Goal: Task Accomplishment & Management: Manage account settings

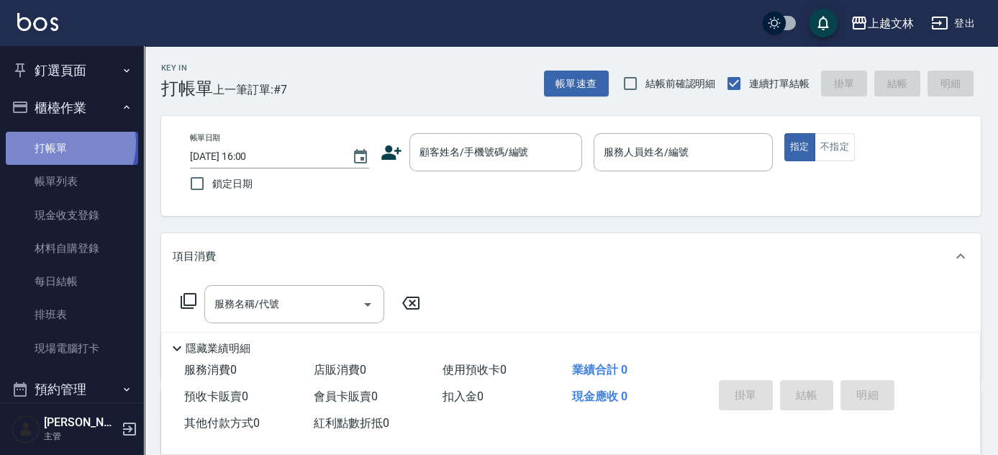
click at [60, 143] on link "打帳單" at bounding box center [72, 148] width 132 height 33
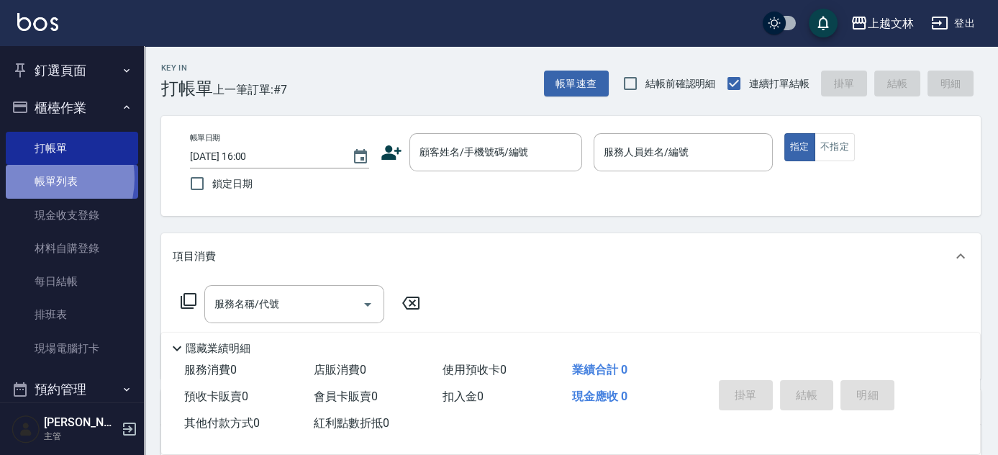
click at [38, 178] on link "帳單列表" at bounding box center [72, 181] width 132 height 33
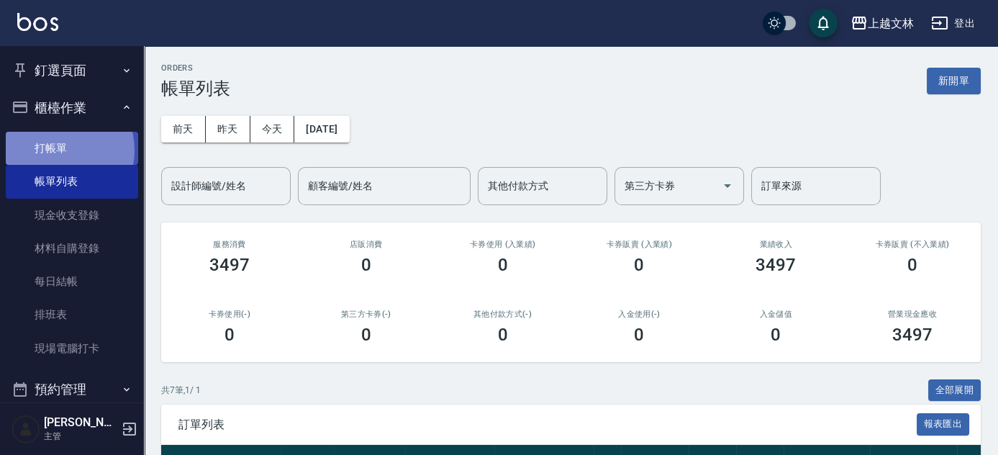
click at [55, 150] on link "打帳單" at bounding box center [72, 148] width 132 height 33
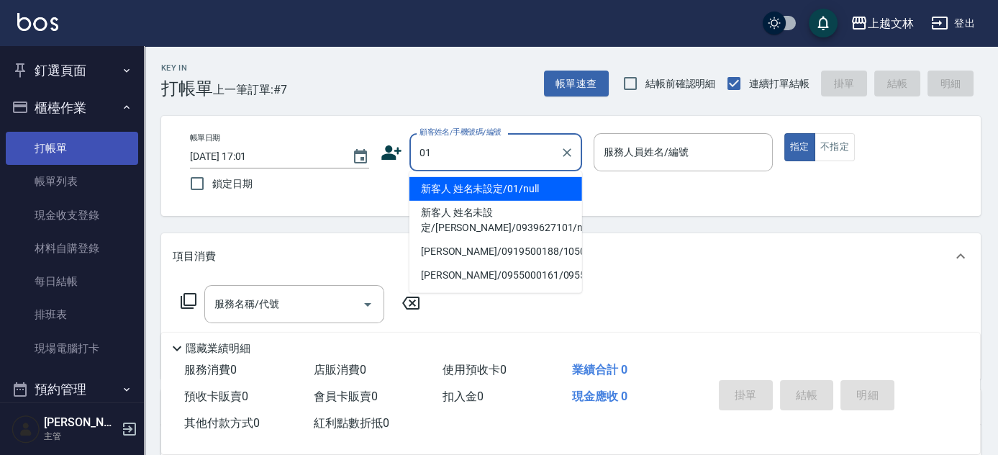
type input "新客人 姓名未設定/01/null"
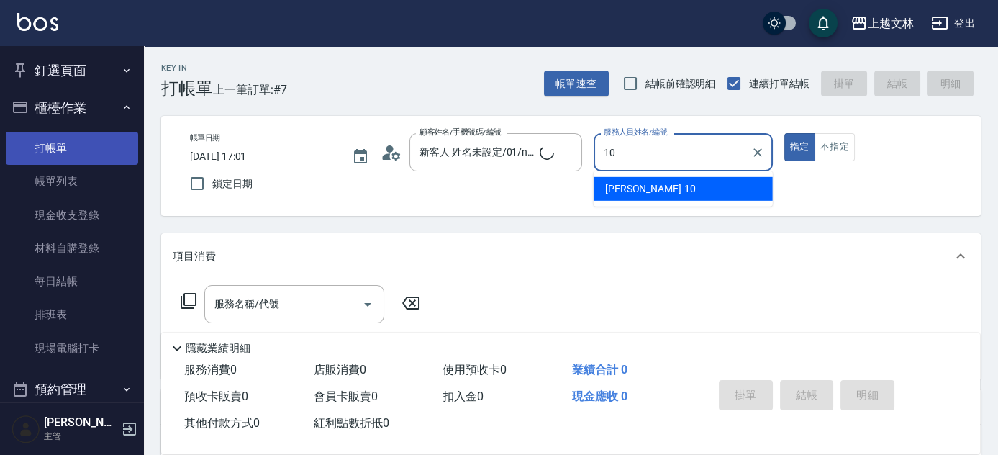
type input "[PERSON_NAME]-10"
type button "true"
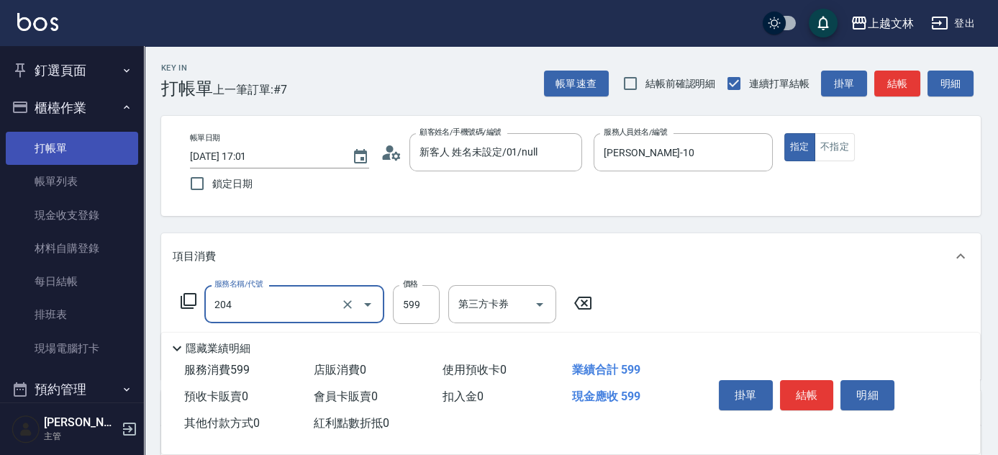
type input "A級洗+剪(204)"
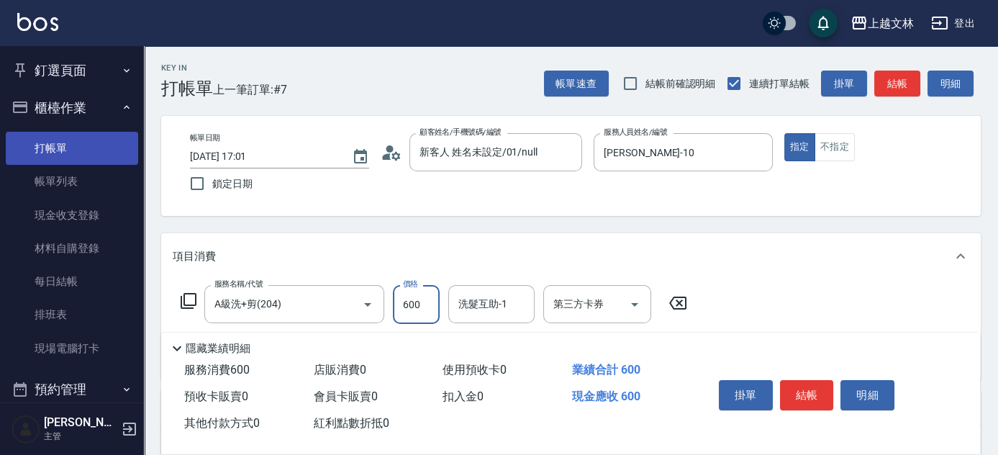
type input "600"
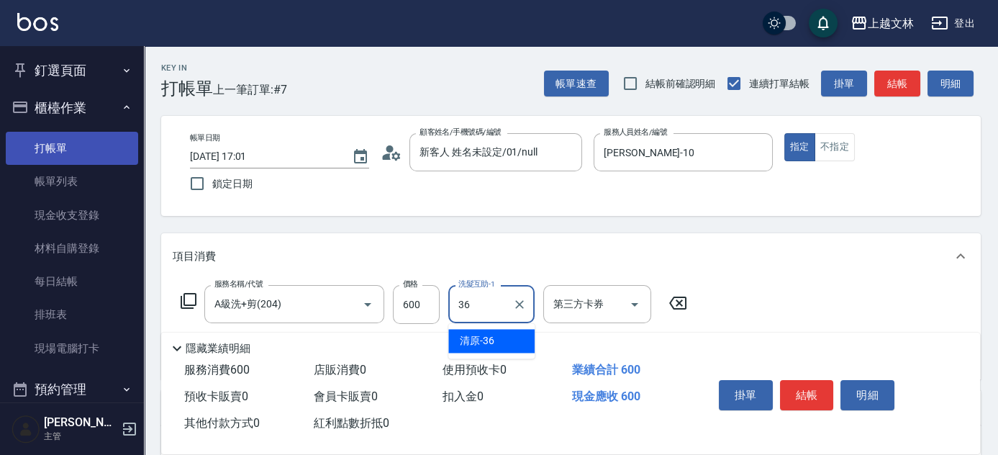
type input "清原-36"
type input "精油(107)"
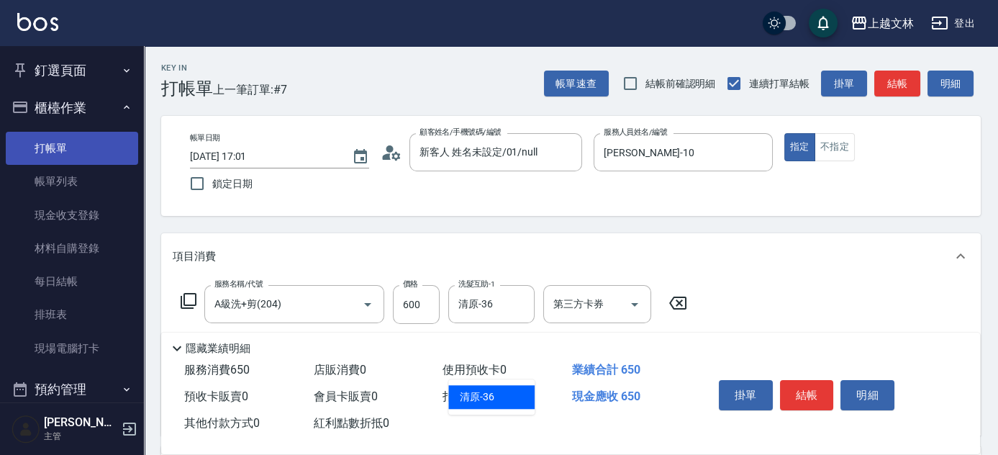
type input "清原-36"
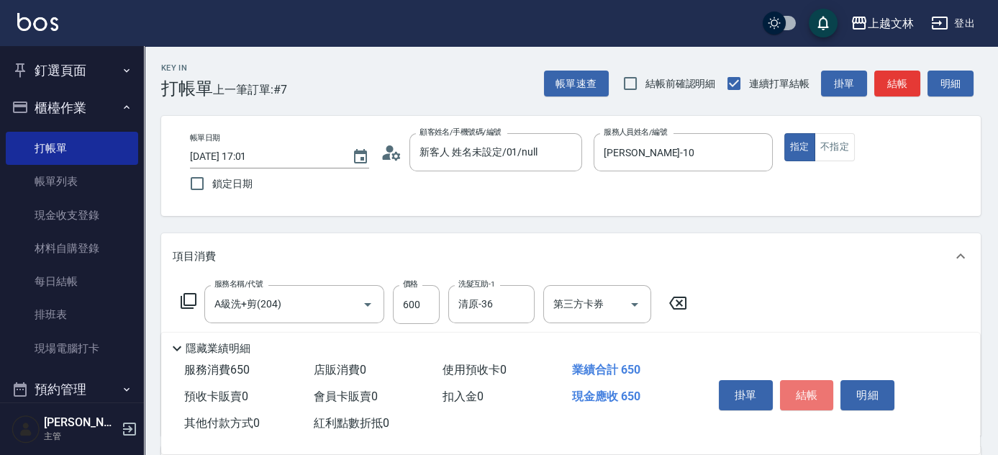
click at [811, 387] on button "結帳" at bounding box center [807, 395] width 54 height 30
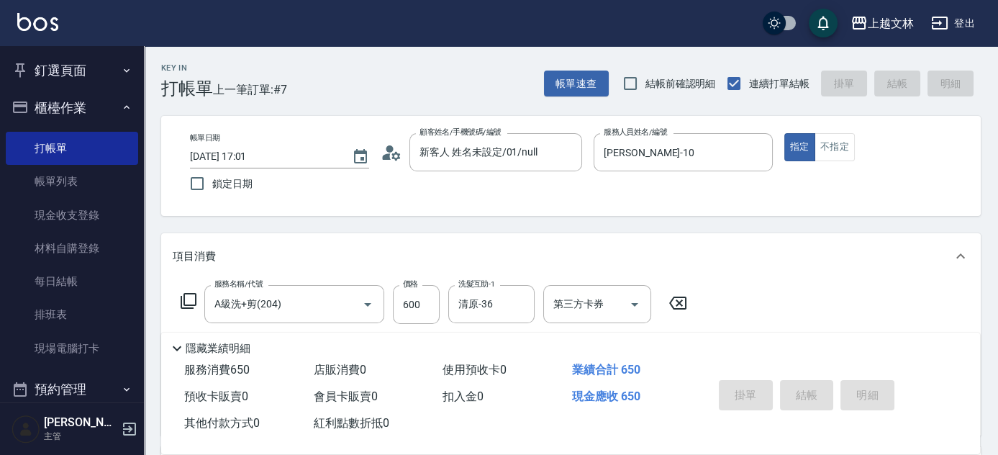
type input "[DATE] 17:06"
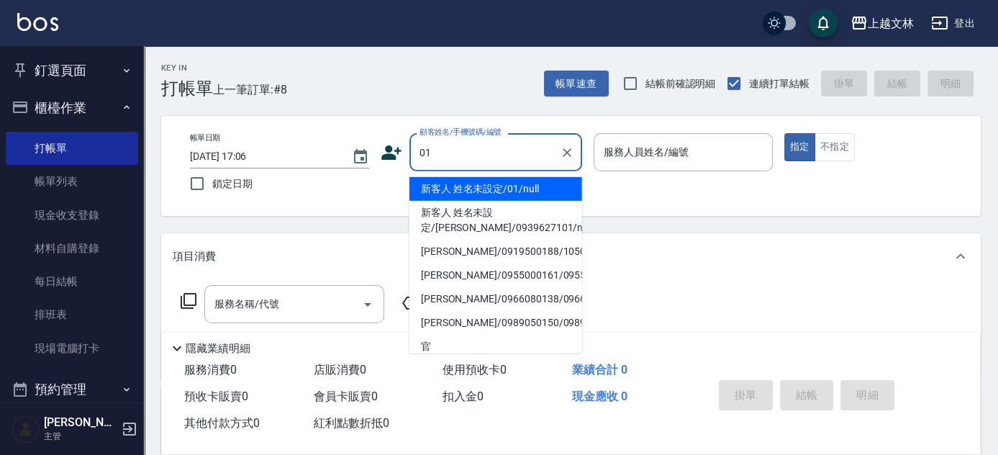
type input "01"
type input "1"
type input "新客人 姓名未設定/01/null"
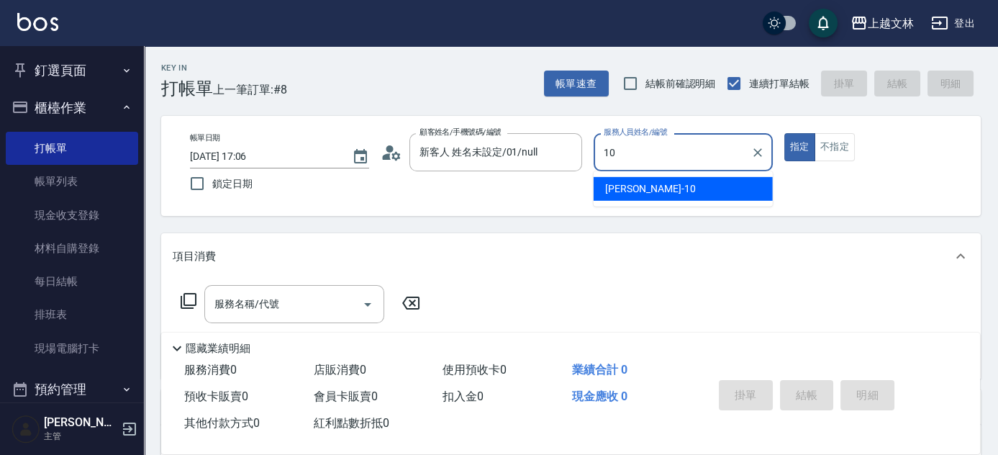
type input "[PERSON_NAME]-10"
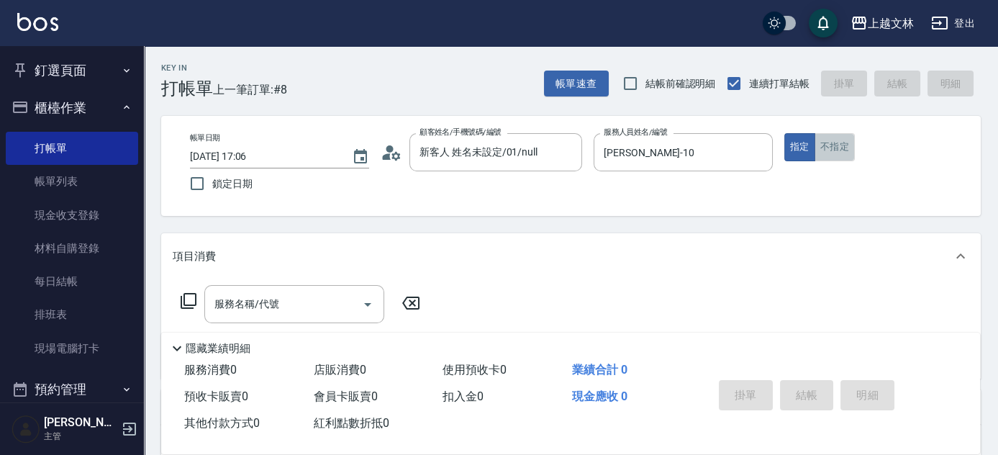
click at [829, 152] on button "不指定" at bounding box center [834, 147] width 40 height 28
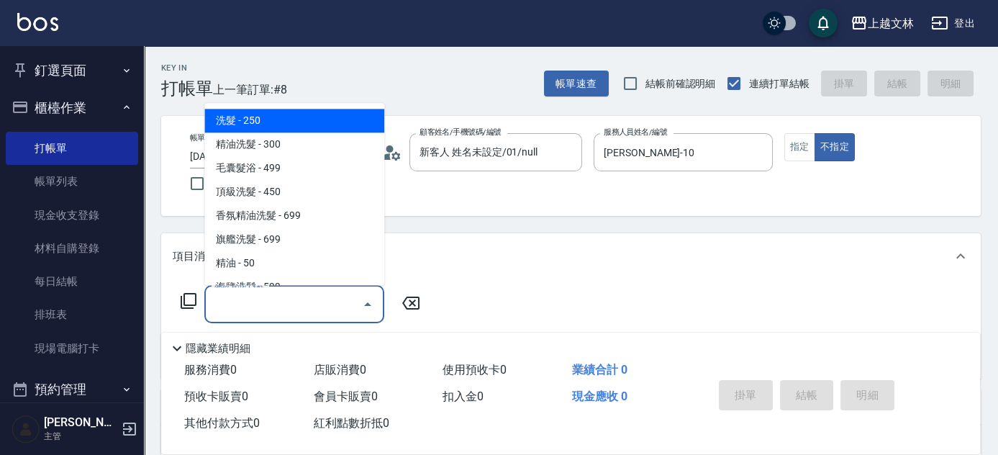
click at [259, 302] on div "服務名稱/代號 服務名稱/代號" at bounding box center [294, 304] width 180 height 38
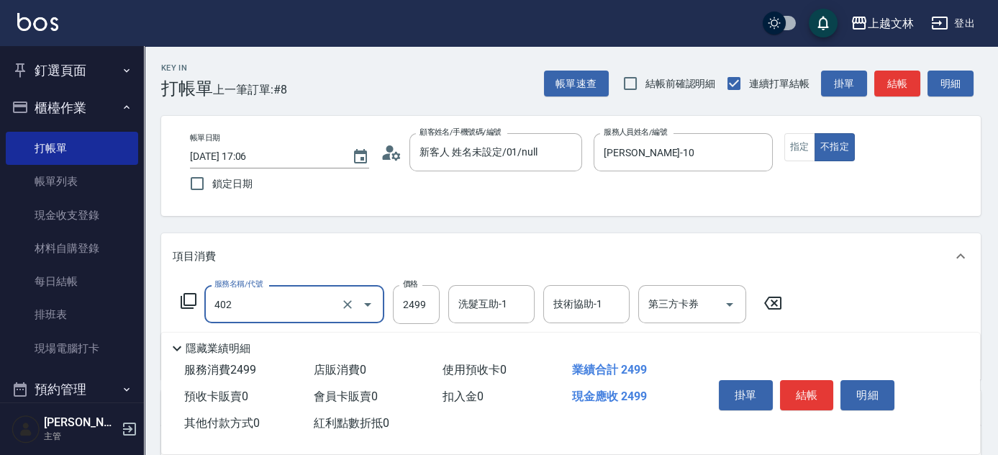
type input "嚴選染髮(402)"
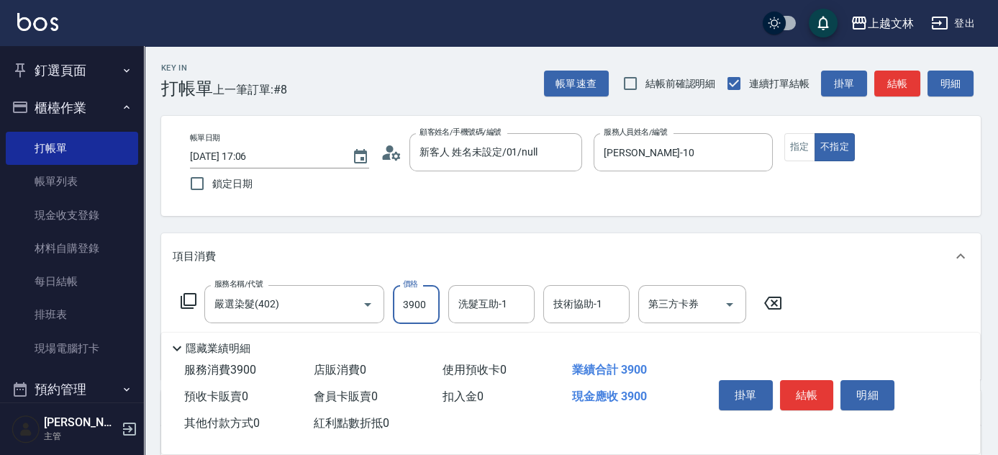
type input "3900"
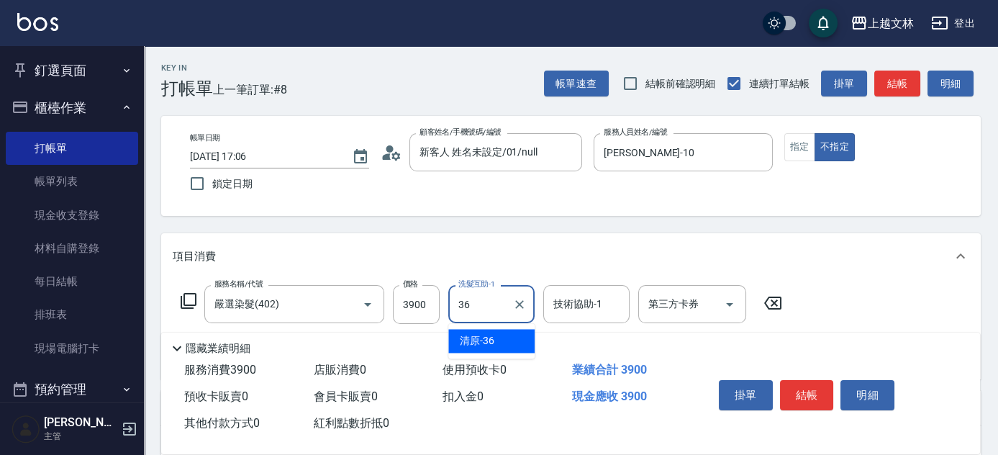
type input "清原-36"
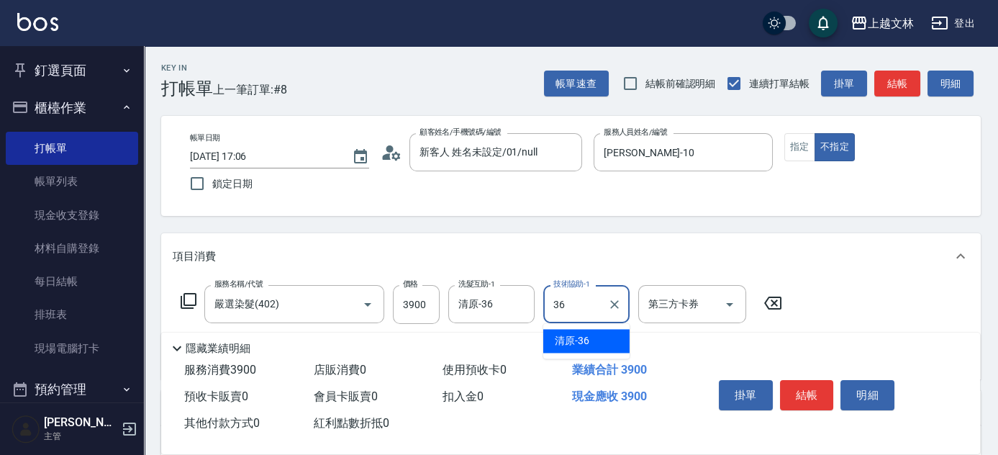
type input "清原-36"
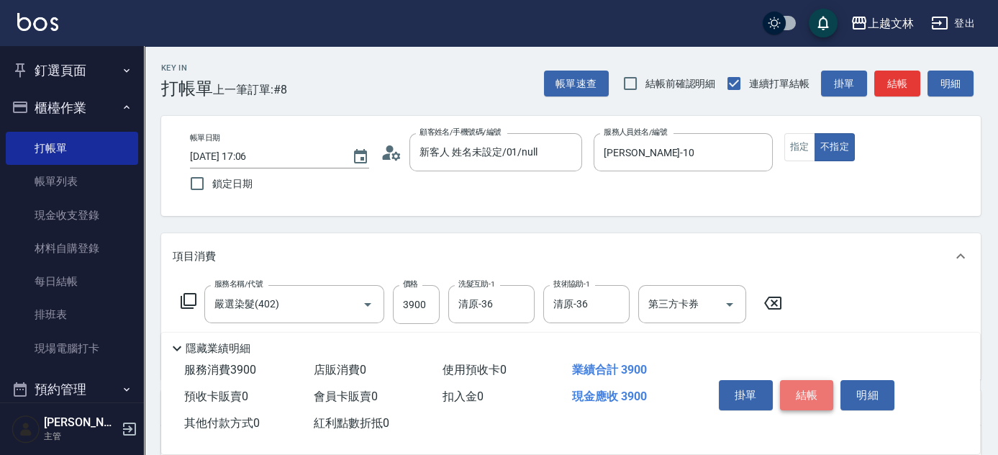
click at [824, 388] on button "結帳" at bounding box center [807, 395] width 54 height 30
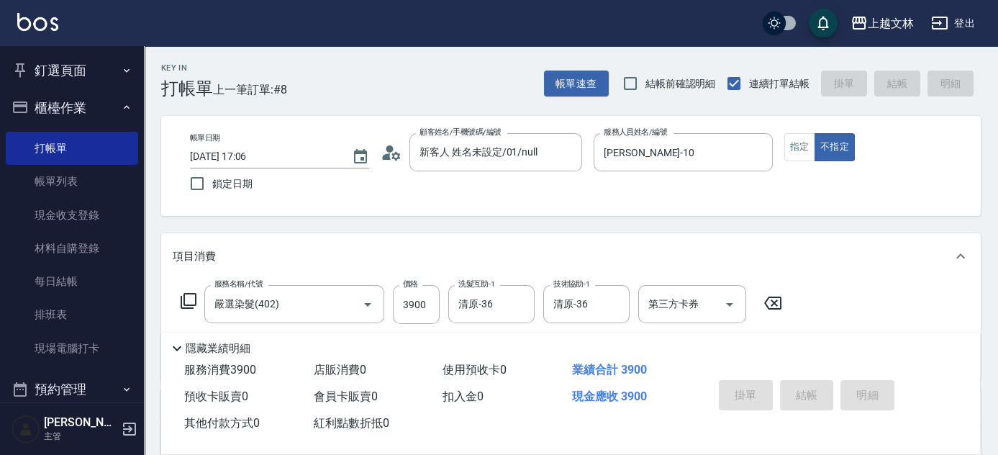
type input "[DATE] 17:32"
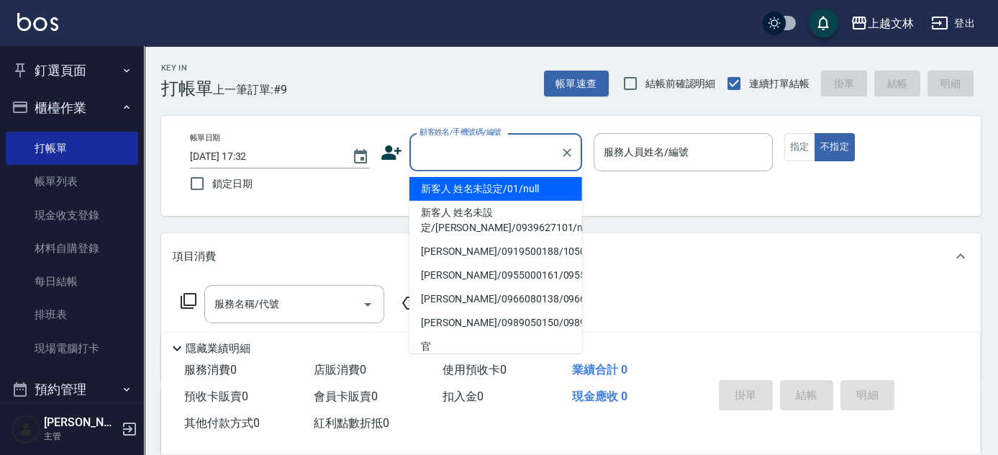
click at [506, 145] on input "顧客姓名/手機號碼/編號" at bounding box center [485, 152] width 138 height 25
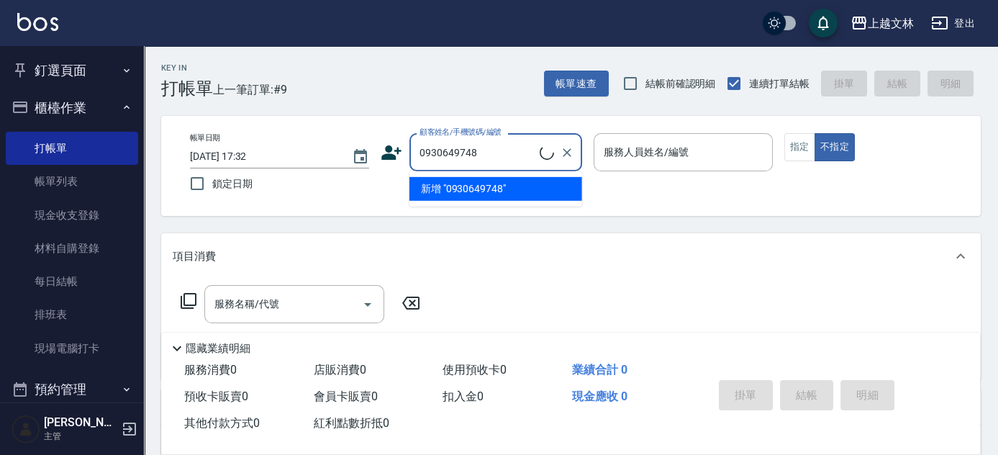
click at [457, 155] on input "0930649748" at bounding box center [478, 152] width 124 height 25
drag, startPoint x: 510, startPoint y: 150, endPoint x: 495, endPoint y: 172, distance: 26.3
click at [511, 157] on input "0930643748" at bounding box center [485, 152] width 138 height 25
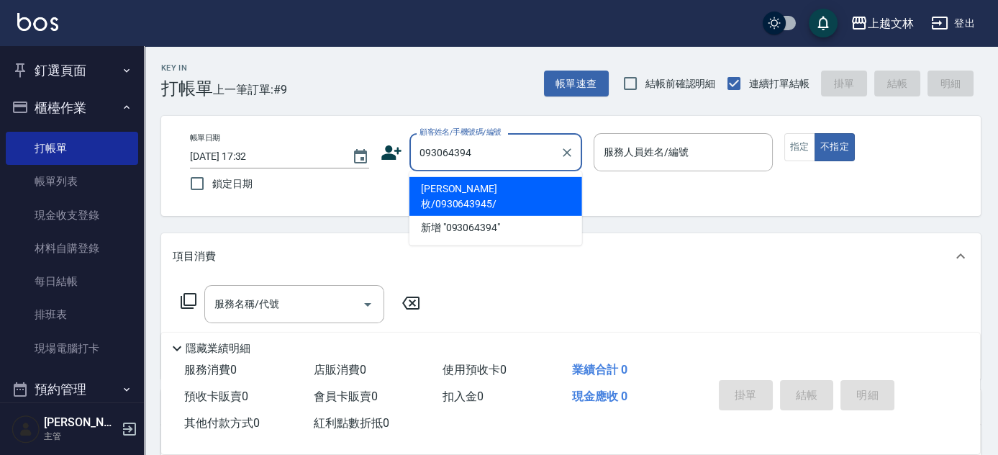
type input "0930643948"
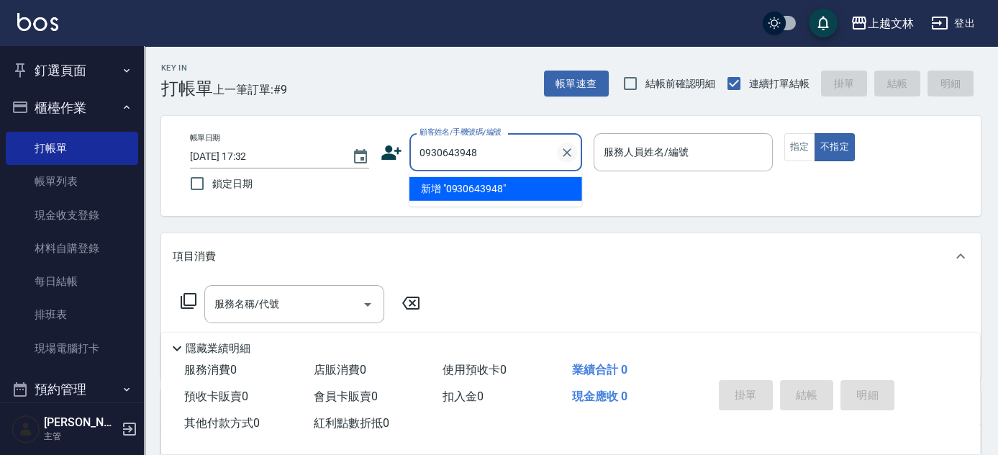
click at [565, 149] on icon "Clear" at bounding box center [567, 152] width 14 height 14
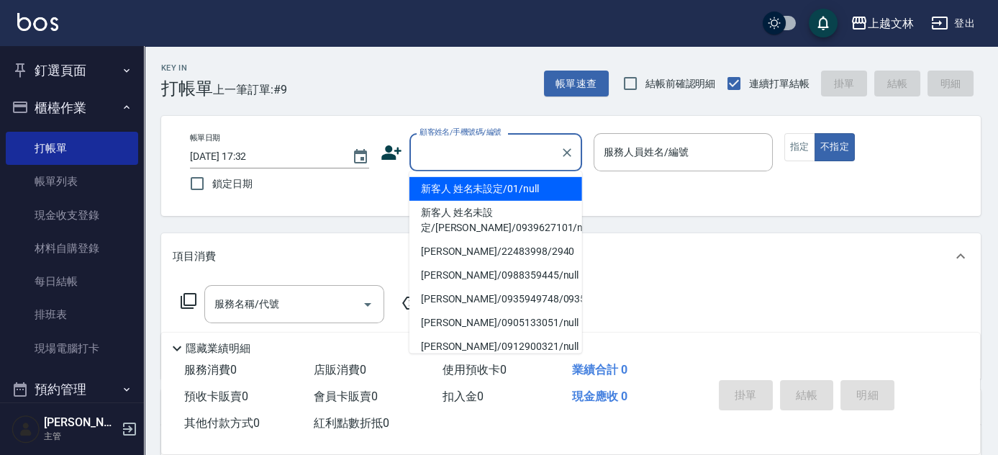
click at [492, 146] on input "顧客姓名/手機號碼/編號" at bounding box center [485, 152] width 138 height 25
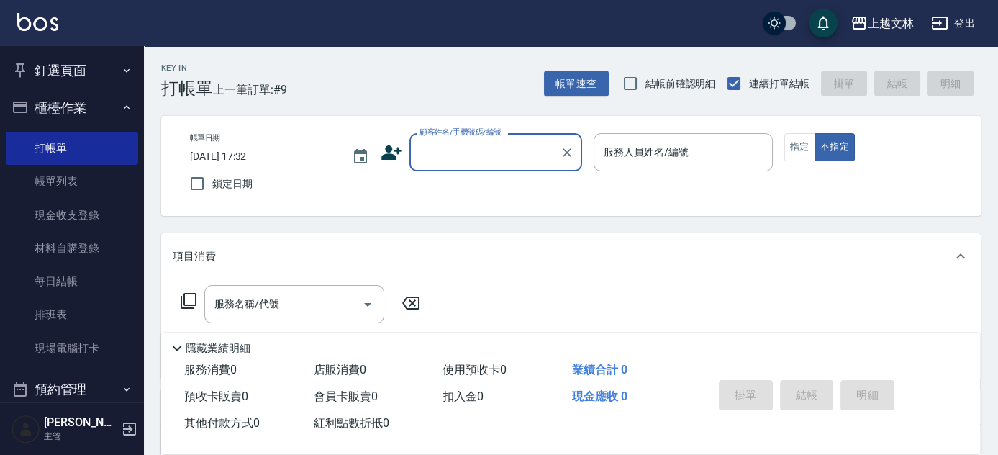
click at [489, 149] on input "顧客姓名/手機號碼/編號" at bounding box center [485, 152] width 138 height 25
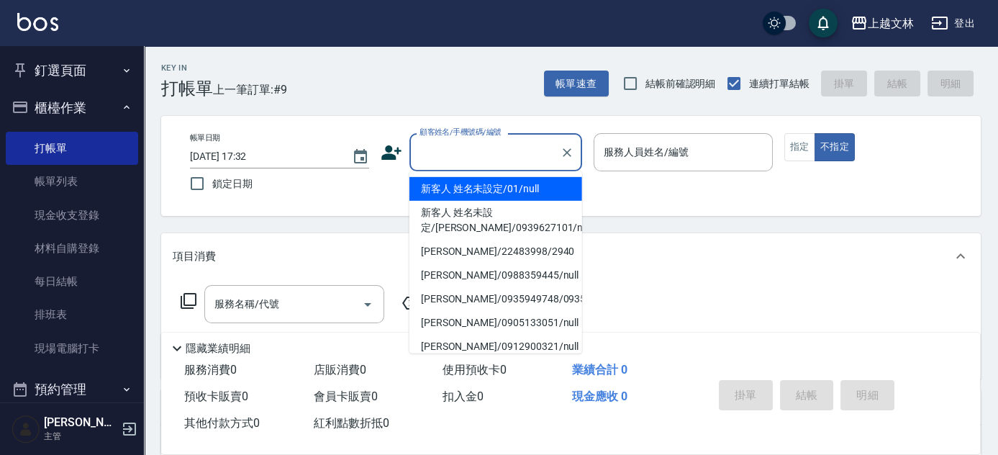
click at [489, 188] on li "新客人 姓名未設定/01/null" at bounding box center [495, 189] width 173 height 24
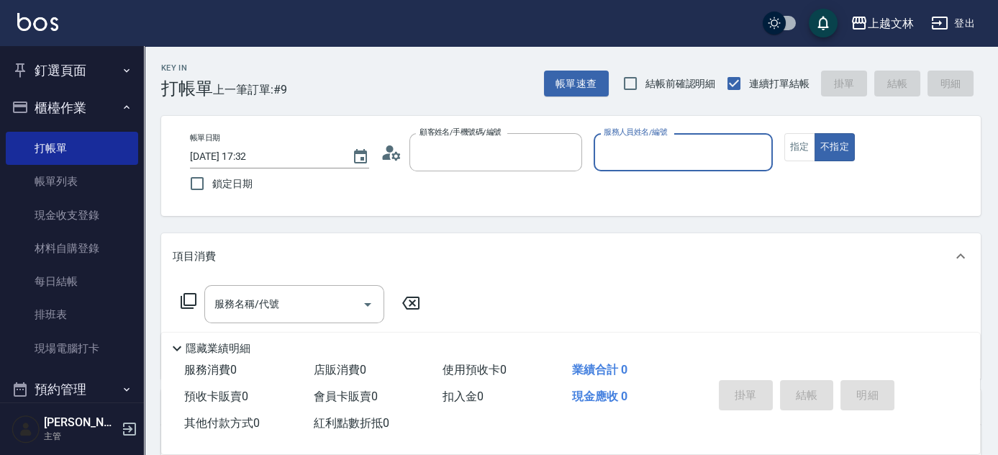
type input "新客人 姓名未設定/01/null"
click at [663, 141] on input "服務人員姓名/編號" at bounding box center [683, 152] width 166 height 25
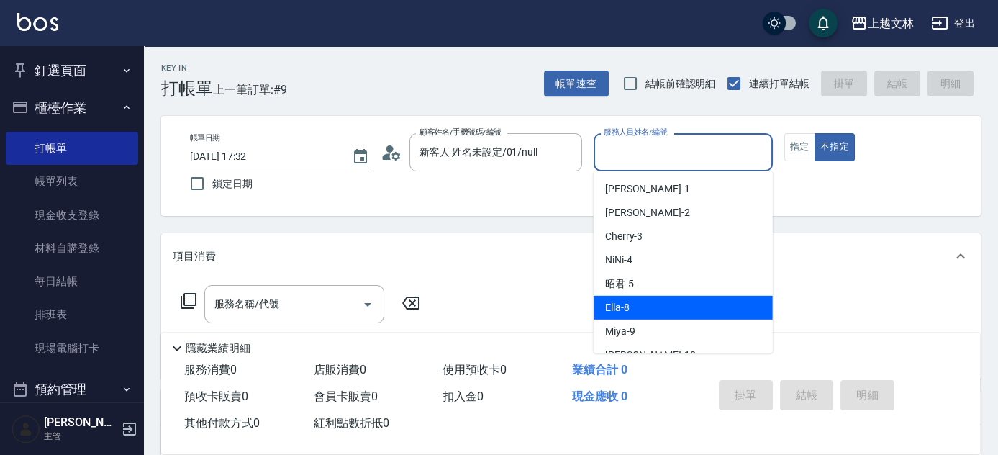
click at [616, 302] on span "Ella -8" at bounding box center [617, 307] width 24 height 15
type input "Ella-8"
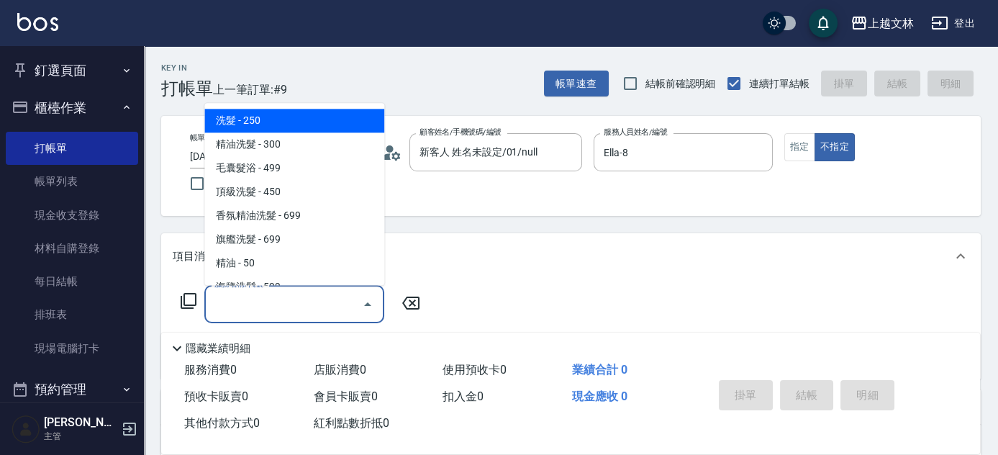
click at [323, 302] on input "服務名稱/代號" at bounding box center [283, 303] width 145 height 25
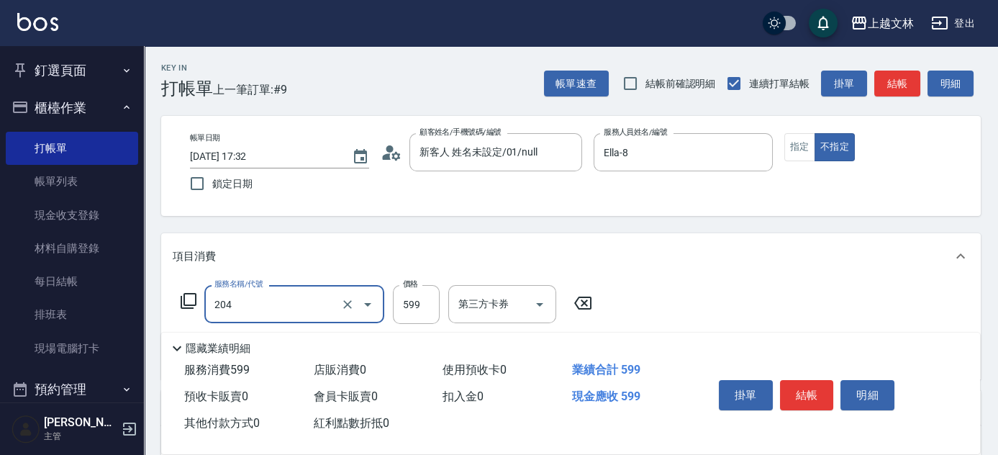
type input "A級洗+剪(204)"
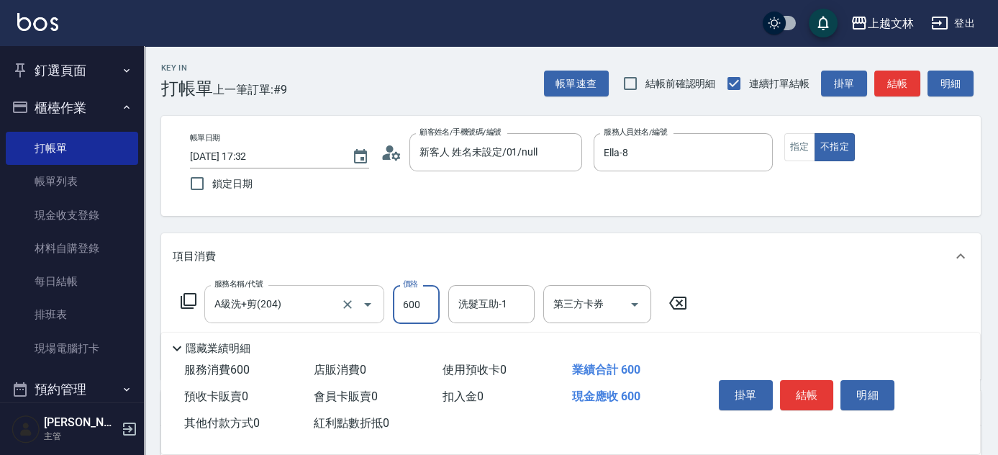
type input "600"
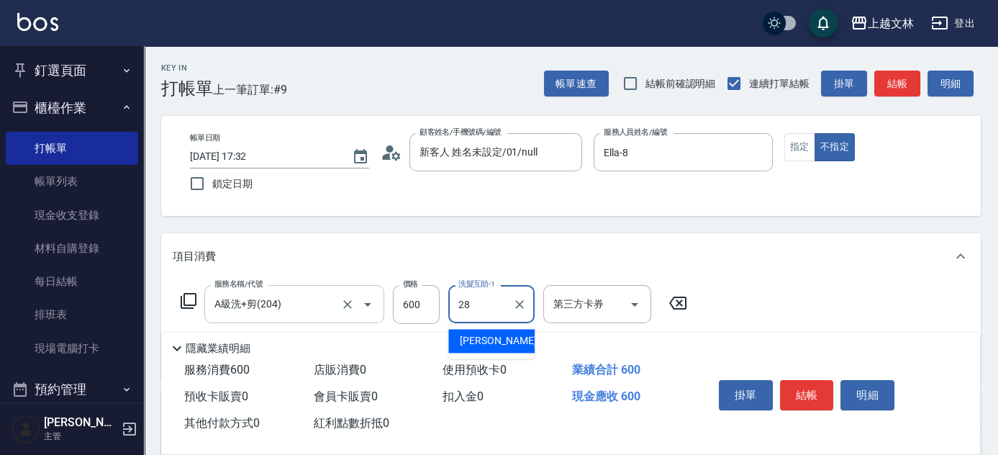
type input "[PERSON_NAME]-28"
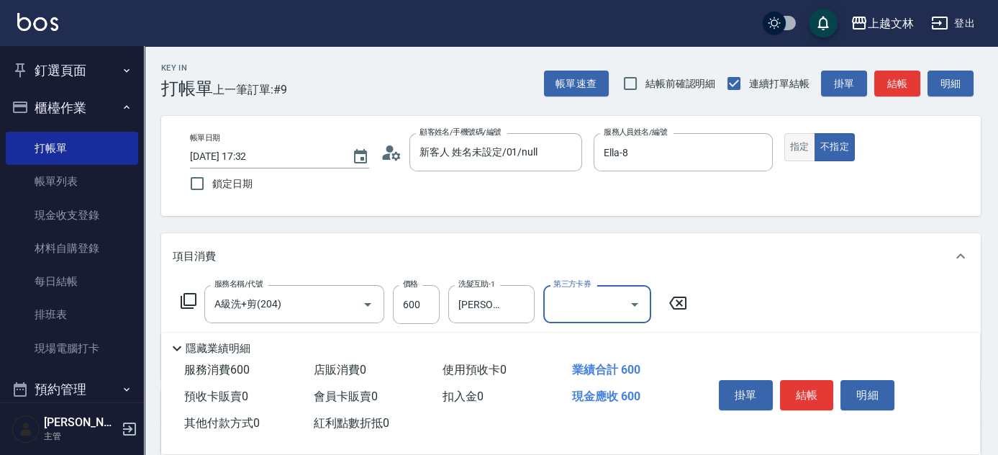
click at [809, 151] on button "指定" at bounding box center [799, 147] width 31 height 28
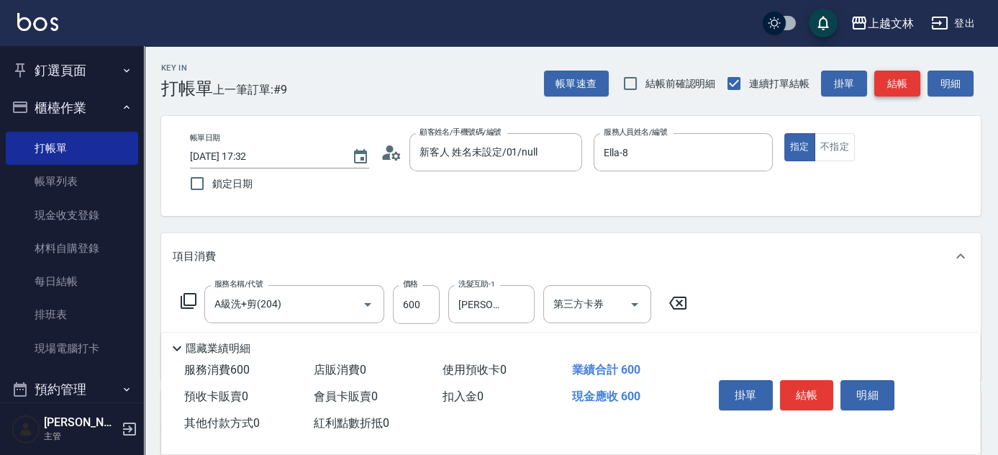
click at [909, 80] on button "結帳" at bounding box center [897, 83] width 46 height 27
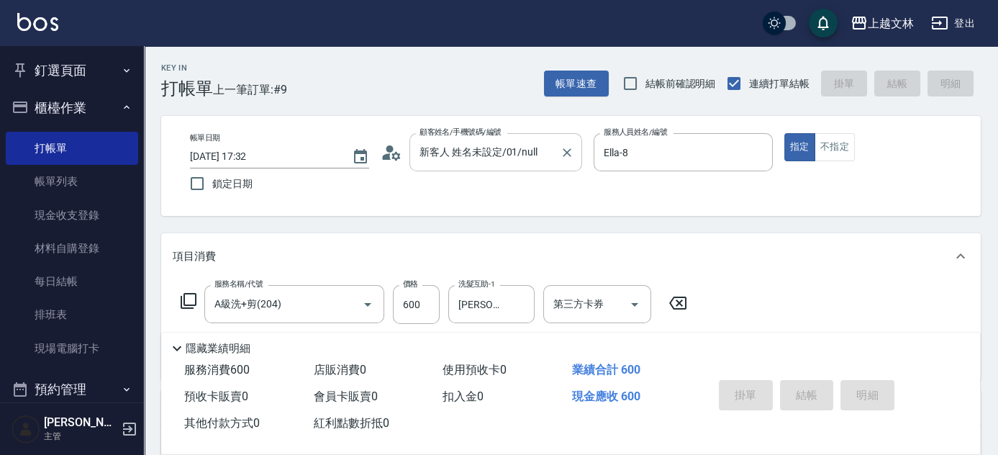
type input "[DATE] 18:04"
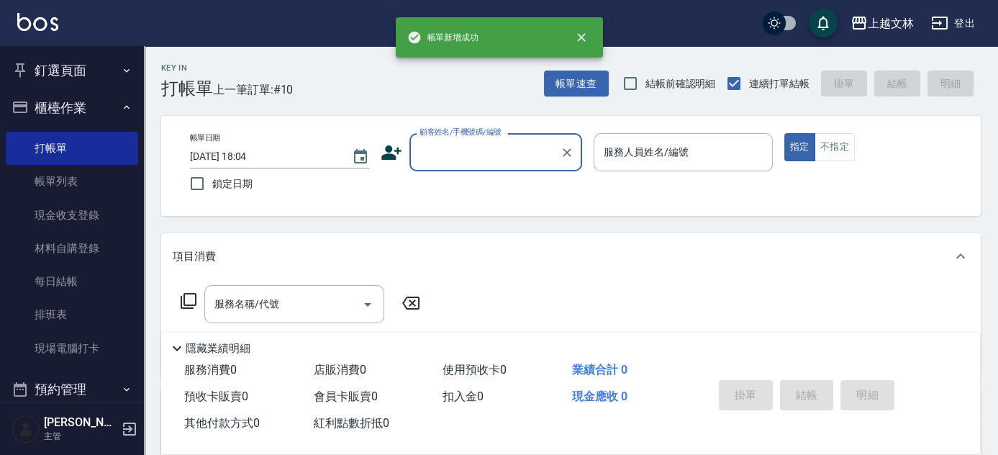
click at [528, 157] on input "顧客姓名/手機號碼/編號" at bounding box center [485, 152] width 138 height 25
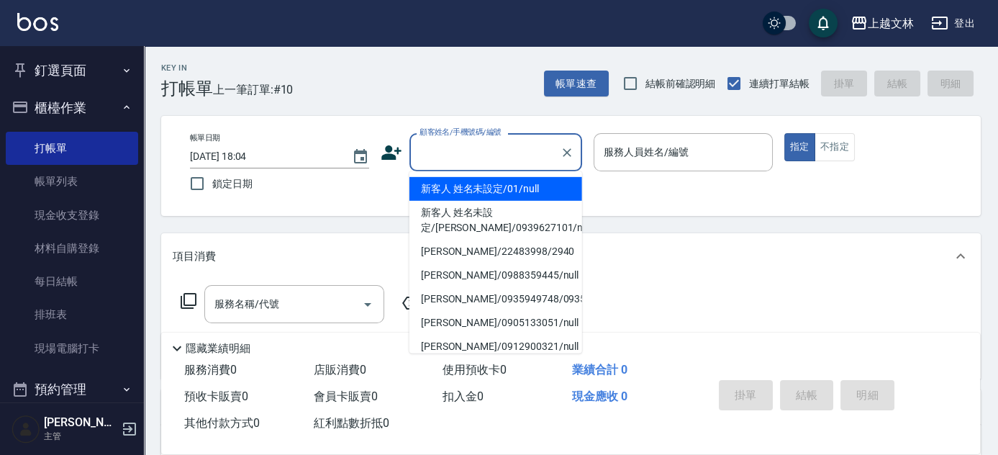
click at [493, 191] on li "新客人 姓名未設定/01/null" at bounding box center [495, 189] width 173 height 24
type input "新客人 姓名未設定/01/null"
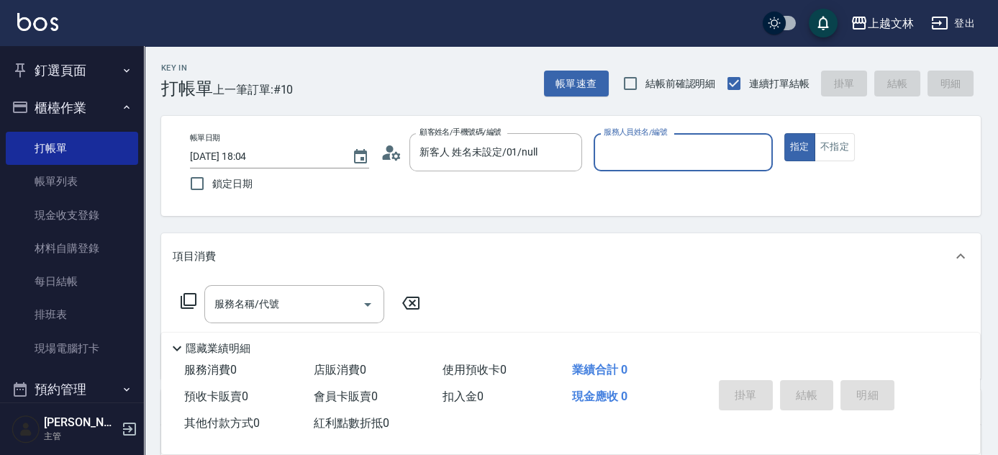
click at [642, 152] on input "服務人員姓名/編號" at bounding box center [683, 152] width 166 height 25
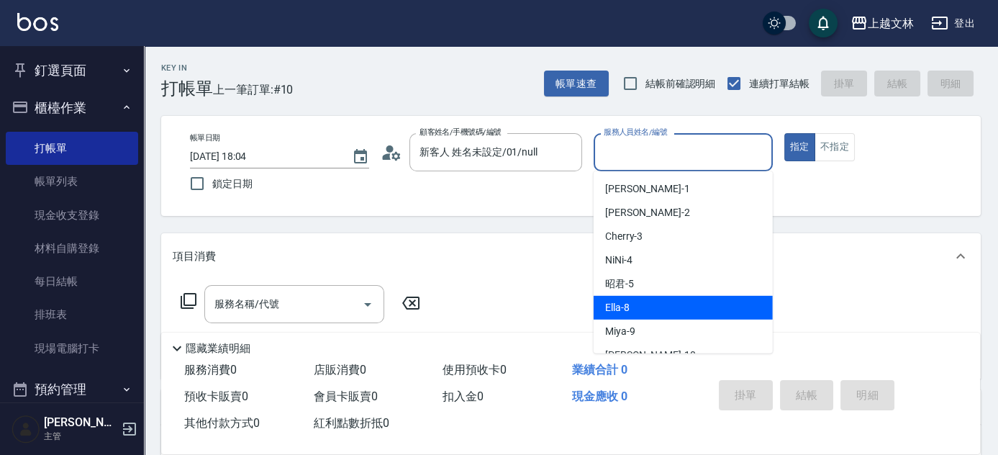
click at [616, 311] on span "Ella -8" at bounding box center [617, 307] width 24 height 15
type input "Ella-8"
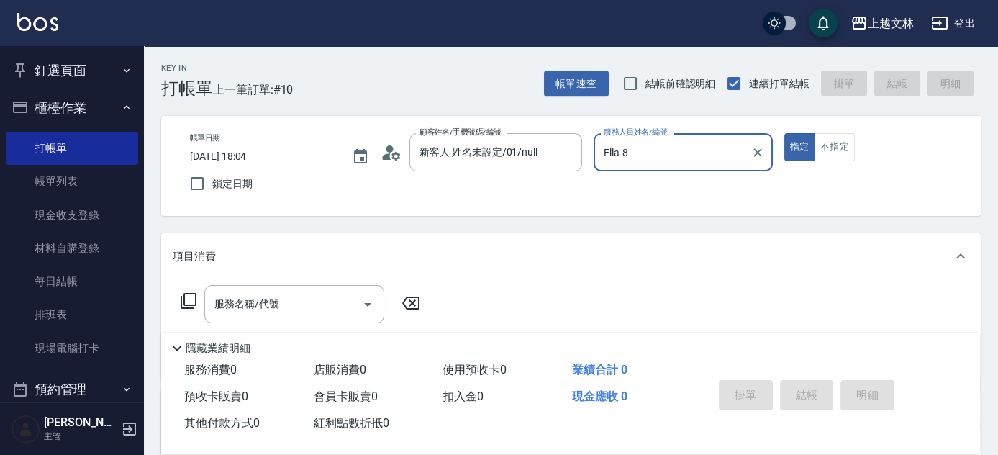
click at [274, 304] on div "服務名稱/代號 服務名稱/代號" at bounding box center [294, 304] width 180 height 38
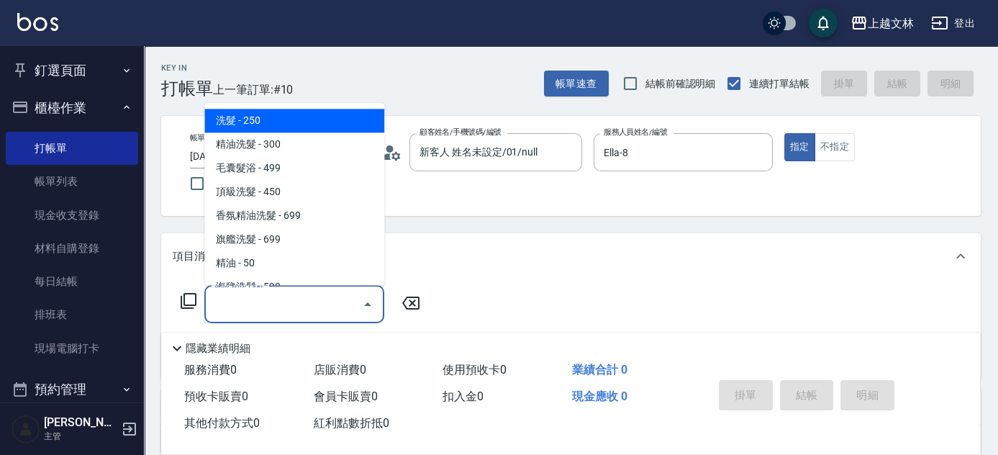
click at [186, 302] on icon at bounding box center [188, 300] width 17 height 17
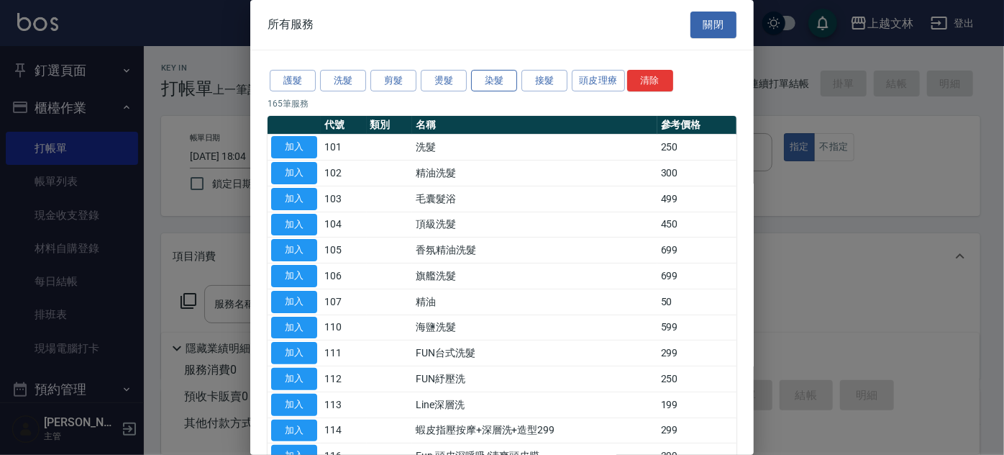
click at [493, 78] on button "染髮" at bounding box center [494, 81] width 46 height 22
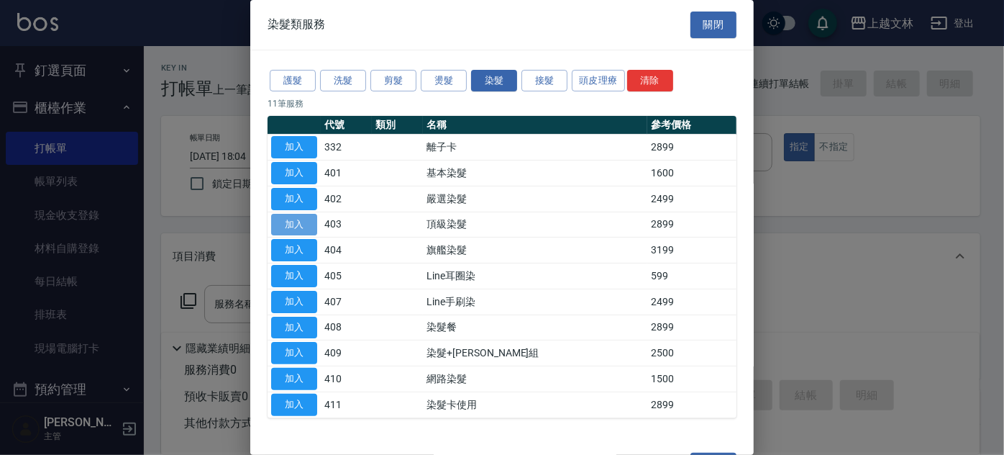
click at [304, 219] on button "加入" at bounding box center [294, 225] width 46 height 22
type input "頂級染髮(403)"
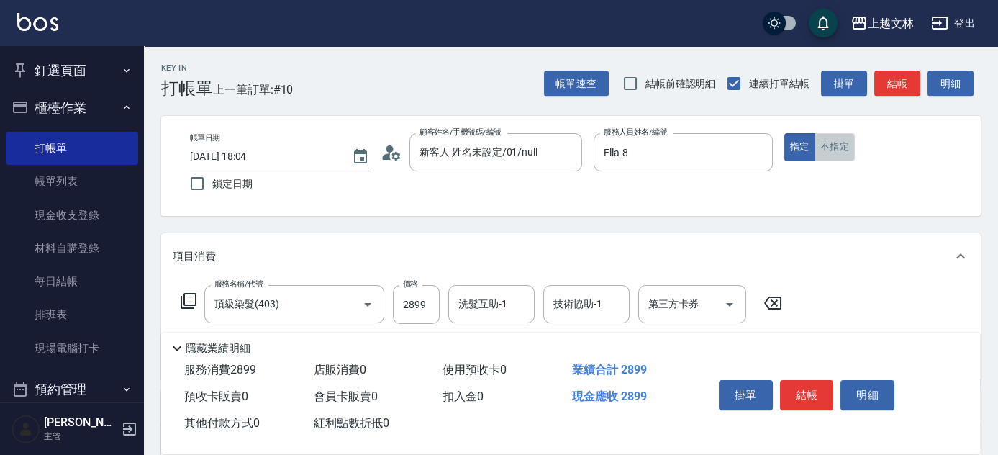
click at [838, 147] on button "不指定" at bounding box center [834, 147] width 40 height 28
click at [902, 82] on button "結帳" at bounding box center [897, 83] width 46 height 27
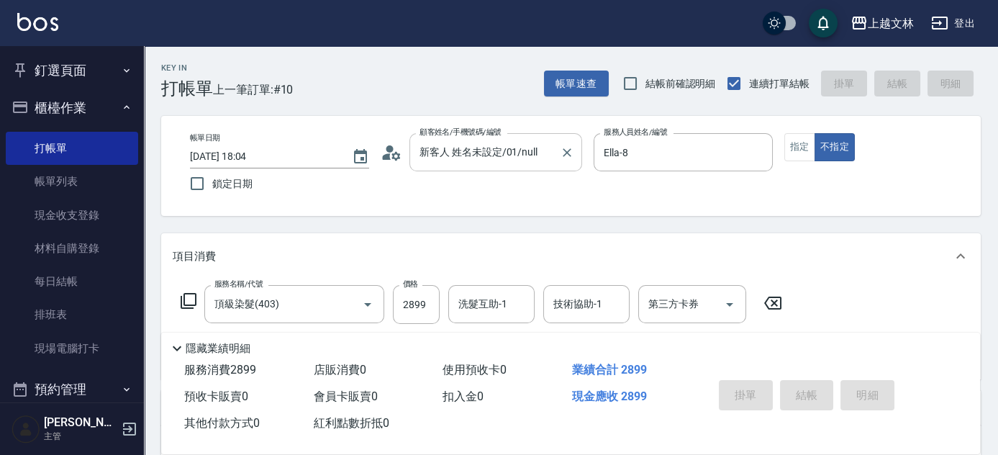
type input "[DATE] 18:05"
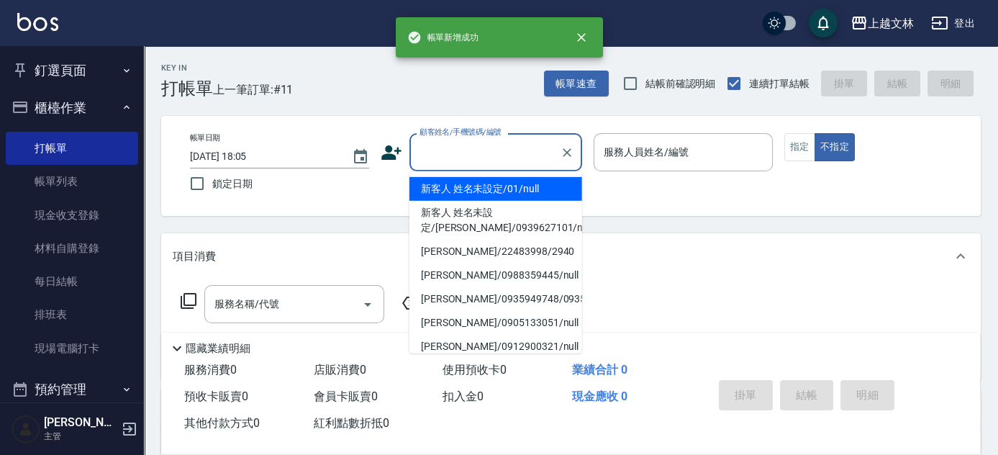
click at [475, 152] on input "顧客姓名/手機號碼/編號" at bounding box center [485, 152] width 138 height 25
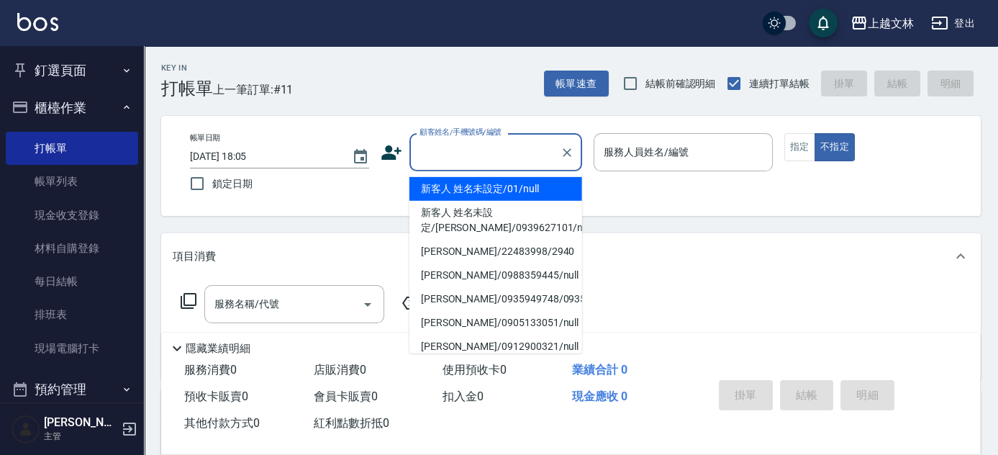
click at [475, 187] on li "新客人 姓名未設定/01/null" at bounding box center [495, 189] width 173 height 24
type input "新客人 姓名未設定/01/null"
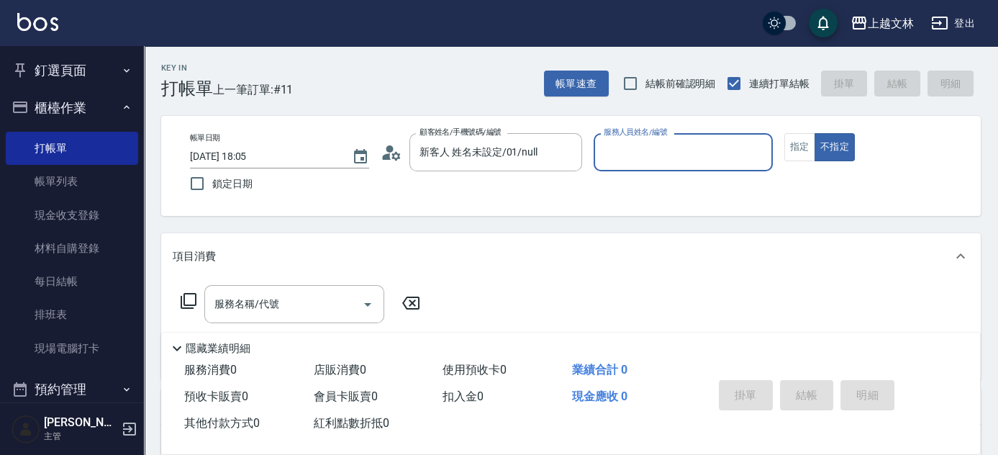
click at [637, 150] on input "服務人員姓名/編號" at bounding box center [683, 152] width 166 height 25
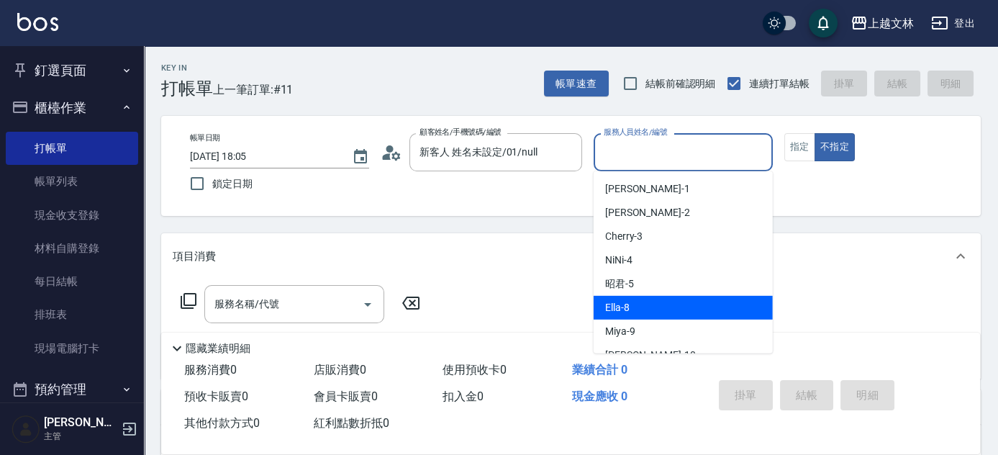
click at [619, 302] on span "Ella -8" at bounding box center [617, 307] width 24 height 15
type input "Ella-8"
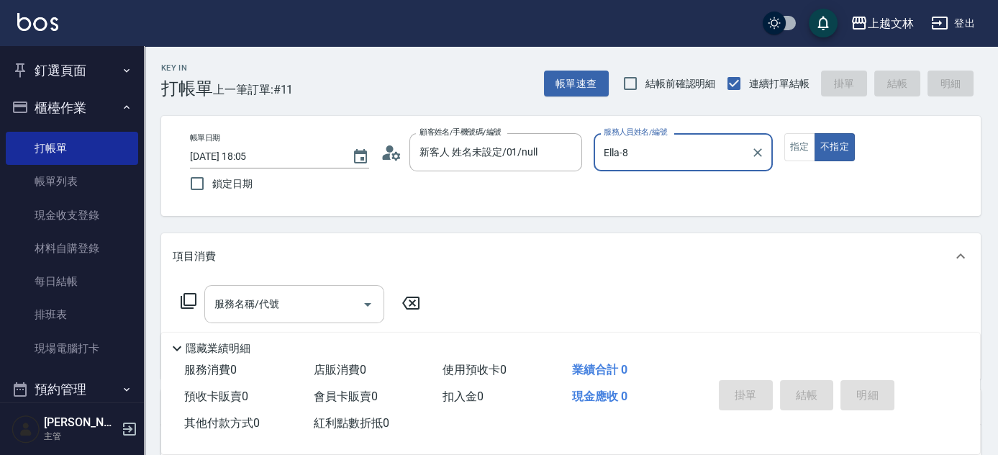
click at [315, 301] on input "服務名稱/代號" at bounding box center [283, 303] width 145 height 25
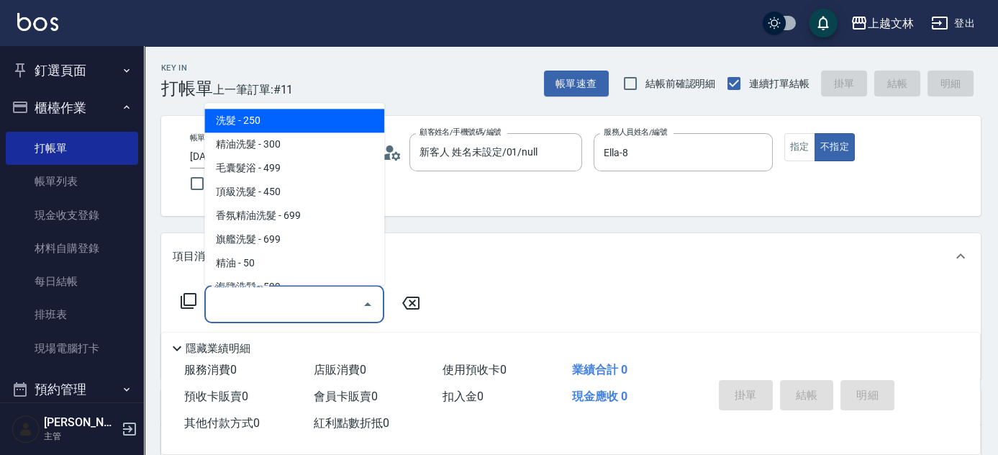
click at [268, 118] on span "洗髮 - 250" at bounding box center [294, 121] width 180 height 24
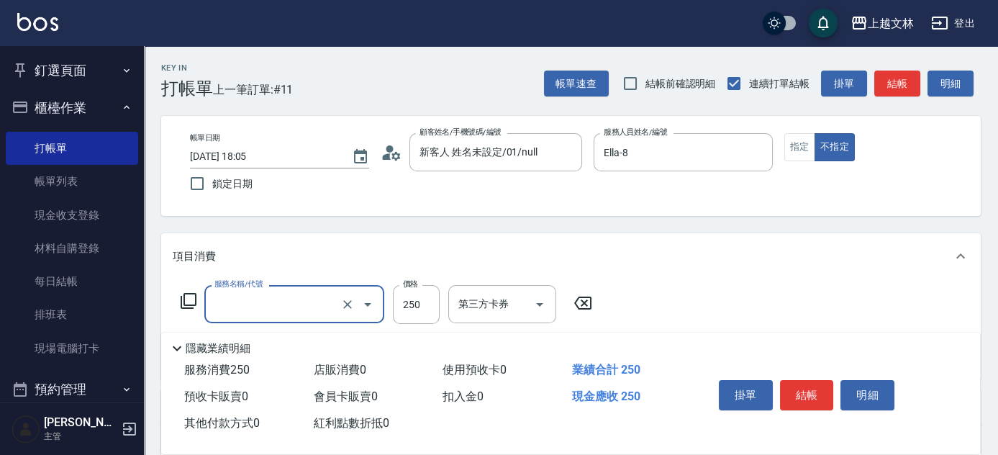
type input "洗髮(101)"
click at [470, 301] on div "洗髮互助-1 洗髮互助-1" at bounding box center [491, 304] width 86 height 38
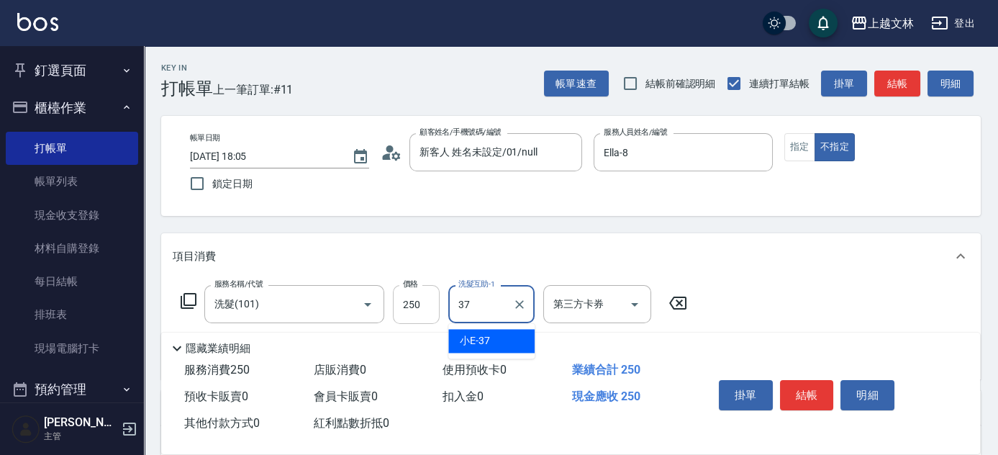
type input "小E-37"
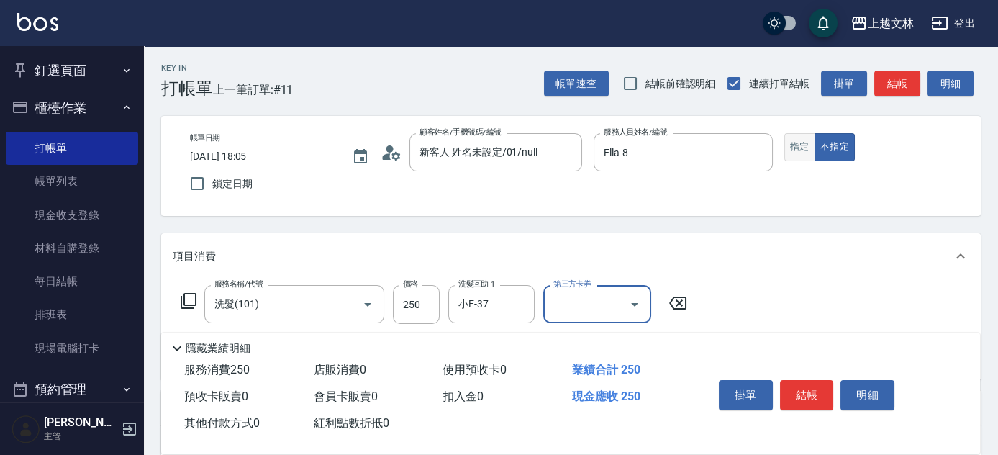
click at [796, 152] on button "指定" at bounding box center [799, 147] width 31 height 28
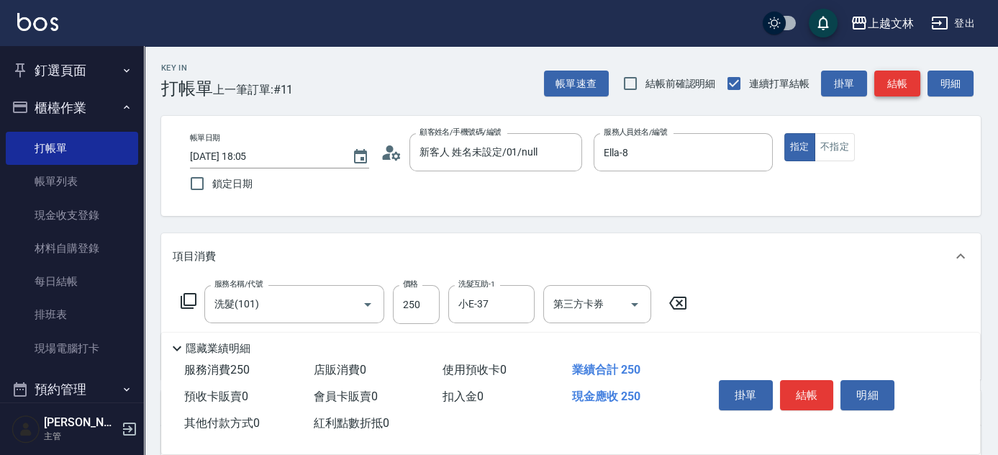
click at [897, 88] on button "結帳" at bounding box center [897, 83] width 46 height 27
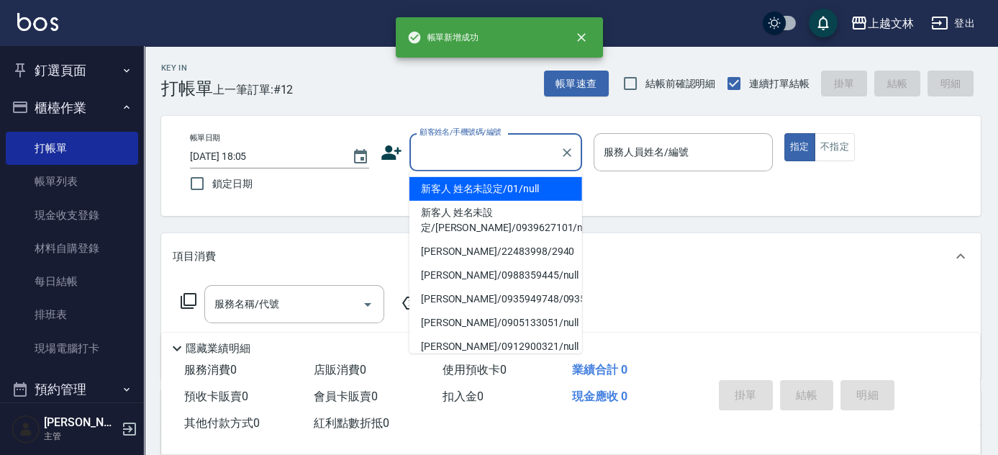
click at [499, 154] on input "顧客姓名/手機號碼/編號" at bounding box center [485, 152] width 138 height 25
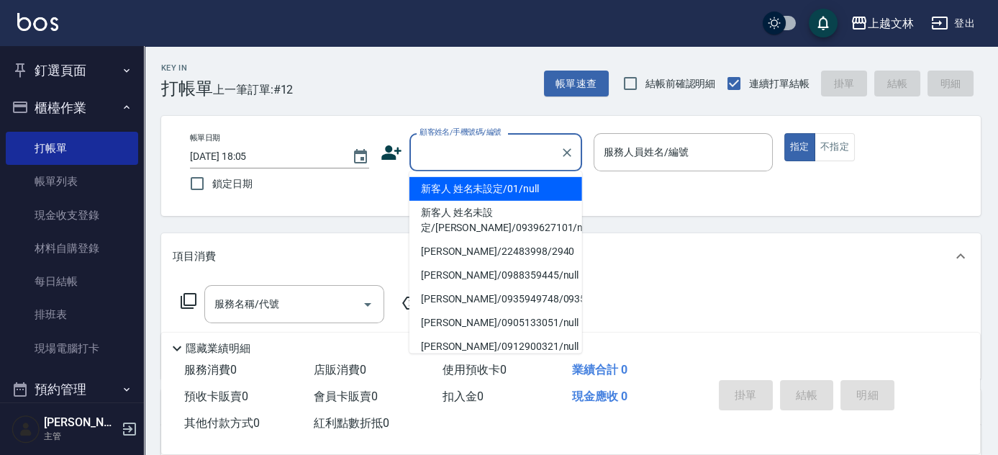
click at [493, 193] on li "新客人 姓名未設定/01/null" at bounding box center [495, 189] width 173 height 24
type input "新客人 姓名未設定/01/null"
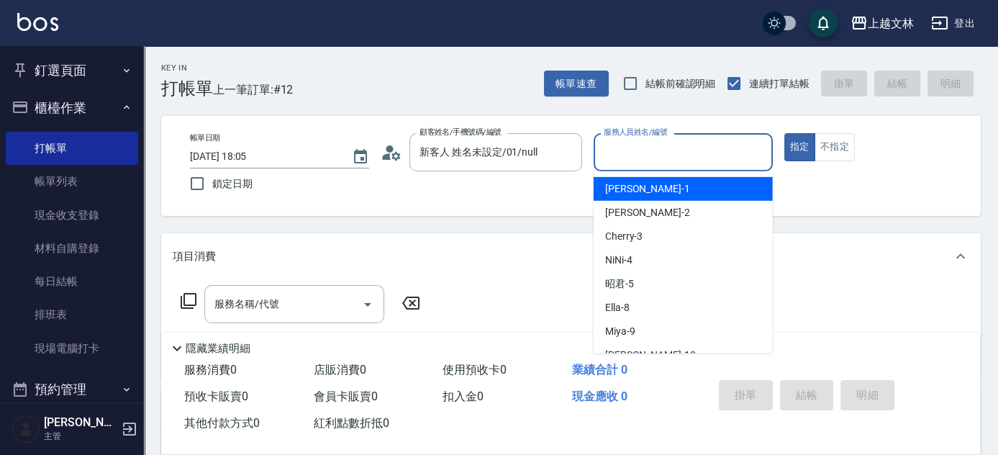
click at [646, 141] on input "服務人員姓名/編號" at bounding box center [683, 152] width 166 height 25
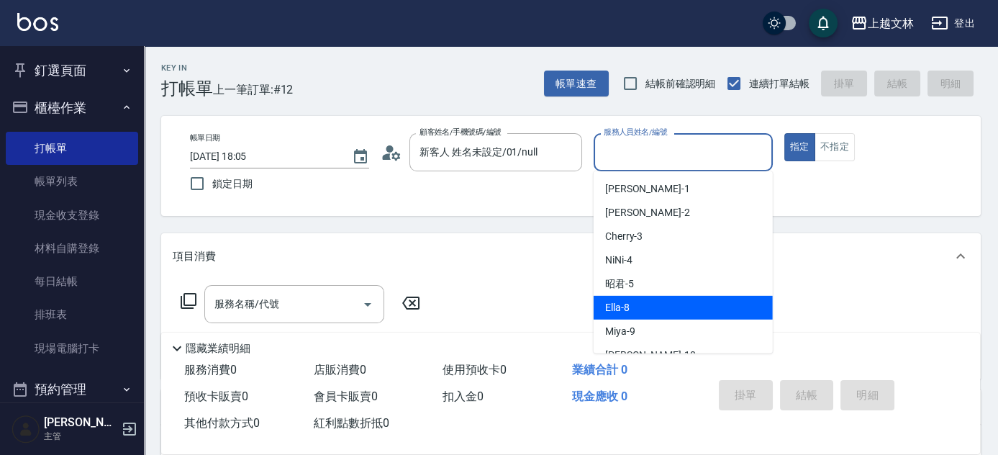
click at [612, 306] on span "Ella -8" at bounding box center [617, 307] width 24 height 15
type input "Ella-8"
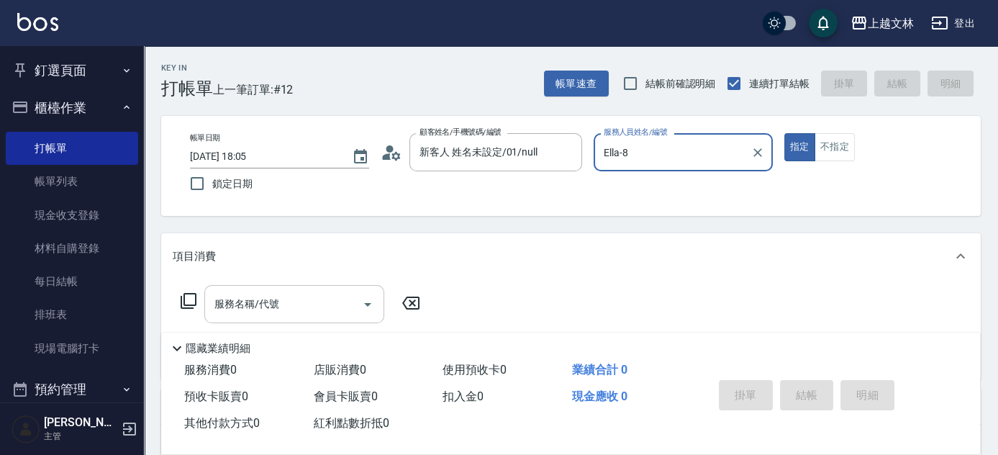
click at [308, 306] on input "服務名稱/代號" at bounding box center [283, 303] width 145 height 25
click at [188, 299] on icon at bounding box center [188, 300] width 17 height 17
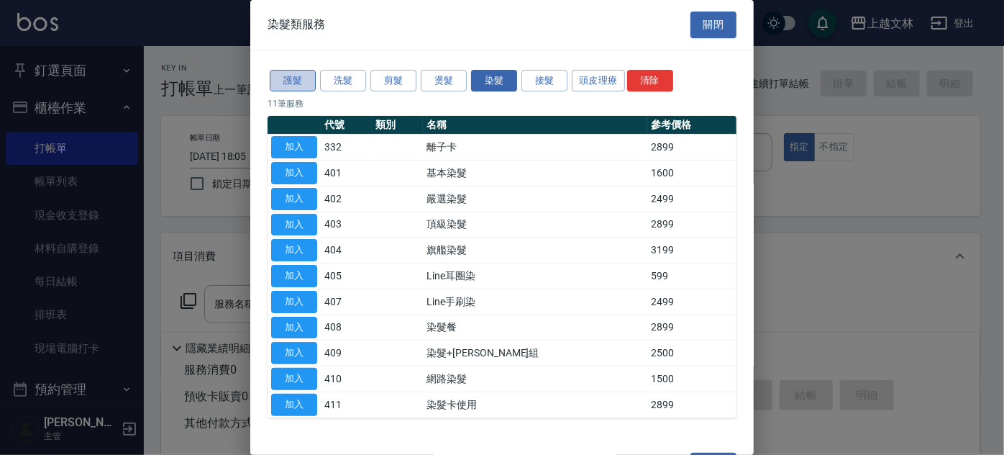
click at [304, 82] on button "護髮" at bounding box center [293, 81] width 46 height 22
click at [299, 73] on button "護髮" at bounding box center [293, 81] width 46 height 22
click at [294, 76] on button "護髮" at bounding box center [293, 81] width 46 height 22
click at [293, 77] on button "護髮" at bounding box center [293, 81] width 46 height 22
click at [291, 77] on button "護髮" at bounding box center [293, 81] width 46 height 22
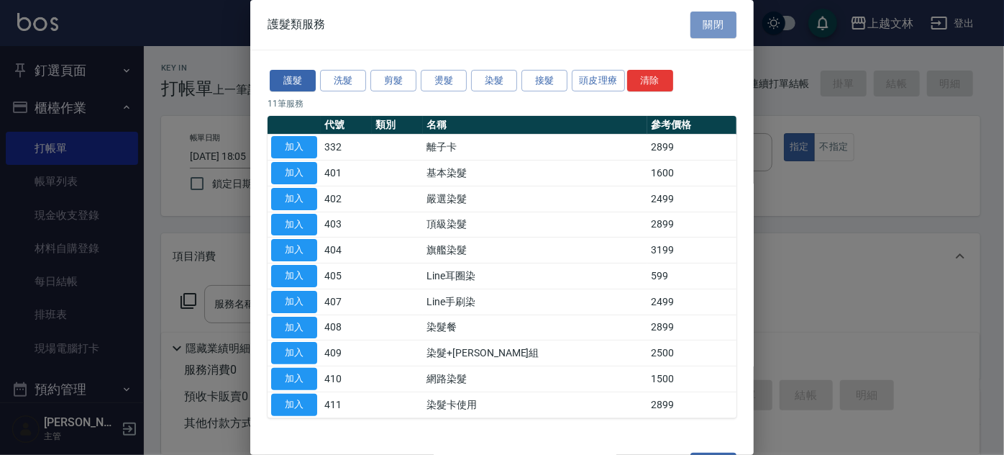
drag, startPoint x: 714, startPoint y: 26, endPoint x: 706, endPoint y: 28, distance: 8.2
click at [713, 26] on button "關閉" at bounding box center [714, 25] width 46 height 27
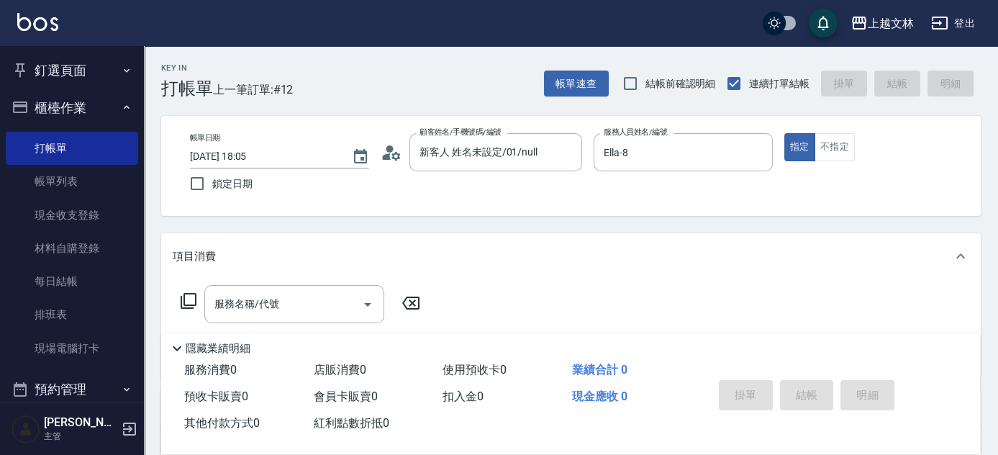
click at [190, 299] on icon at bounding box center [188, 300] width 17 height 17
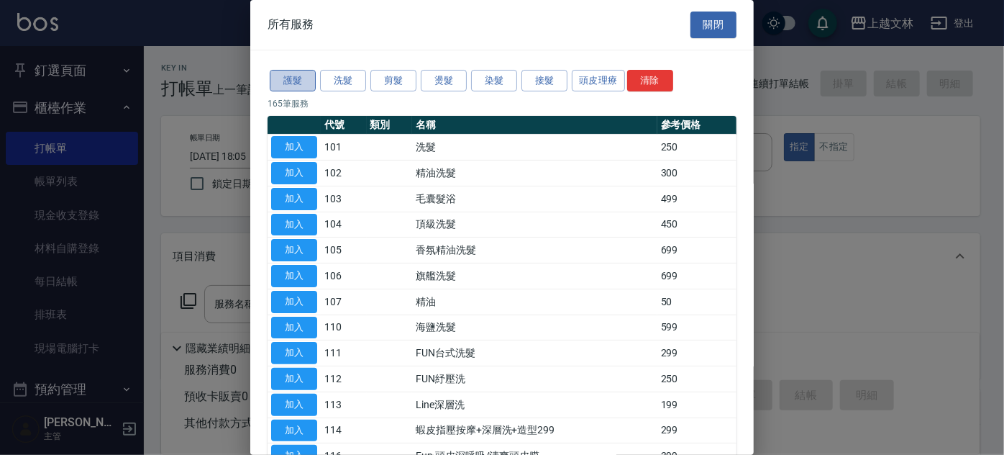
click at [310, 80] on button "護髮" at bounding box center [293, 81] width 46 height 22
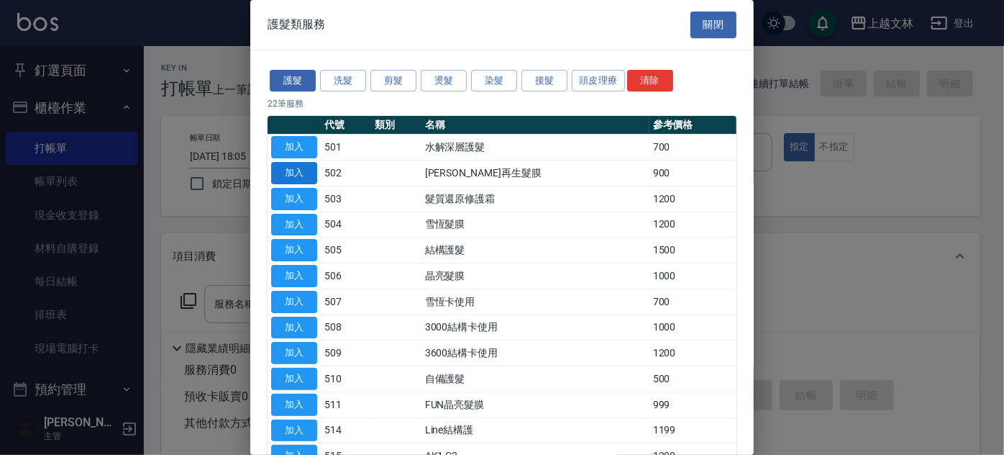
click at [292, 173] on button "加入" at bounding box center [294, 173] width 46 height 22
type input "[PERSON_NAME]再生髮膜(502)"
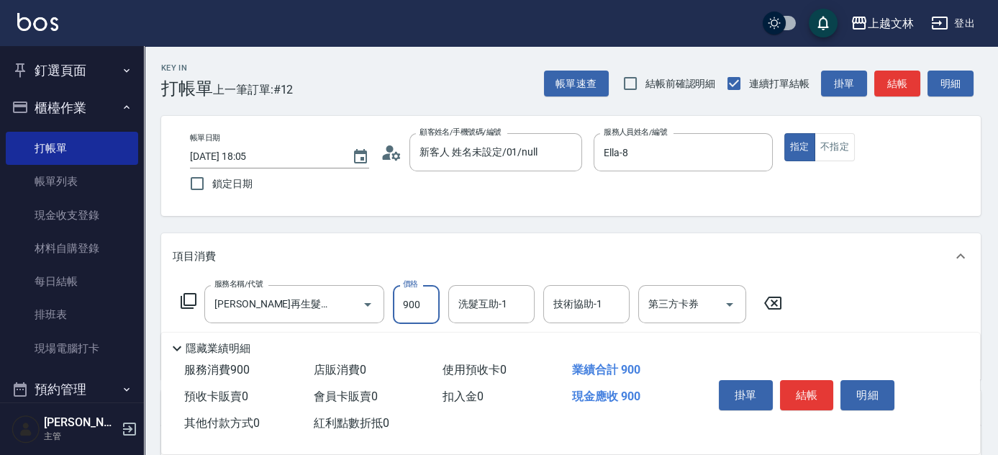
click at [425, 302] on input "900" at bounding box center [416, 304] width 47 height 39
type input "800"
click at [893, 79] on button "結帳" at bounding box center [897, 83] width 46 height 27
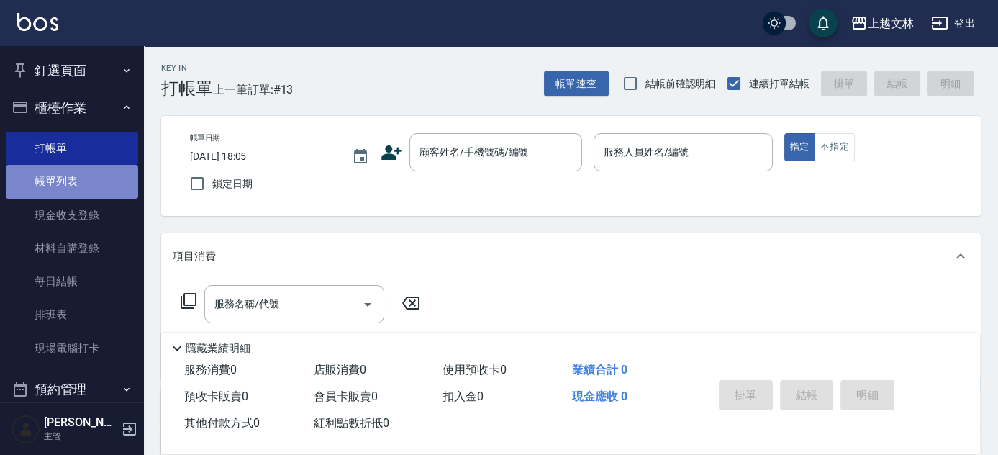
click at [81, 170] on link "帳單列表" at bounding box center [72, 181] width 132 height 33
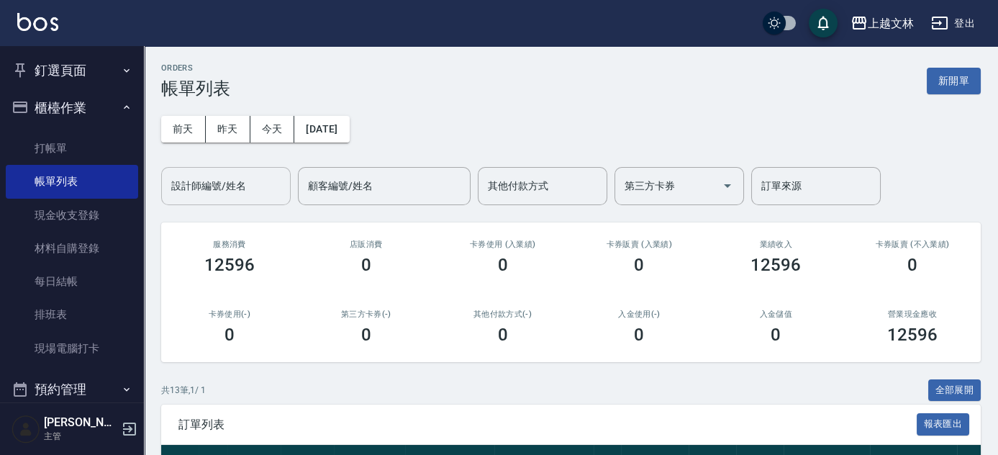
click at [197, 189] on input "設計師編號/姓名" at bounding box center [226, 185] width 117 height 25
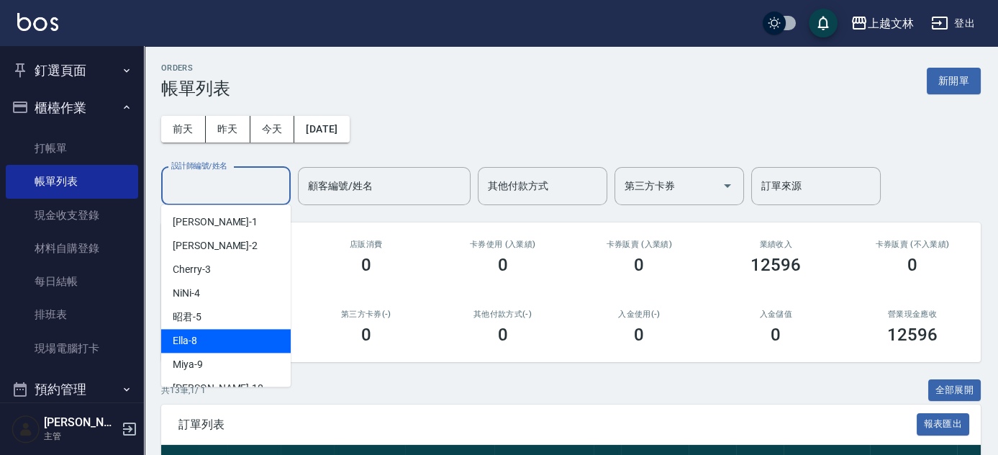
click at [199, 333] on div "Ella -8" at bounding box center [225, 341] width 129 height 24
type input "Ella-8"
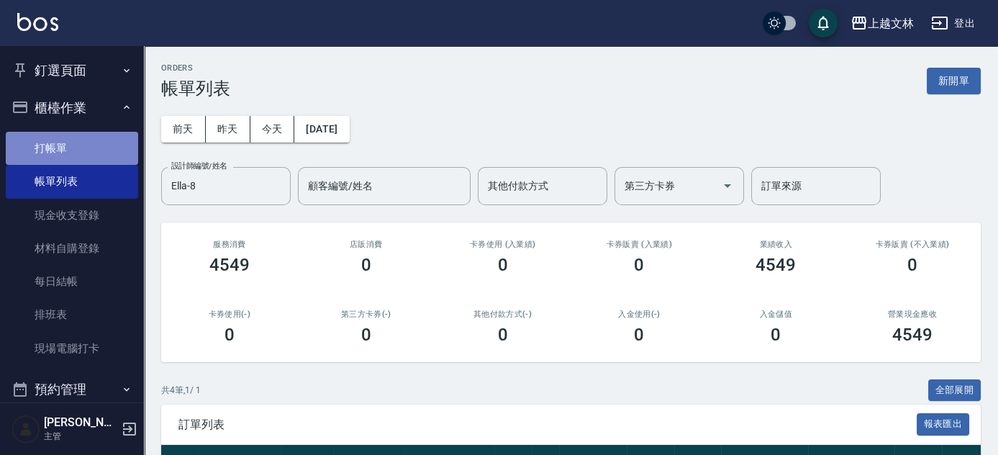
click at [84, 141] on link "打帳單" at bounding box center [72, 148] width 132 height 33
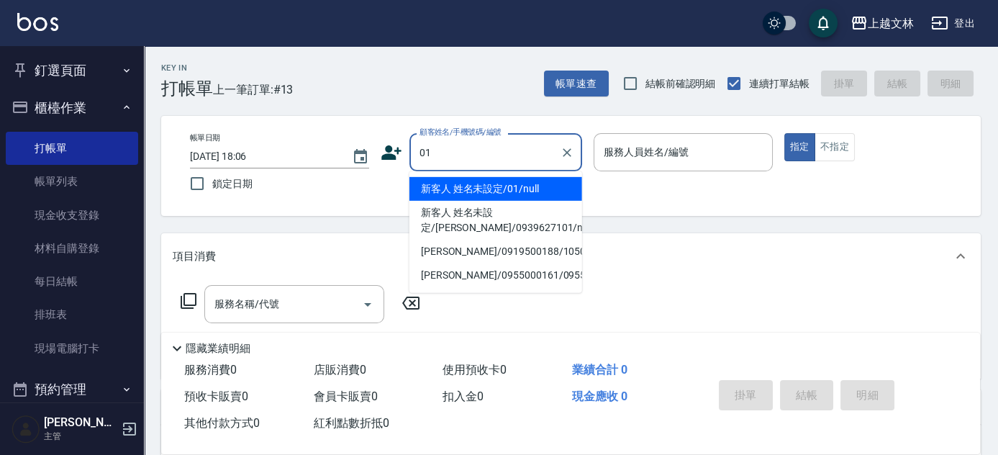
type input "新客人 姓名未設定/01/null"
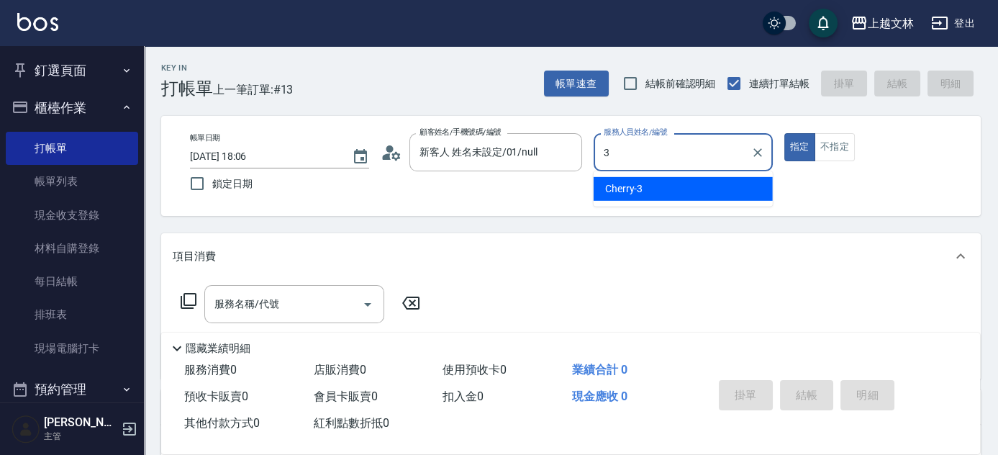
type input "Cherry-3"
type button "true"
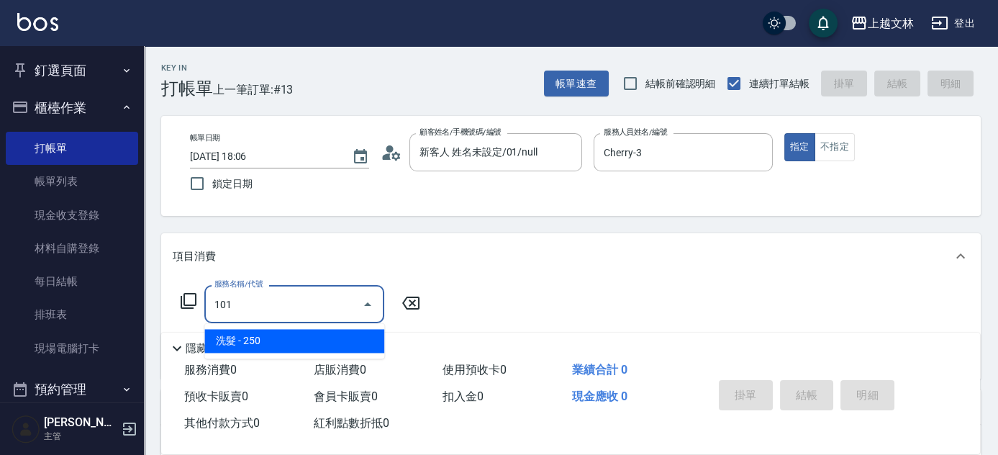
type input "洗髮(101)"
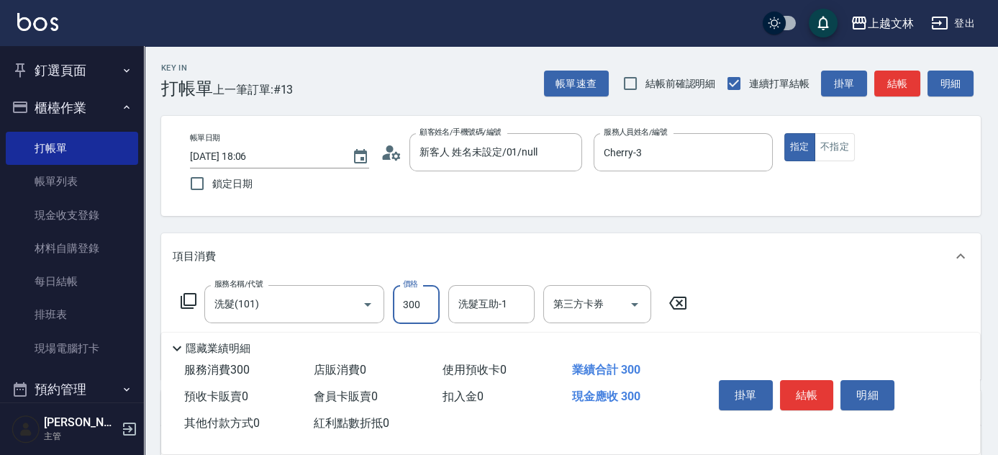
type input "300"
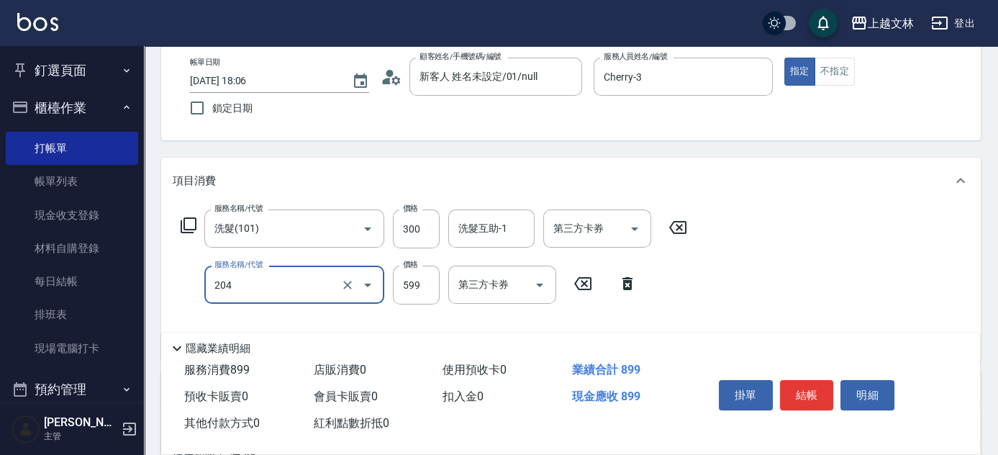
type input "A級洗+剪(204)"
type input "600"
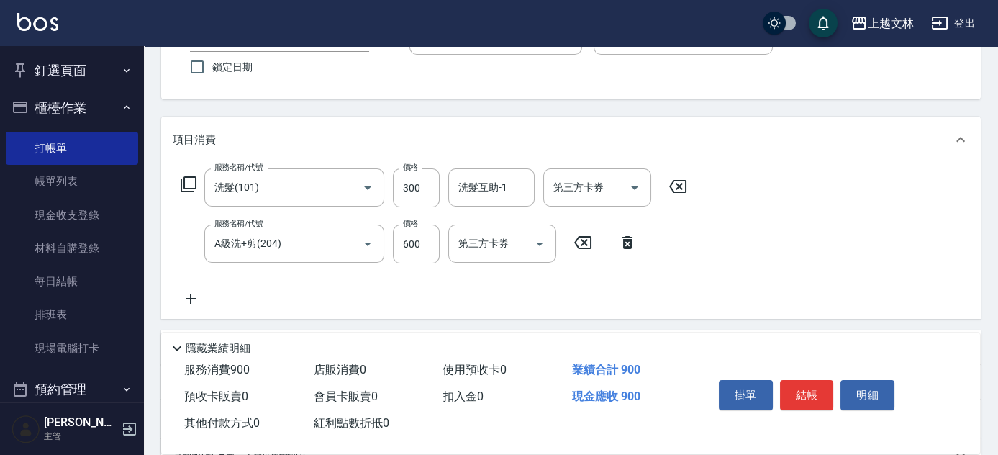
click at [196, 297] on icon at bounding box center [191, 298] width 36 height 17
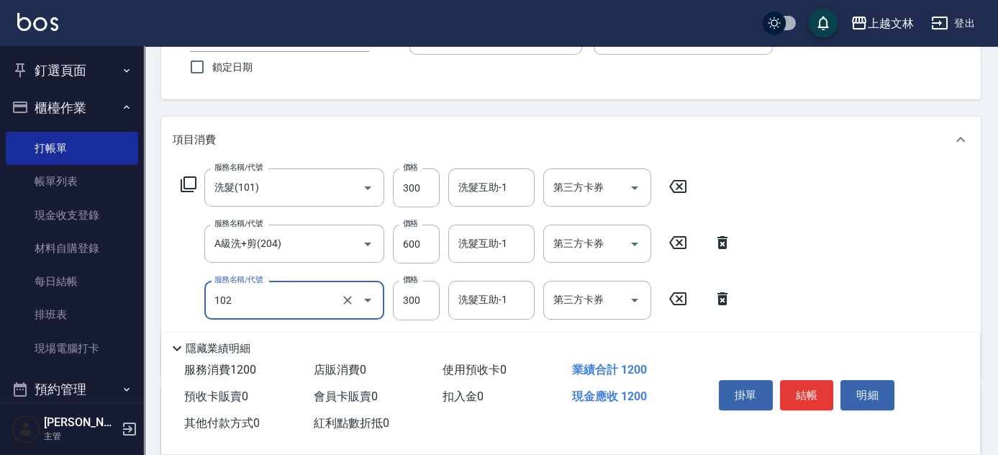
type input "精油洗髮(102)"
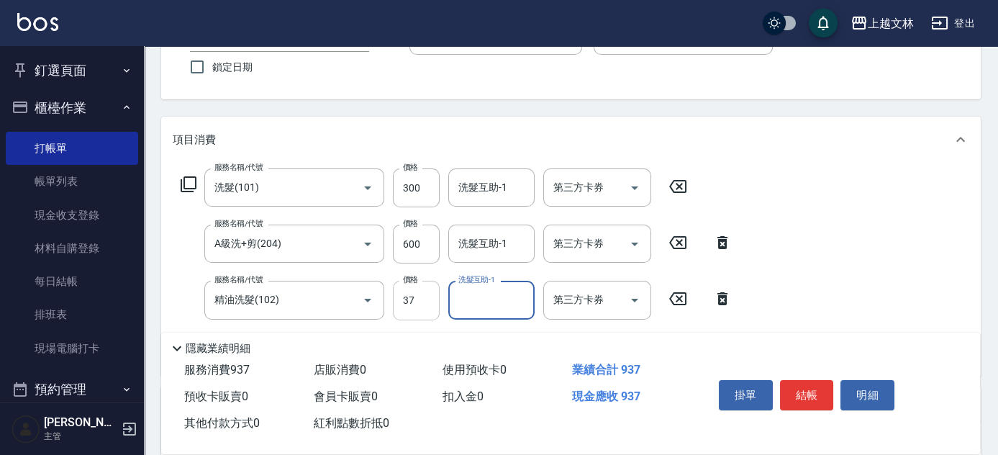
click at [419, 297] on input "37" at bounding box center [416, 300] width 47 height 39
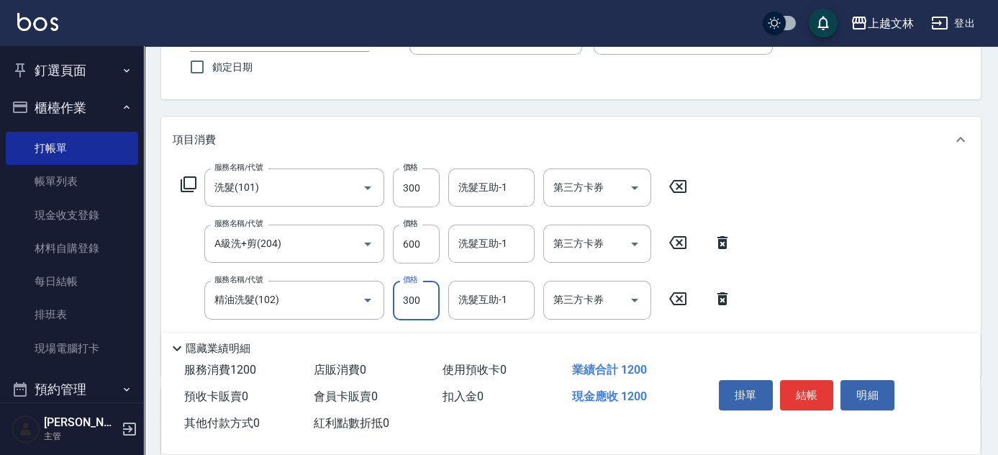
type input "300"
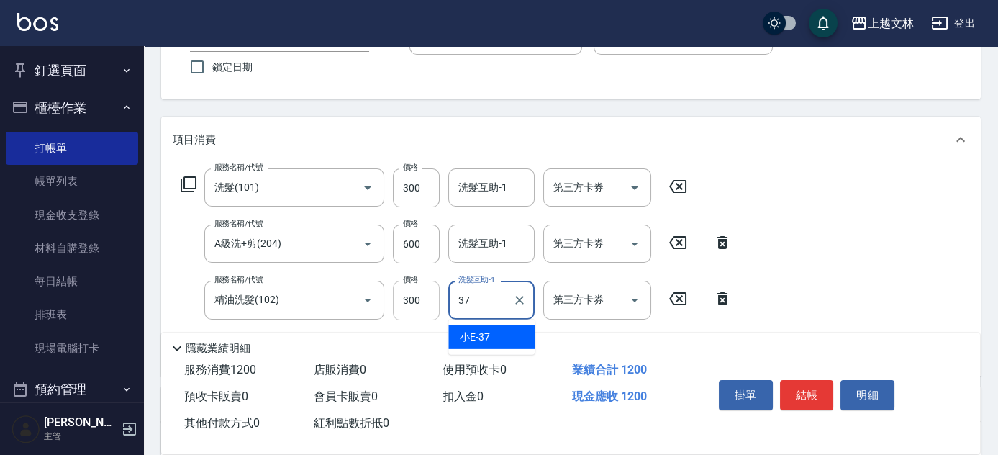
type input "小E-37"
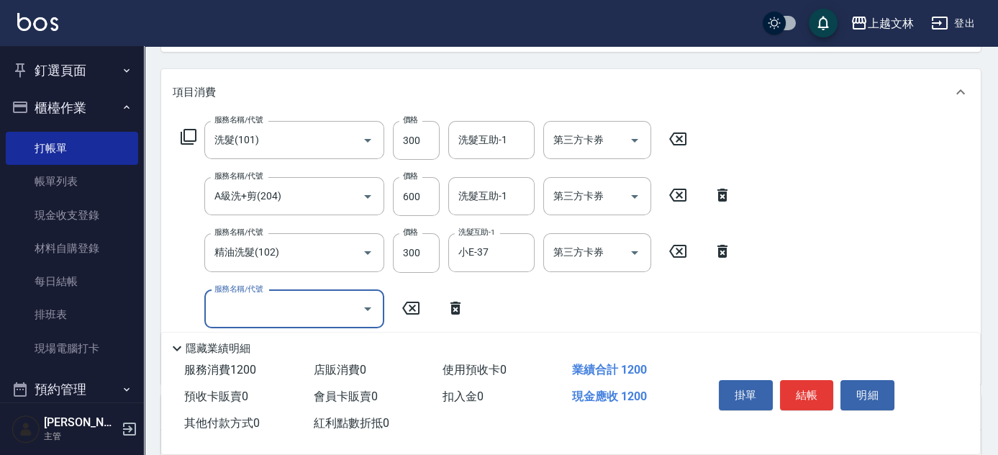
scroll to position [209, 0]
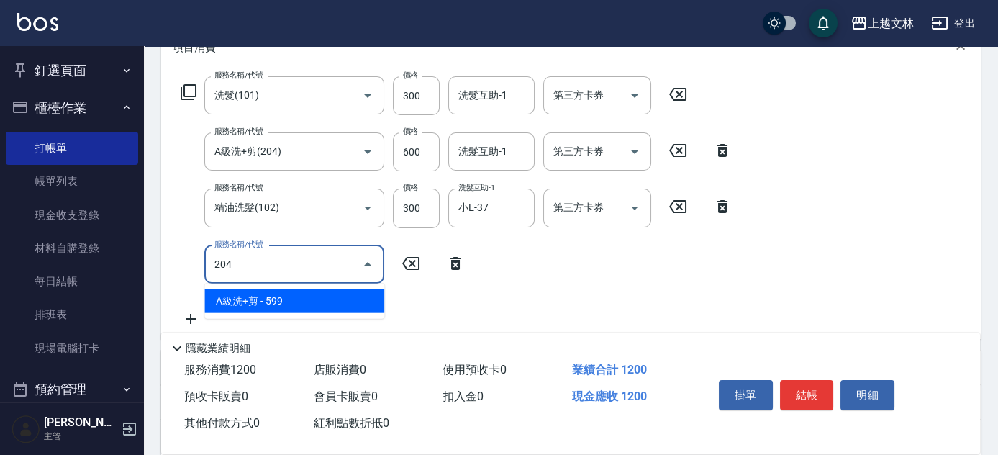
type input "A級洗+剪(204)"
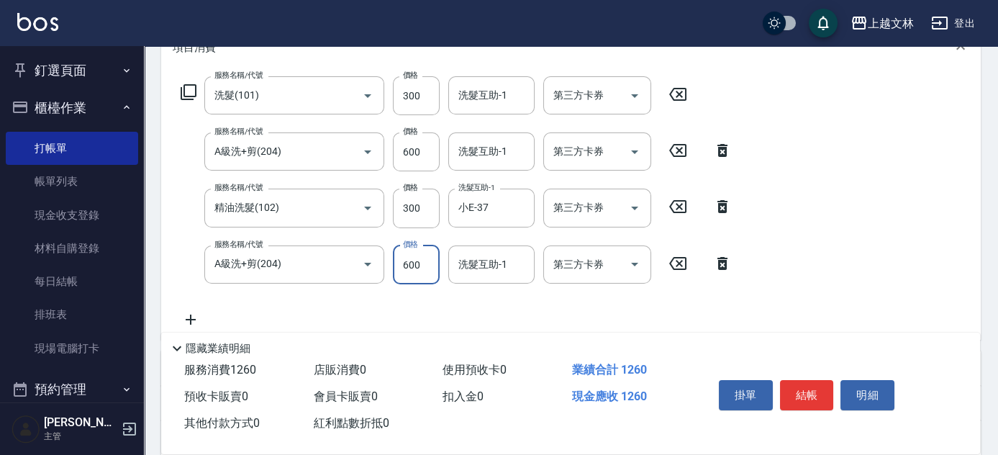
type input "600"
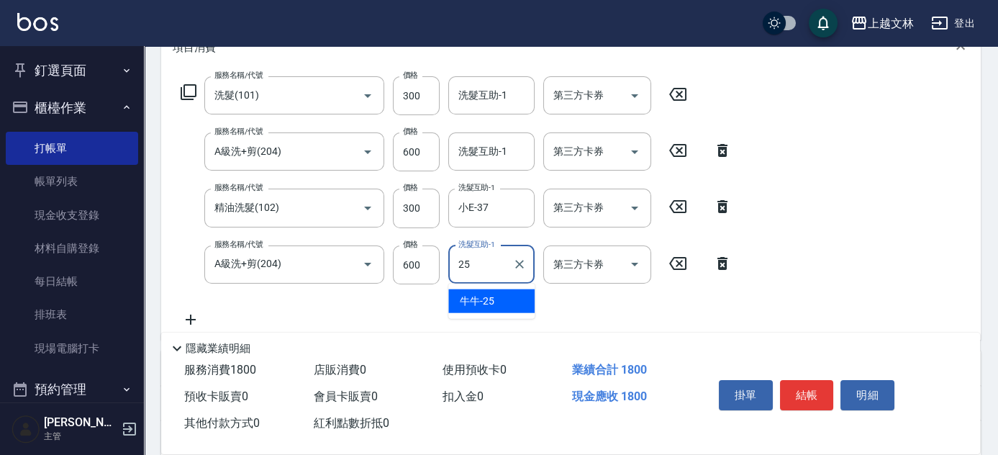
type input "牛牛-25"
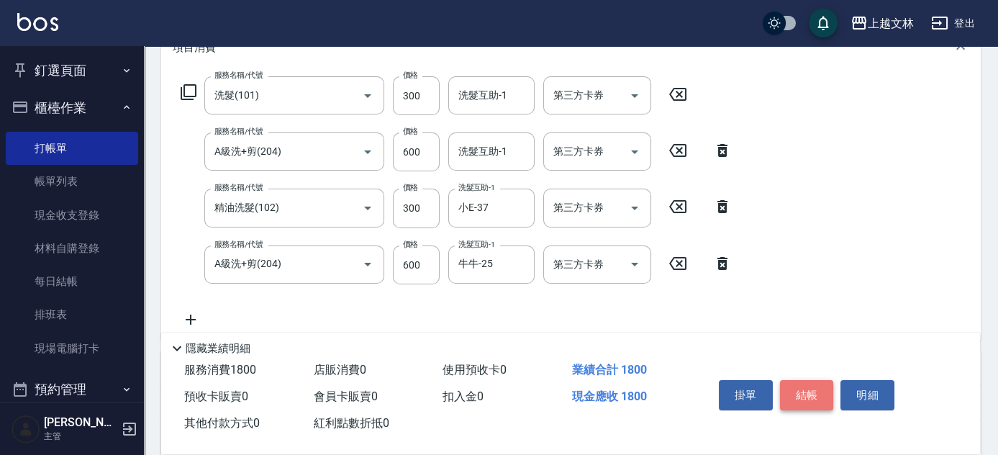
click at [821, 397] on button "結帳" at bounding box center [807, 395] width 54 height 30
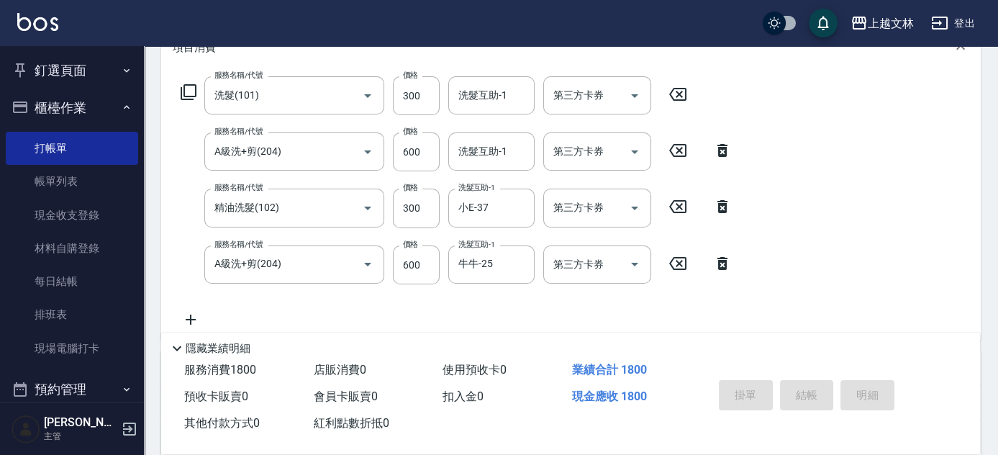
type input "[DATE] 18:13"
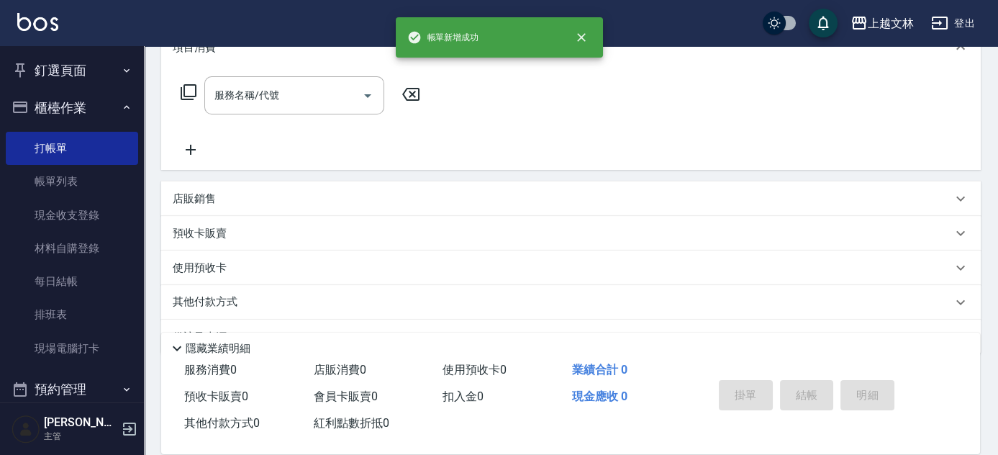
scroll to position [0, 0]
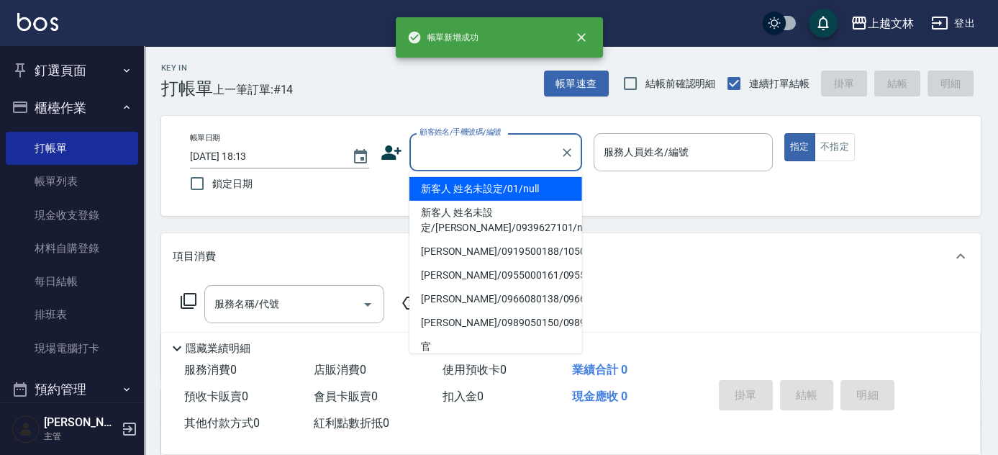
click at [491, 157] on input "顧客姓名/手機號碼/編號" at bounding box center [485, 152] width 138 height 25
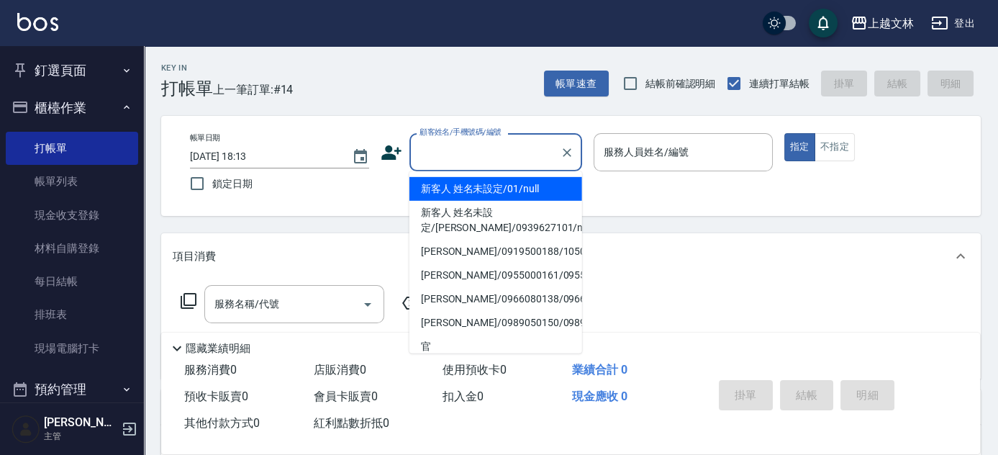
click at [505, 191] on li "新客人 姓名未設定/01/null" at bounding box center [495, 189] width 173 height 24
type input "新客人 姓名未設定/01/null"
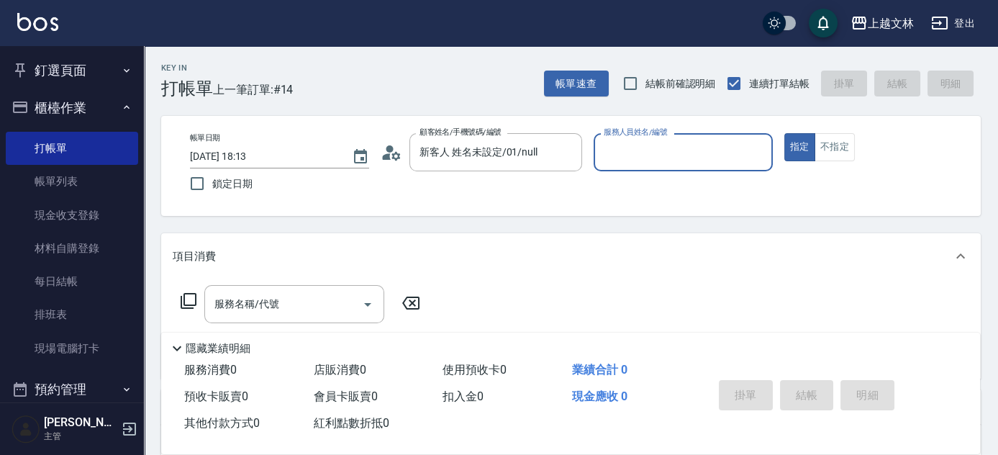
click at [654, 145] on input "服務人員姓名/編號" at bounding box center [683, 152] width 166 height 25
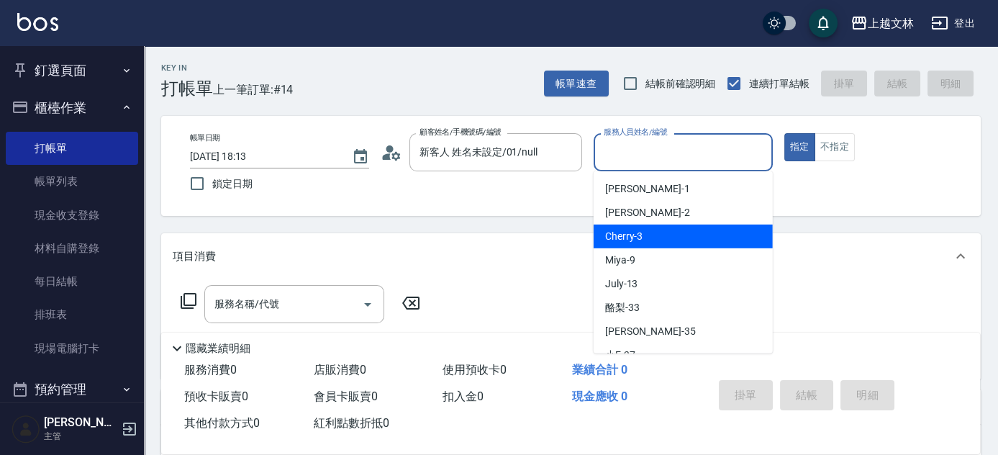
drag, startPoint x: 683, startPoint y: 234, endPoint x: 709, endPoint y: 226, distance: 26.6
click at [684, 234] on div "Cherry -3" at bounding box center [682, 236] width 179 height 24
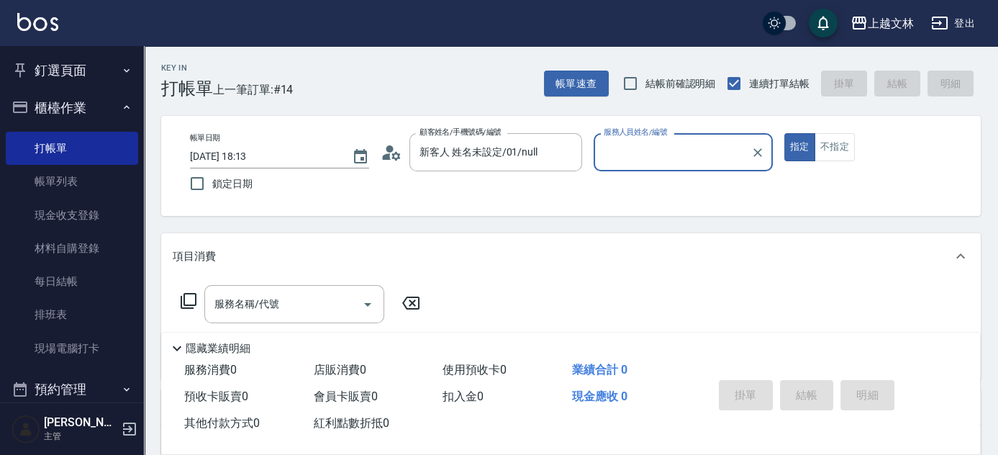
type input "Cherry-3"
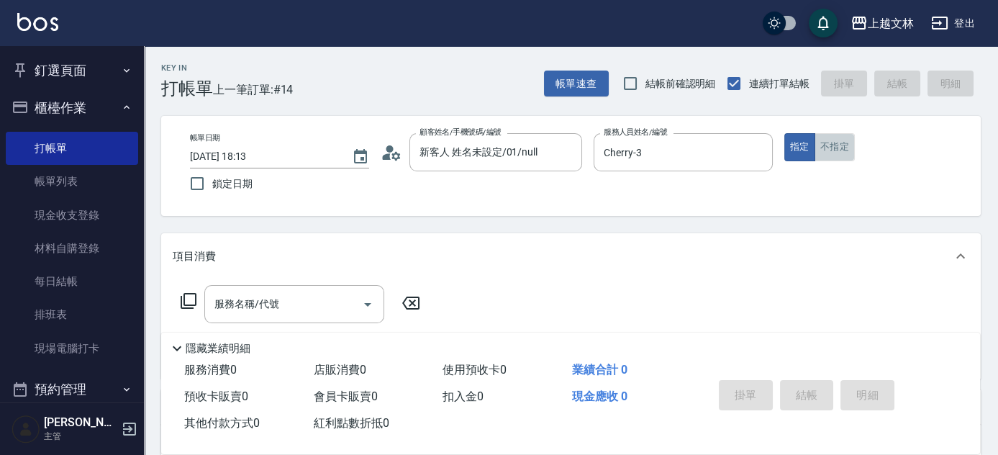
drag, startPoint x: 832, startPoint y: 149, endPoint x: 755, endPoint y: 181, distance: 83.5
click at [832, 149] on button "不指定" at bounding box center [834, 147] width 40 height 28
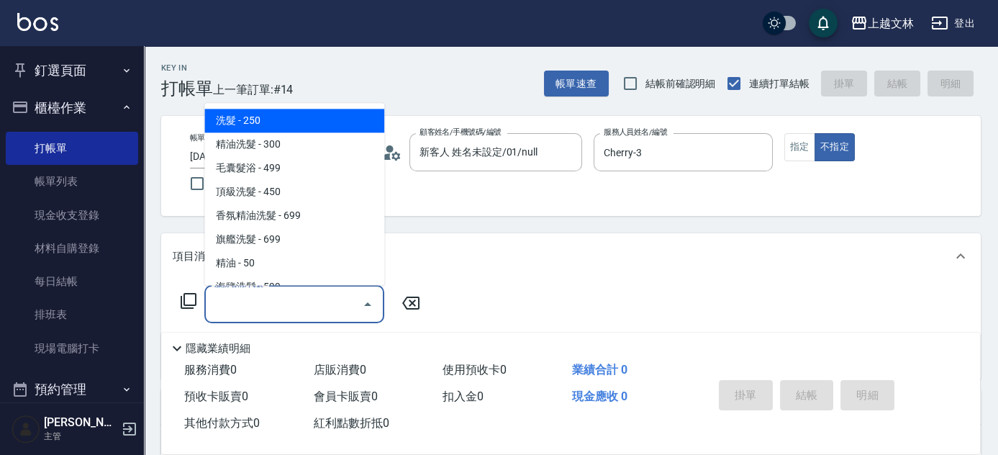
click at [280, 299] on input "服務名稱/代號" at bounding box center [283, 303] width 145 height 25
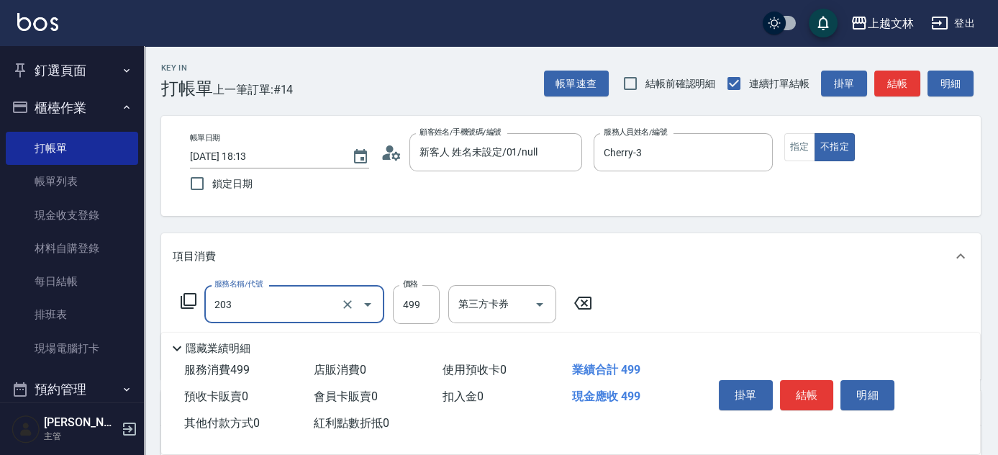
type input "B級洗+剪(203)"
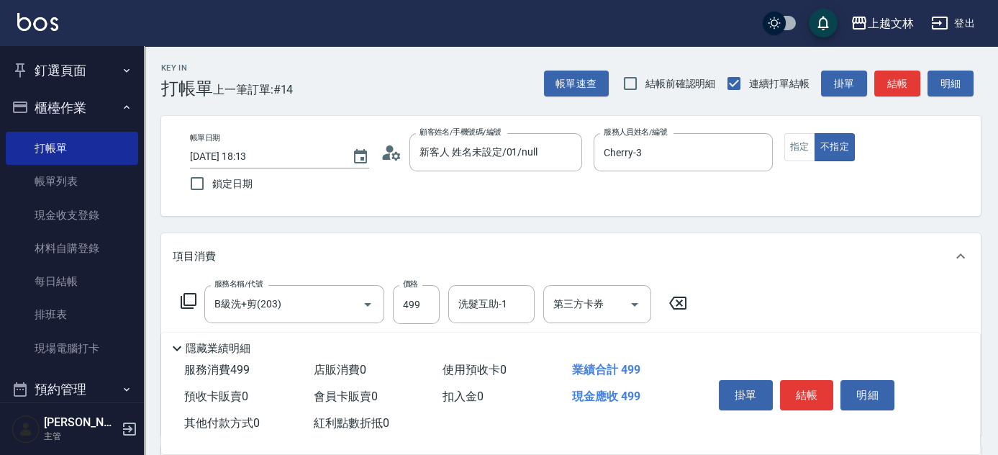
scroll to position [116, 0]
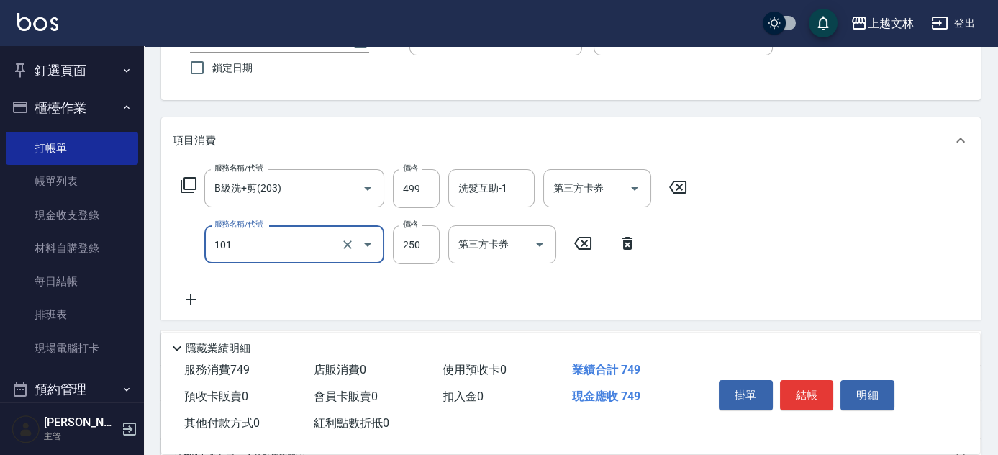
type input "洗髮(101)"
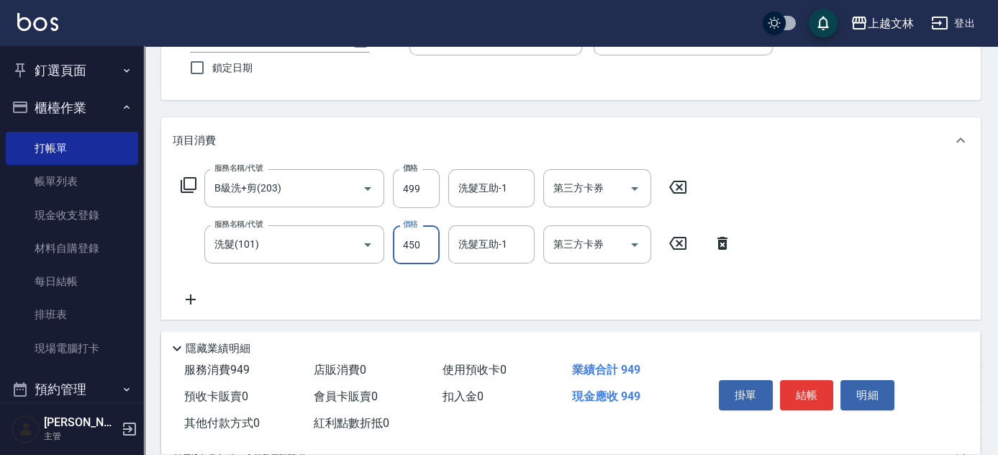
type input "450"
click at [792, 391] on button "結帳" at bounding box center [807, 395] width 54 height 30
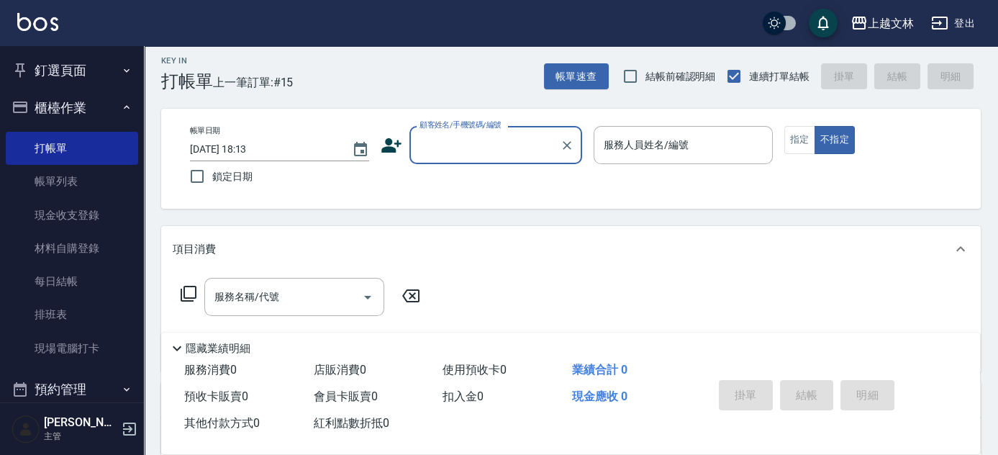
scroll to position [0, 0]
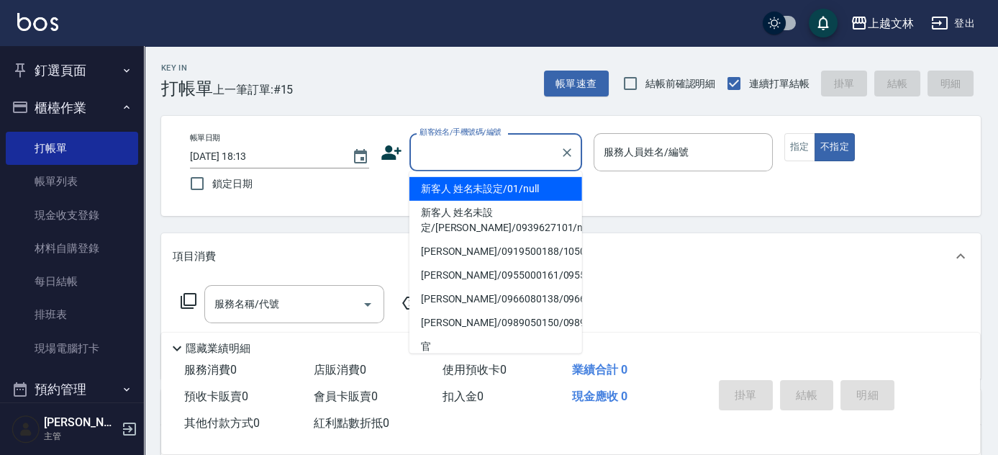
click at [478, 145] on input "顧客姓名/手機號碼/編號" at bounding box center [485, 152] width 138 height 25
drag, startPoint x: 474, startPoint y: 191, endPoint x: 656, endPoint y: 158, distance: 185.0
click at [475, 191] on li "新客人 姓名未設定/01/null" at bounding box center [495, 189] width 173 height 24
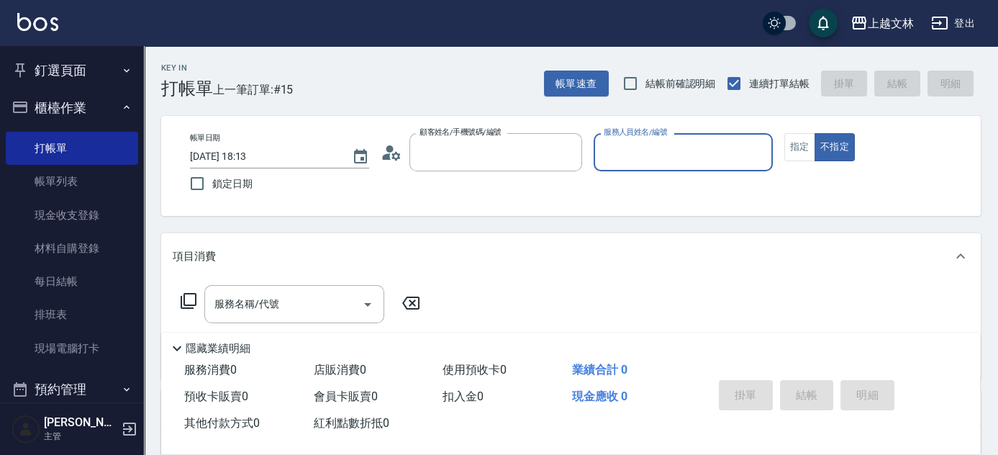
type input "新客人 姓名未設定/01/null"
drag, startPoint x: 662, startPoint y: 151, endPoint x: 670, endPoint y: 155, distance: 8.7
click at [665, 155] on input "服務人員姓名/編號" at bounding box center [683, 152] width 166 height 25
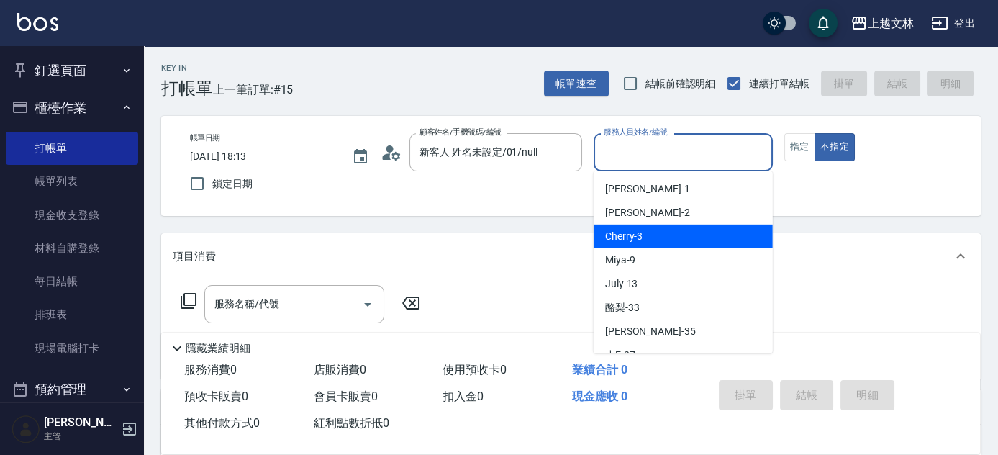
click at [661, 224] on div "Cherry -3" at bounding box center [682, 236] width 179 height 24
type input "Cherry-3"
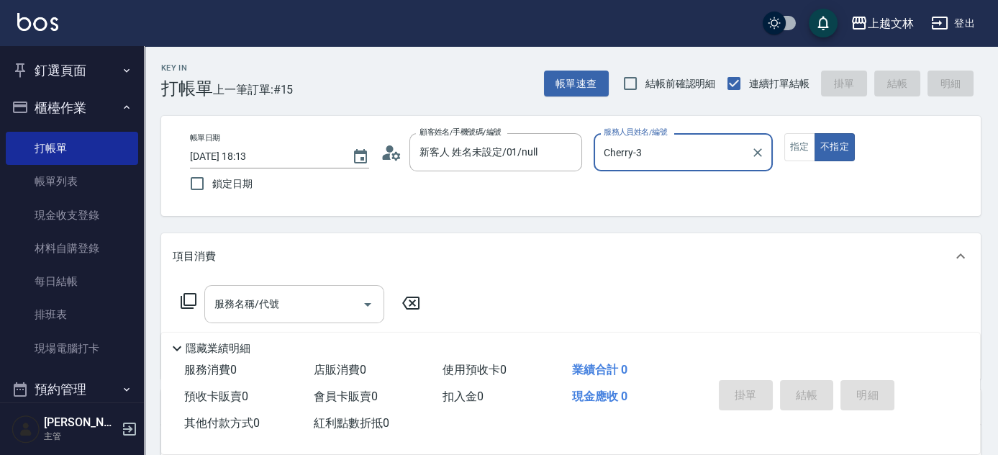
click at [225, 309] on input "服務名稱/代號" at bounding box center [283, 303] width 145 height 25
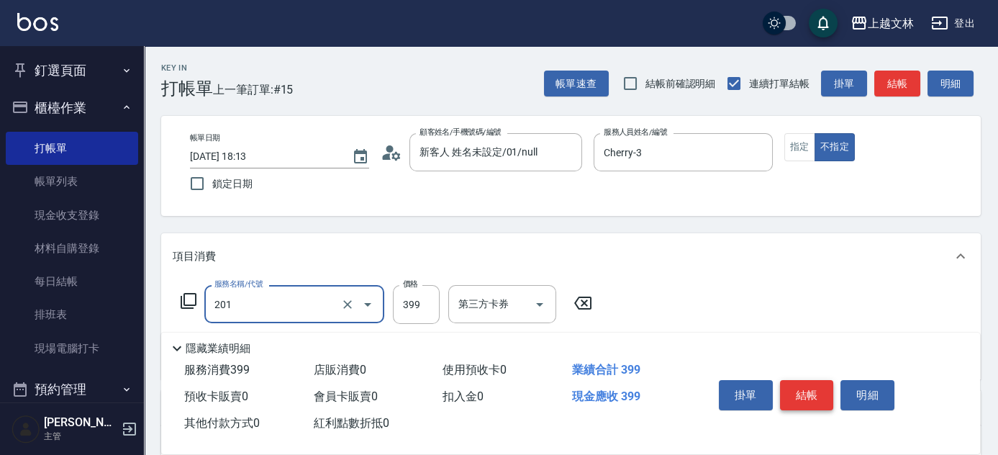
type input "B級單剪(201)"
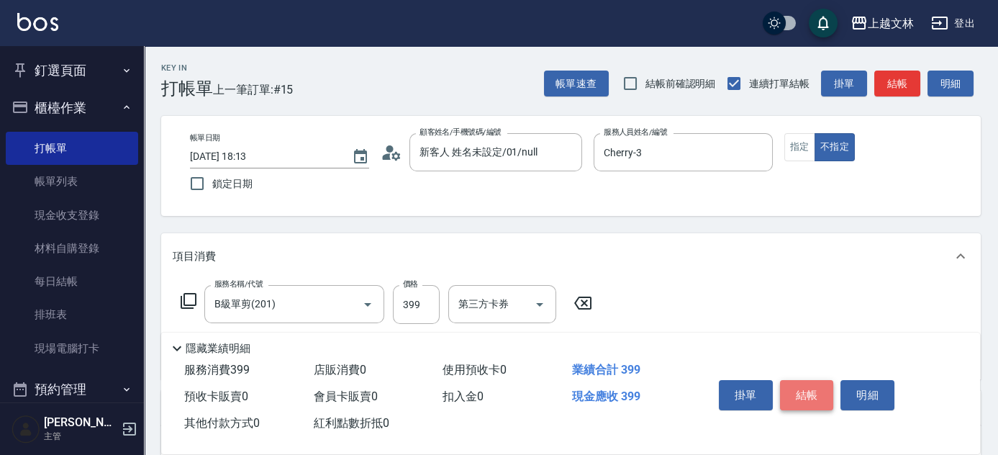
click at [803, 391] on button "結帳" at bounding box center [807, 395] width 54 height 30
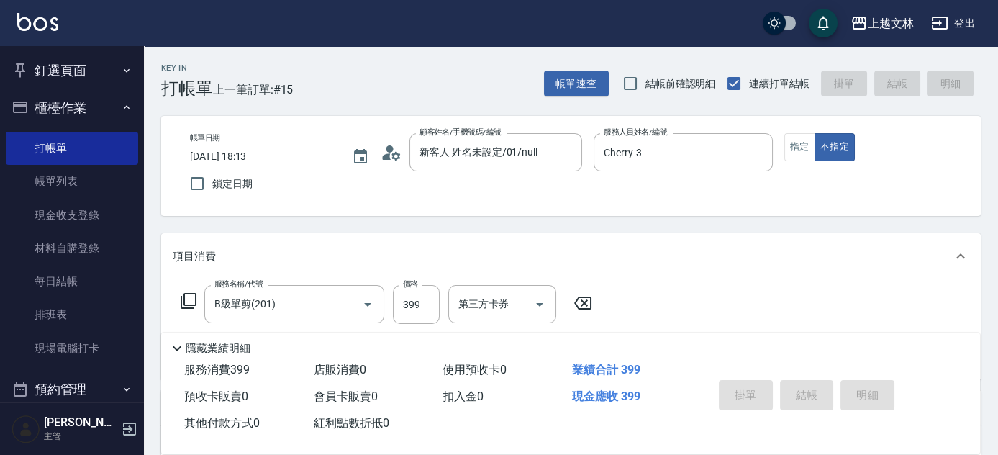
type input "[DATE] 18:33"
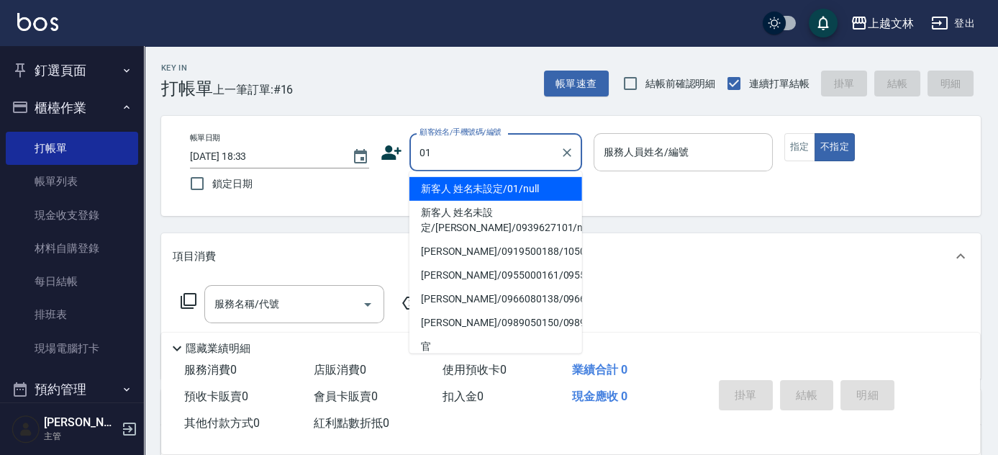
type input "新客人 姓名未設定/01/null"
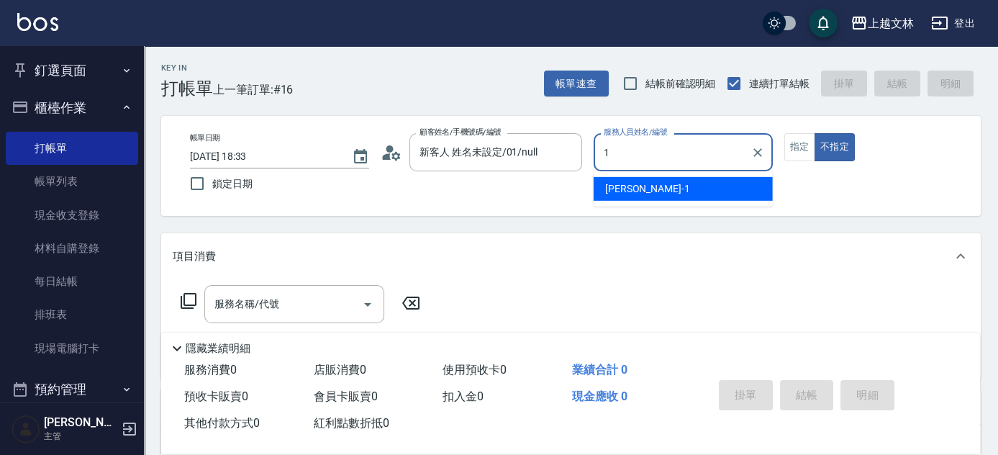
type input "FIONA-1"
type button "false"
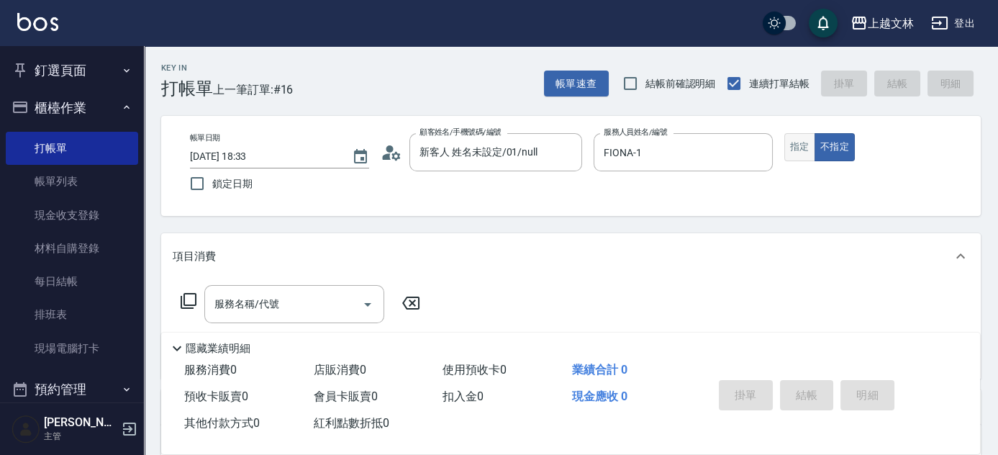
click at [799, 146] on button "指定" at bounding box center [799, 147] width 31 height 28
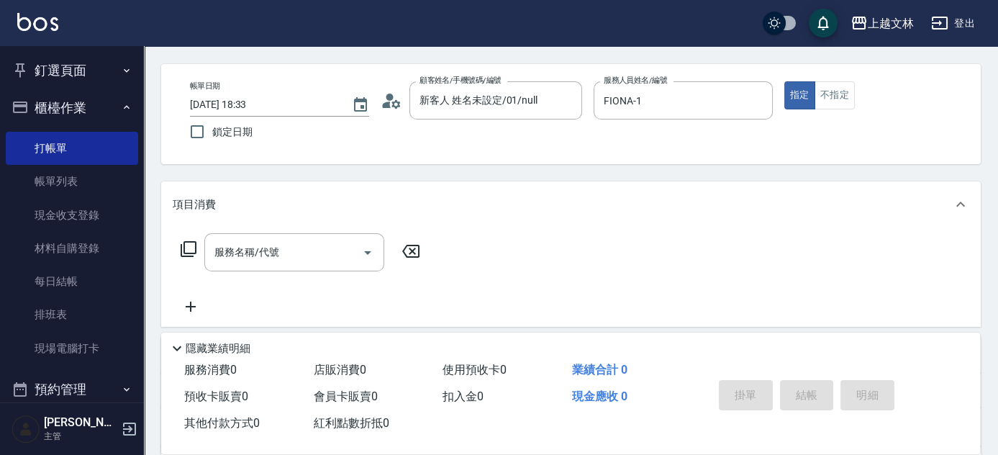
scroll to position [65, 0]
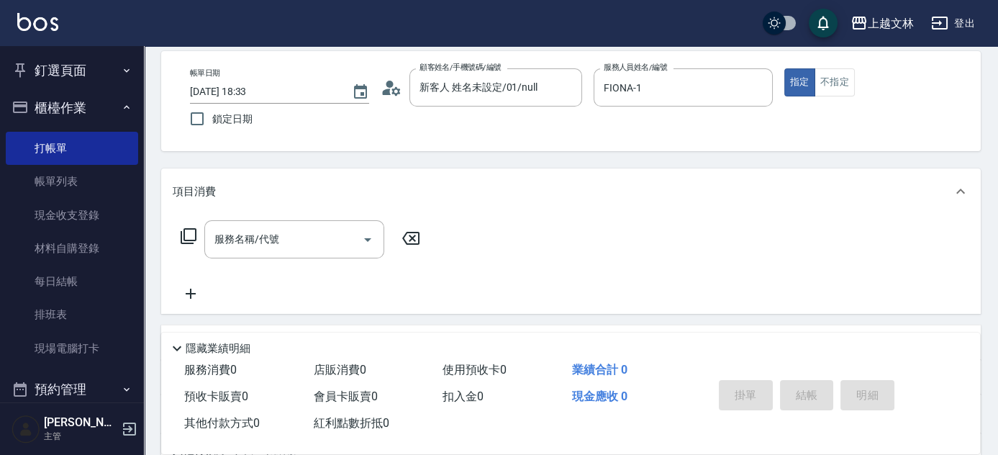
drag, startPoint x: 265, startPoint y: 237, endPoint x: 241, endPoint y: 207, distance: 38.4
click at [264, 237] on div "服務名稱/代號 服務名稱/代號" at bounding box center [294, 239] width 180 height 38
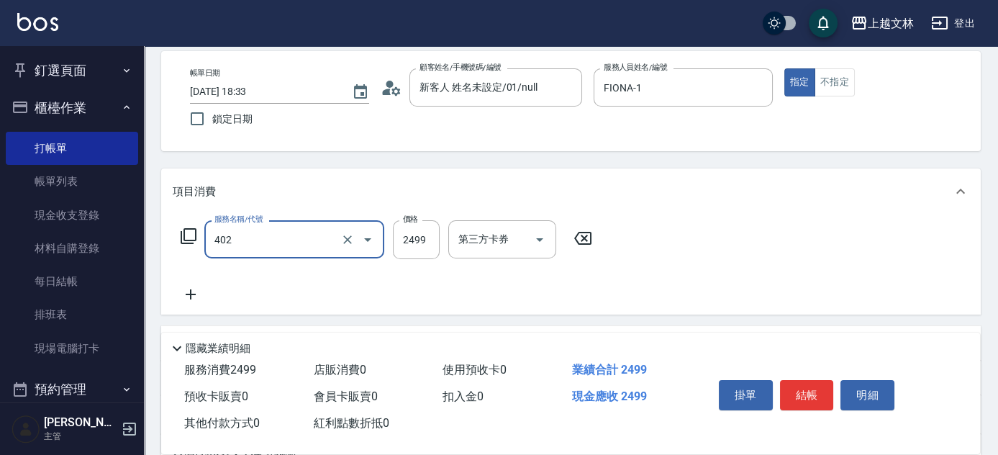
type input "嚴選染髮(402)"
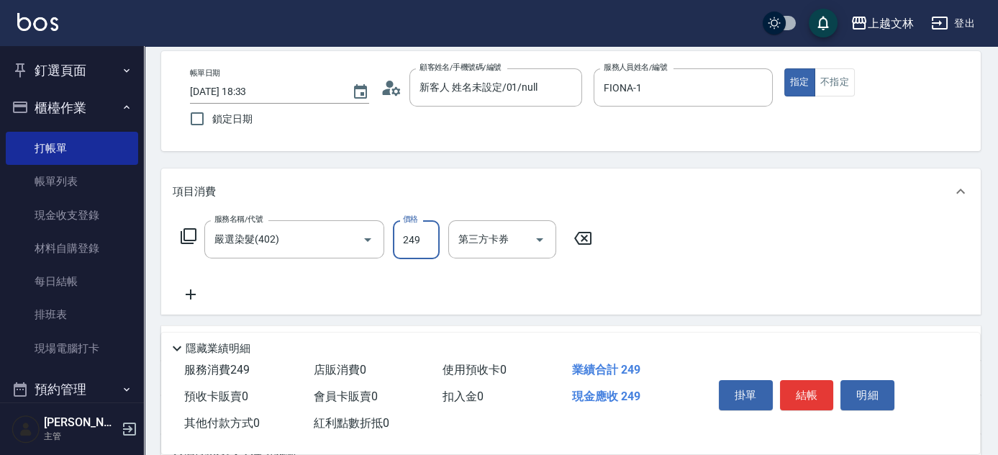
type input "2499"
drag, startPoint x: 496, startPoint y: 239, endPoint x: 440, endPoint y: 220, distance: 59.1
click at [496, 239] on div "洗髮互助-1 洗髮互助-1" at bounding box center [491, 239] width 86 height 38
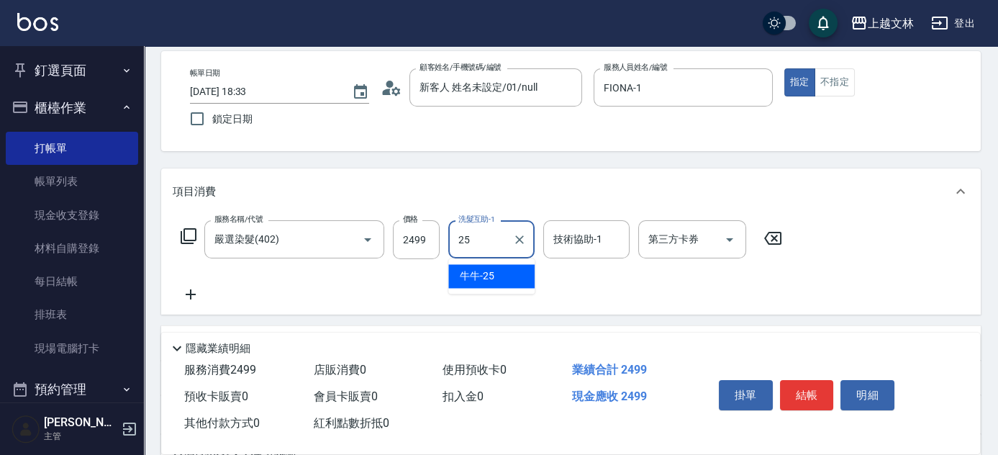
type input "牛牛-25"
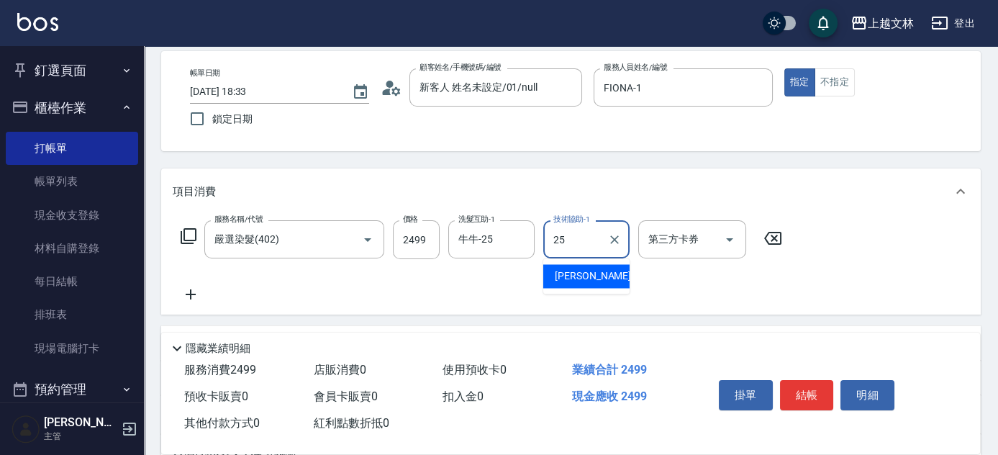
type input "牛牛-25"
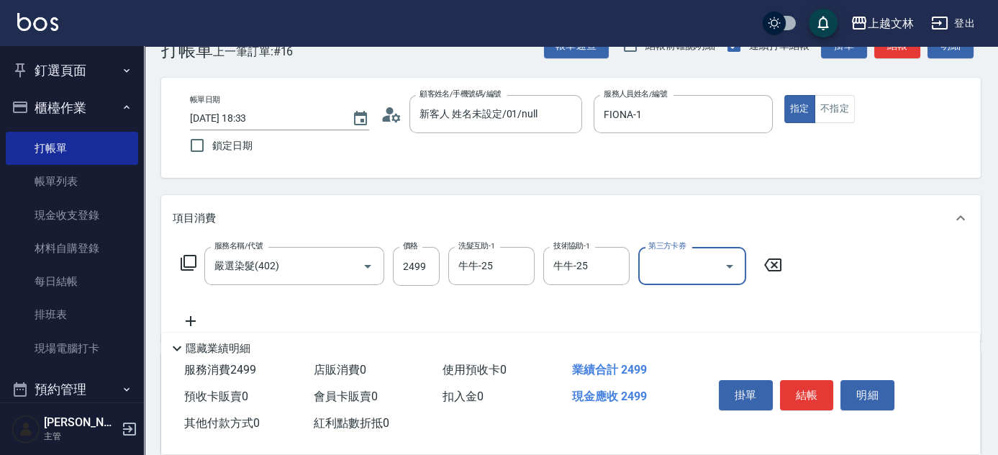
scroll to position [0, 0]
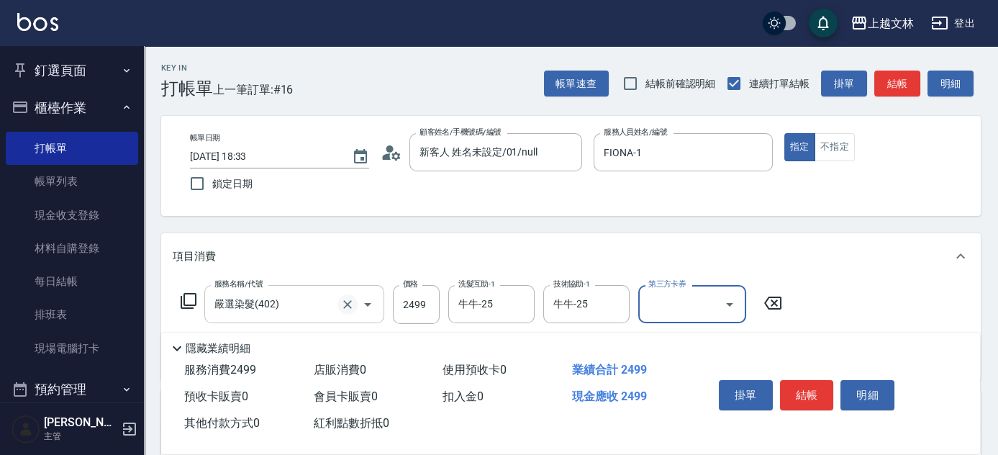
click at [352, 306] on icon "Clear" at bounding box center [347, 304] width 14 height 14
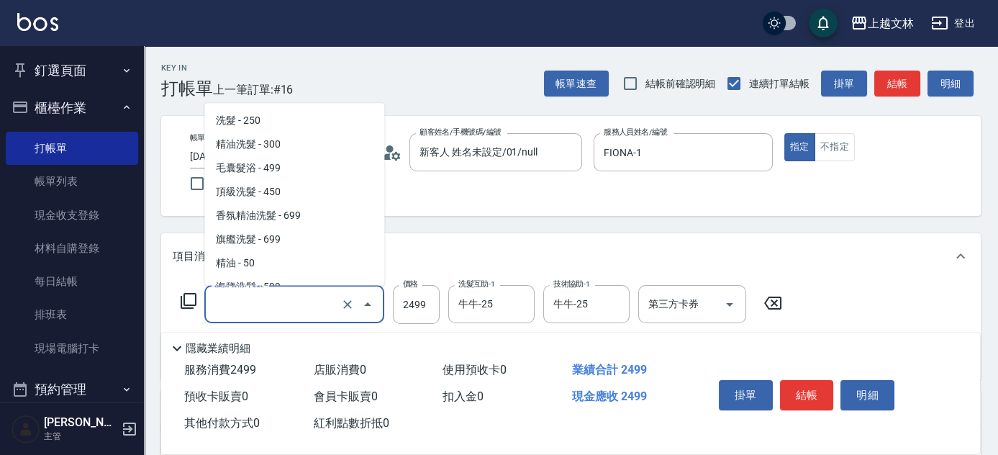
click at [308, 308] on input "服務名稱/代號" at bounding box center [274, 303] width 127 height 25
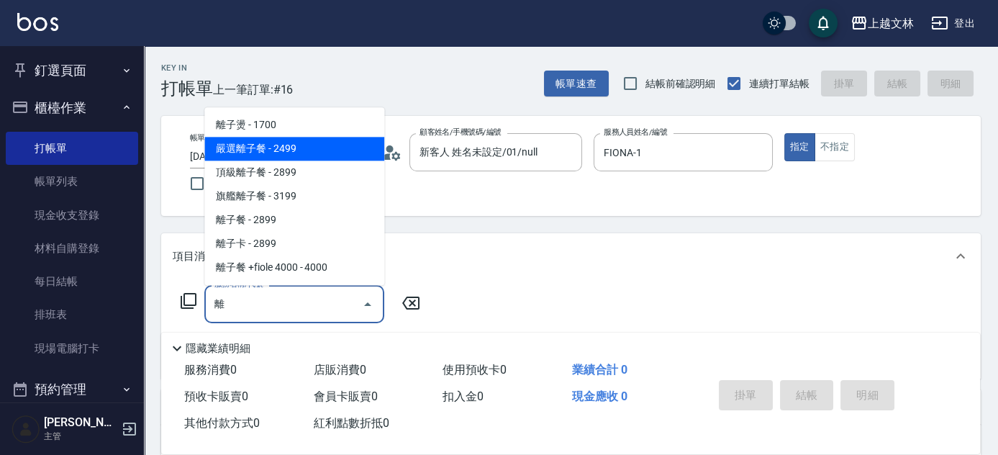
click at [282, 152] on span "嚴選離子餐 - 2499" at bounding box center [294, 149] width 180 height 24
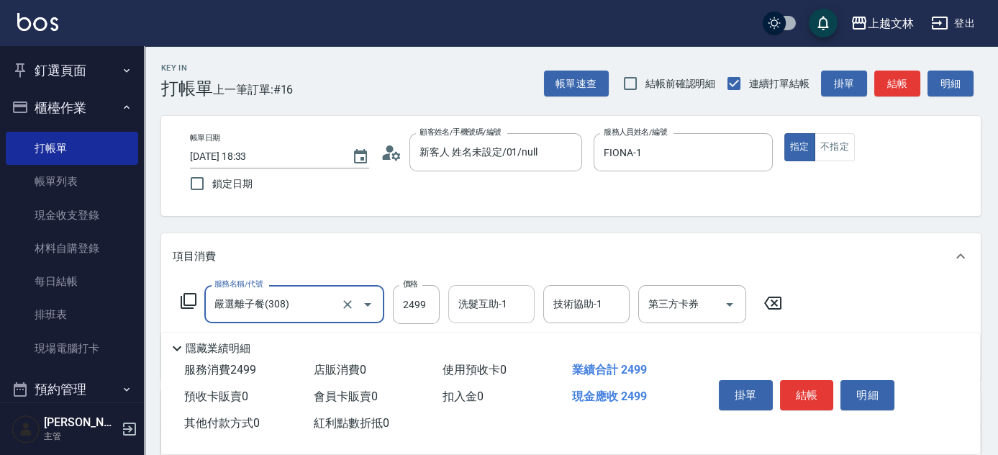
type input "嚴選離子餐(308)"
click at [501, 296] on input "洗髮互助-1" at bounding box center [491, 303] width 73 height 25
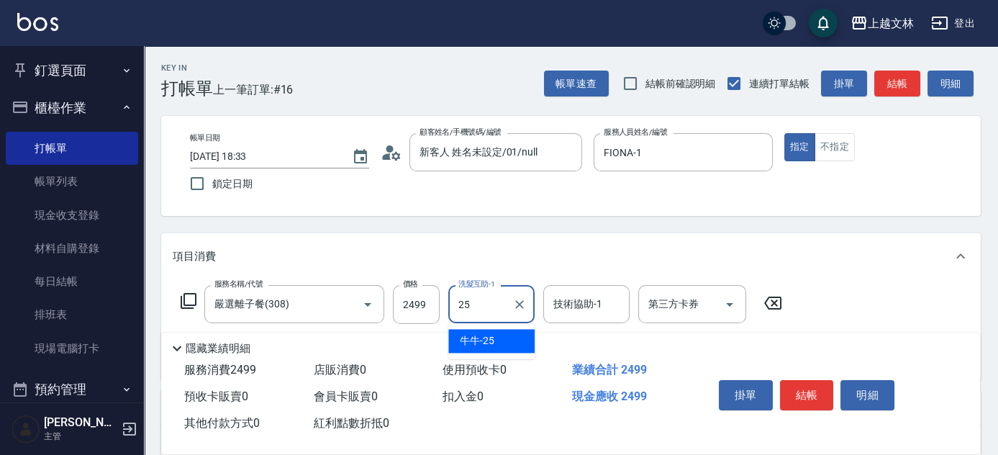
type input "牛牛-25"
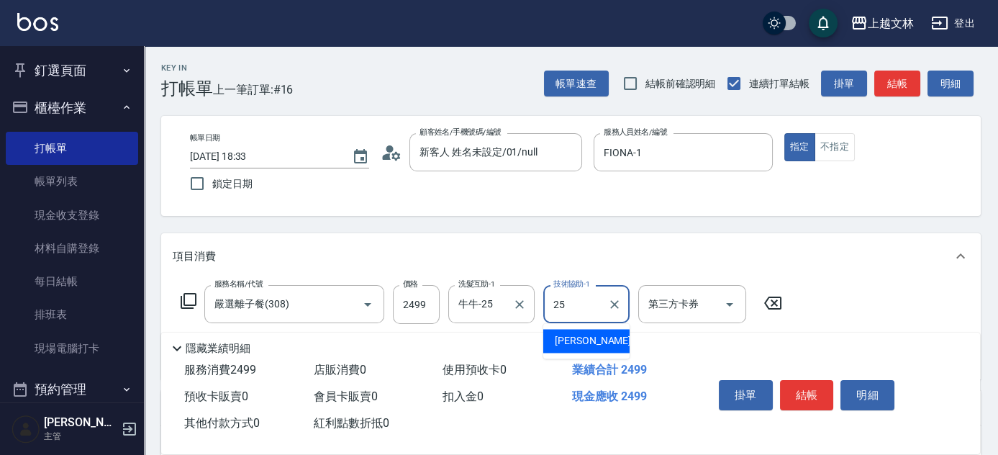
type input "牛牛-25"
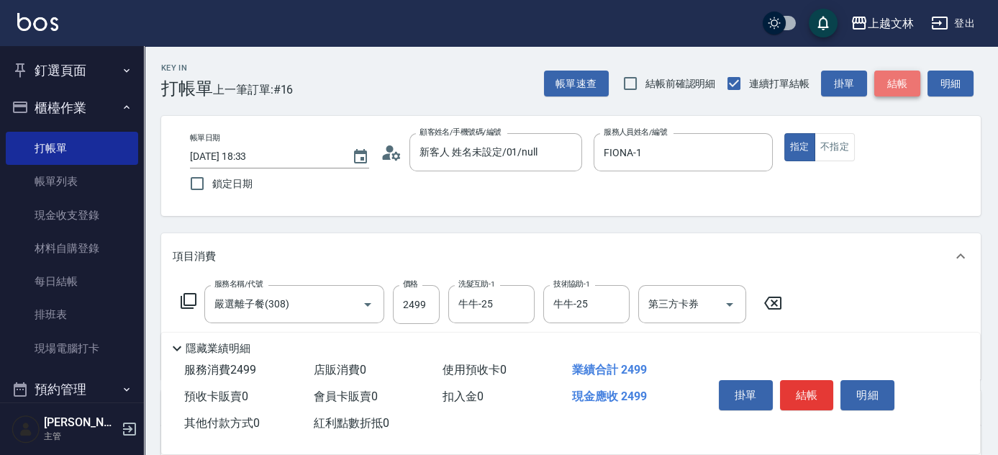
click at [905, 88] on button "結帳" at bounding box center [897, 83] width 46 height 27
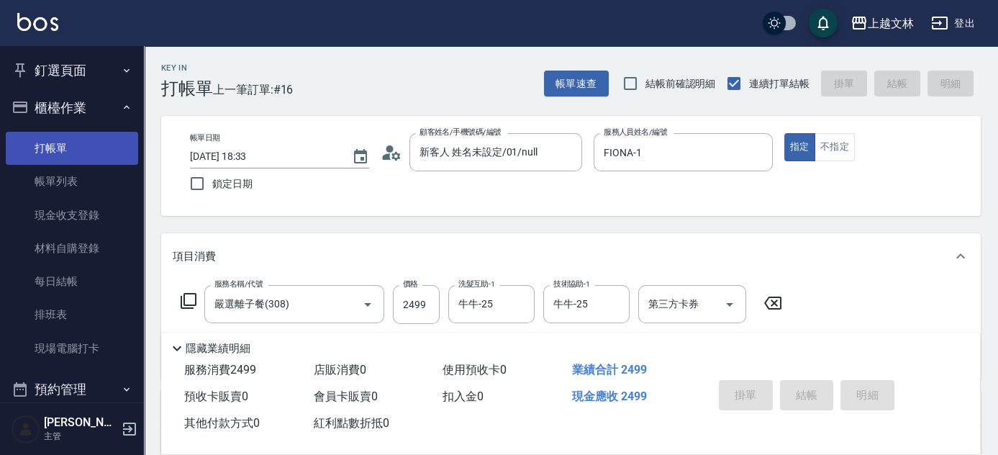
click at [58, 157] on link "打帳單" at bounding box center [72, 148] width 132 height 33
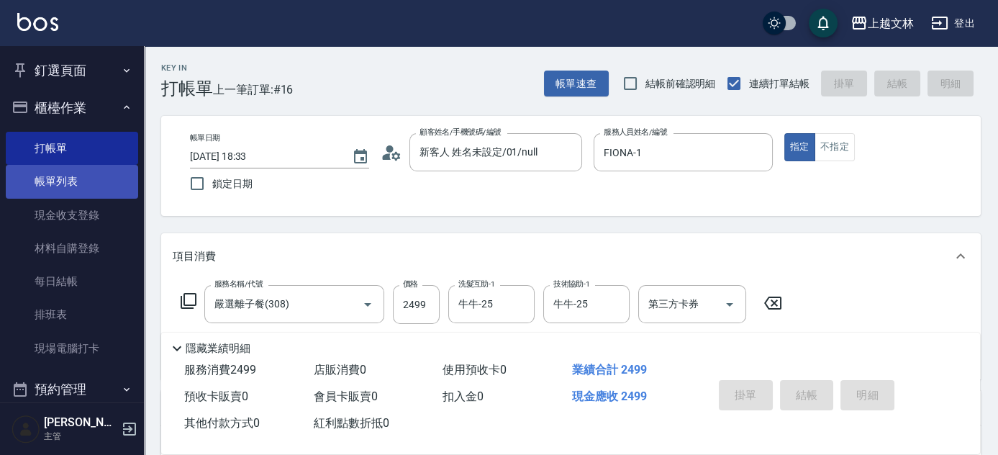
click at [58, 176] on link "帳單列表" at bounding box center [72, 181] width 132 height 33
click at [59, 176] on link "帳單列表" at bounding box center [72, 181] width 132 height 33
click at [60, 176] on link "帳單列表" at bounding box center [72, 181] width 132 height 33
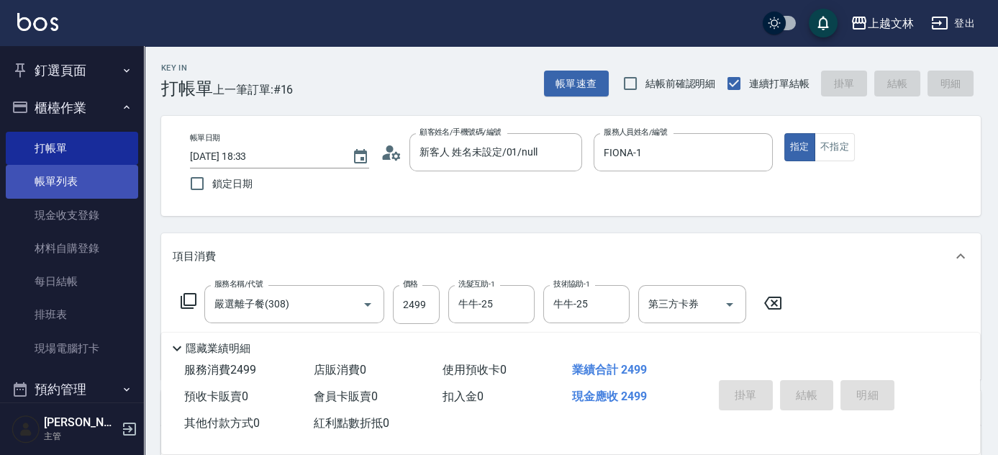
click at [60, 176] on link "帳單列表" at bounding box center [72, 181] width 132 height 33
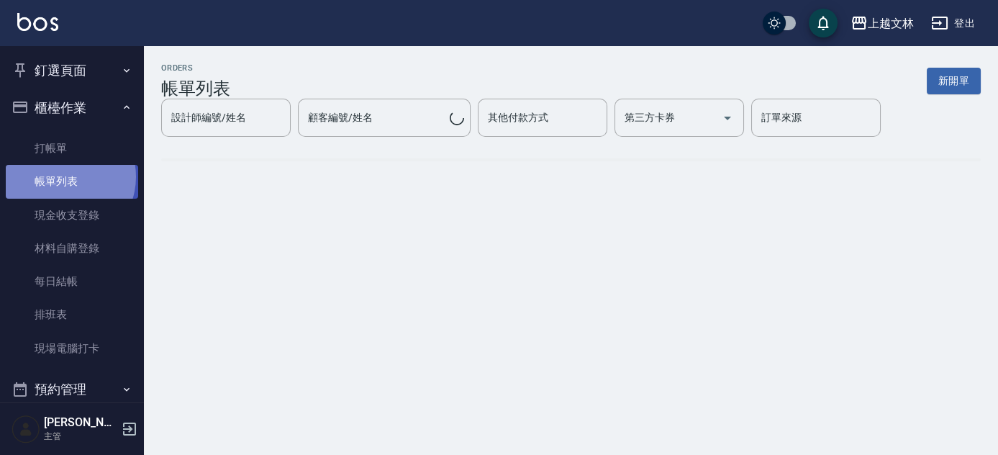
click at [60, 176] on link "帳單列表" at bounding box center [72, 181] width 132 height 33
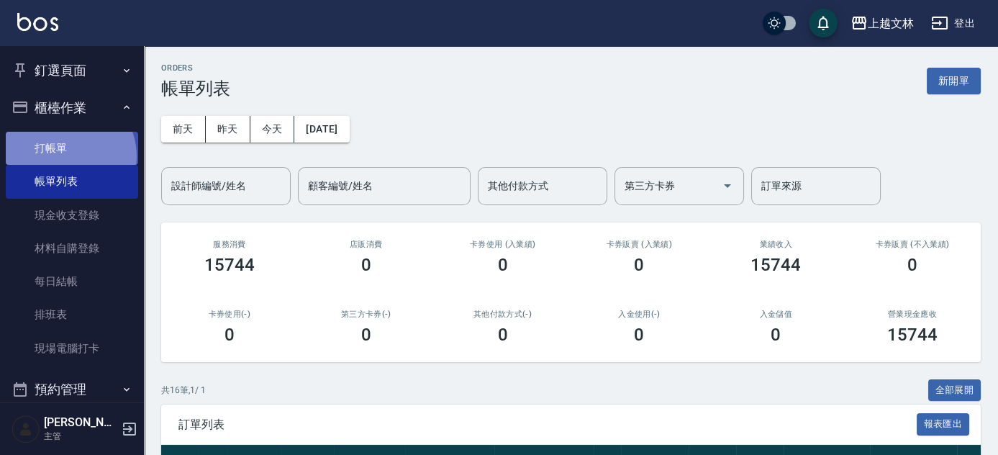
click at [65, 156] on link "打帳單" at bounding box center [72, 148] width 132 height 33
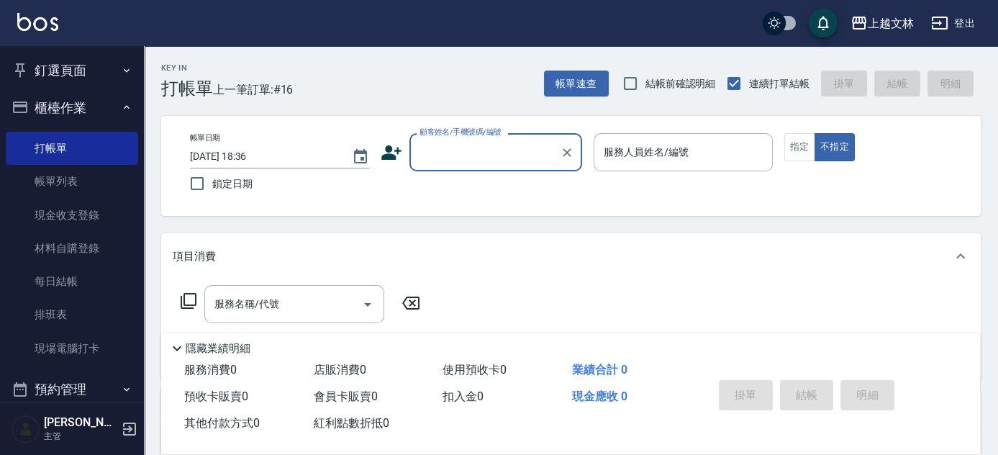
click at [475, 149] on input "顧客姓名/手機號碼/編號" at bounding box center [485, 152] width 138 height 25
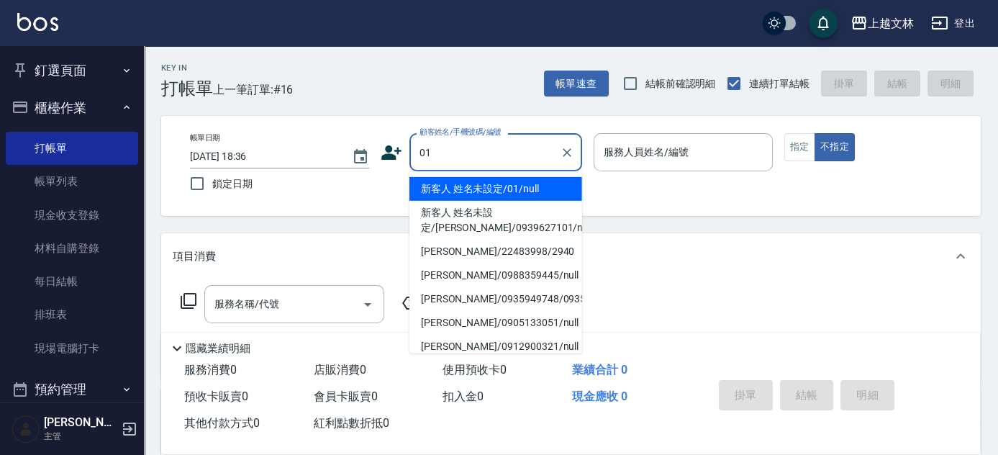
type input "新客人 姓名未設定/01/null"
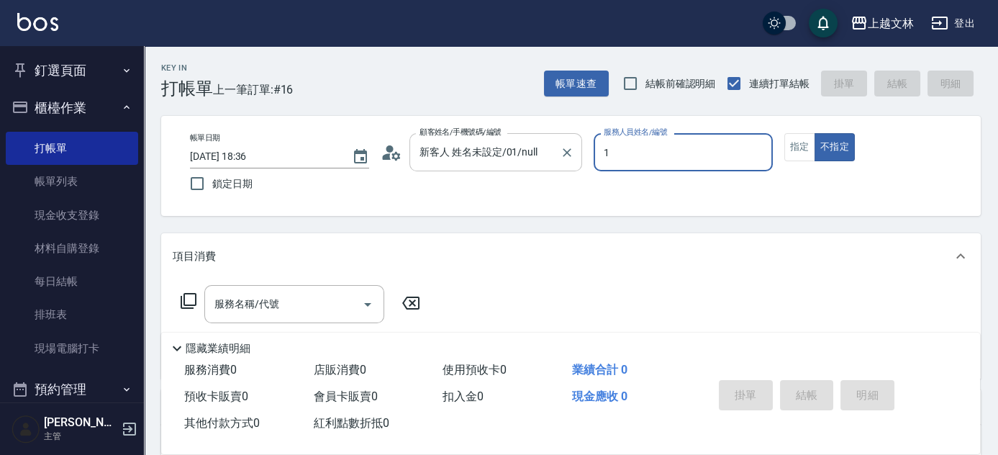
type input "FIONA-1"
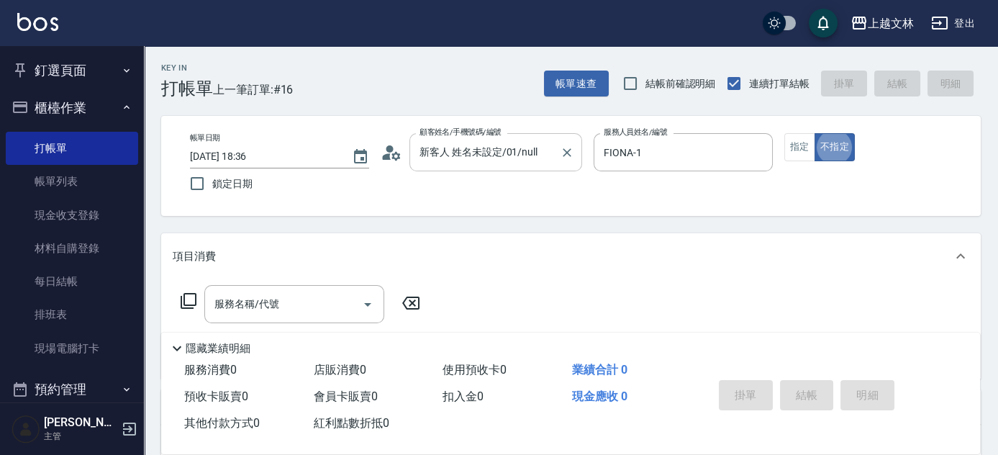
type button "false"
click at [795, 146] on button "指定" at bounding box center [799, 147] width 31 height 28
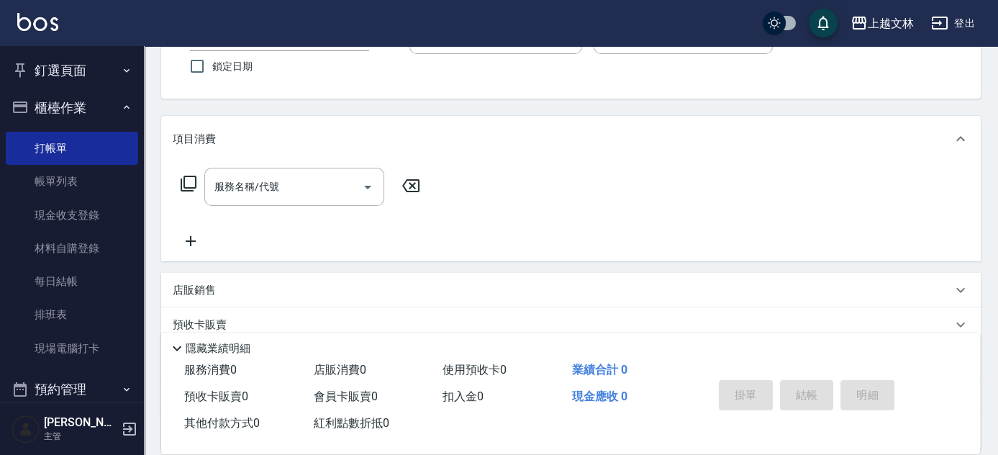
scroll to position [130, 0]
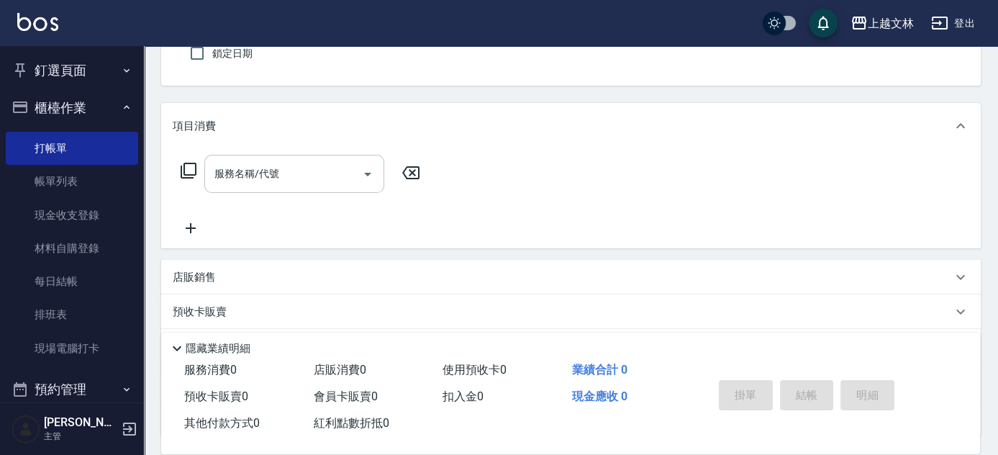
click at [243, 175] on div "服務名稱/代號 服務名稱/代號" at bounding box center [294, 174] width 180 height 38
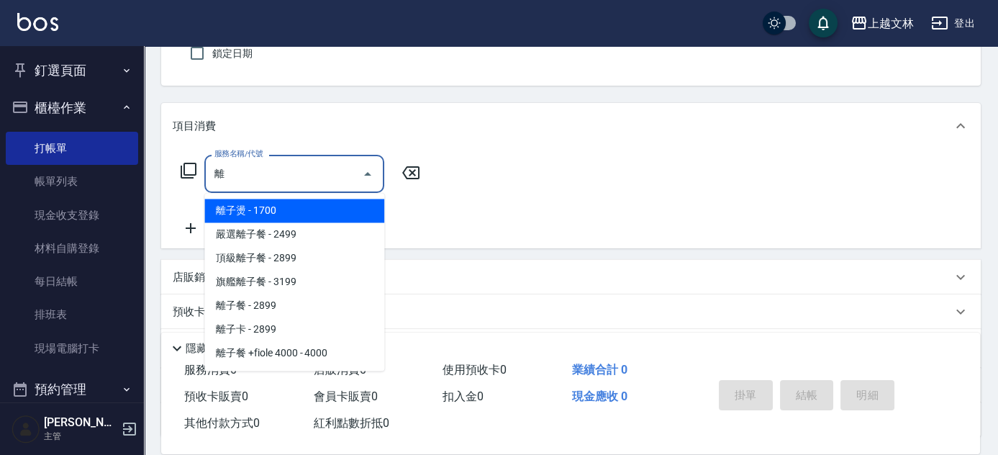
click at [288, 208] on span "離子燙 - 1700" at bounding box center [294, 211] width 180 height 24
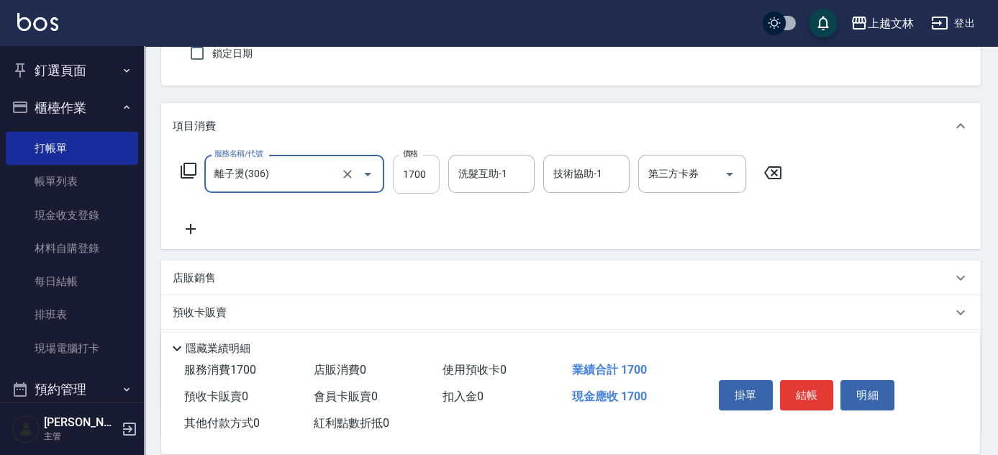
type input "離子燙(306)"
click at [418, 178] on input "1700" at bounding box center [416, 174] width 47 height 39
type input "2500"
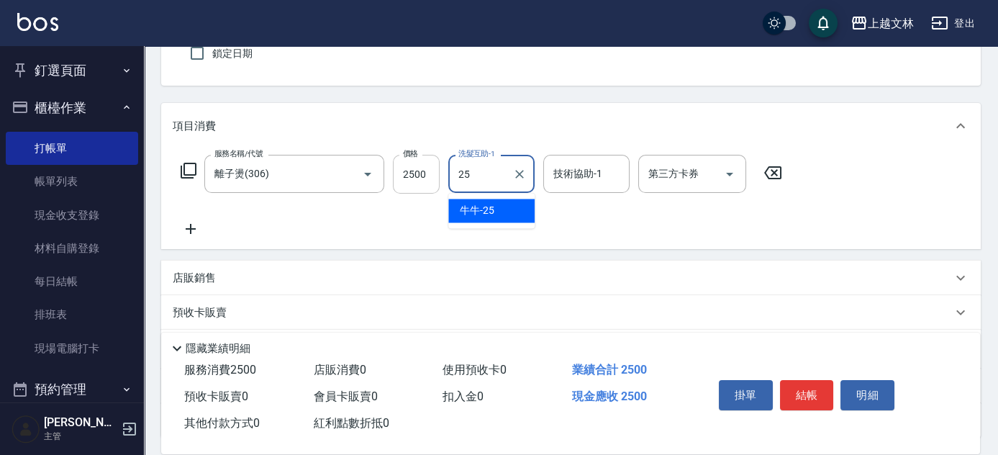
type input "牛牛-25"
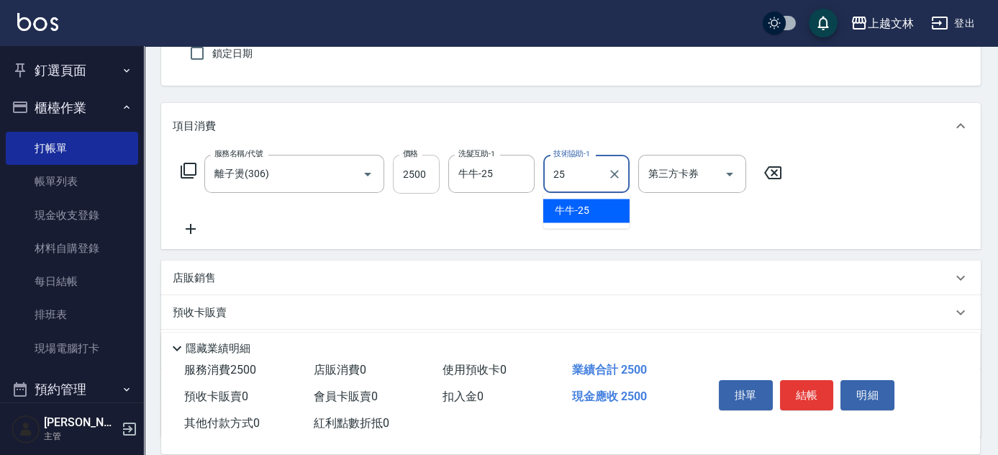
type input "牛牛-25"
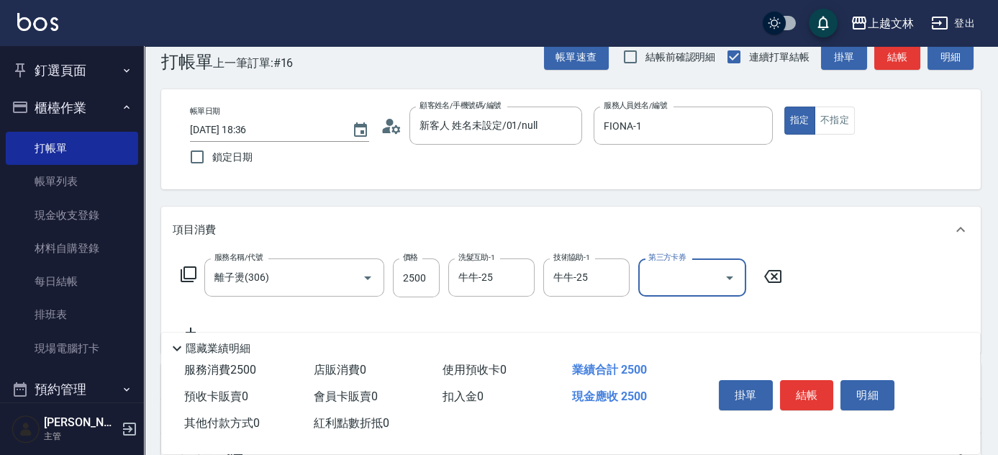
scroll to position [0, 0]
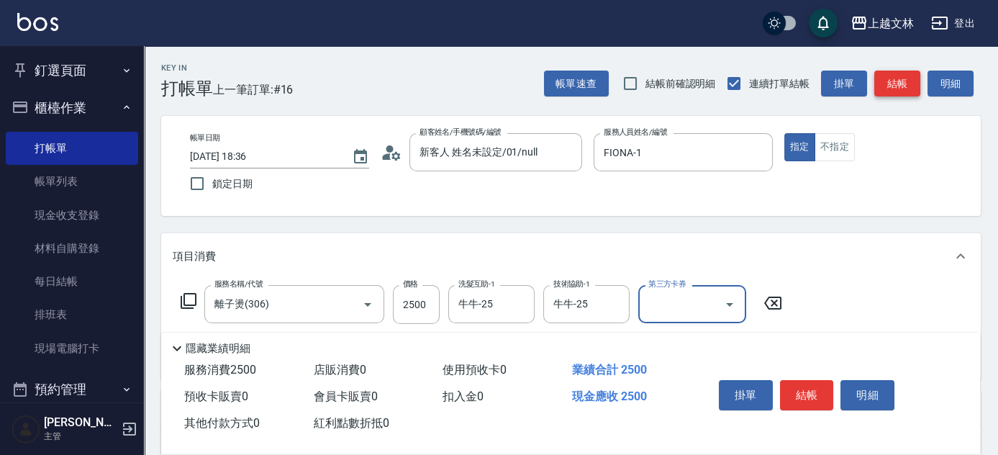
click at [894, 83] on button "結帳" at bounding box center [897, 83] width 46 height 27
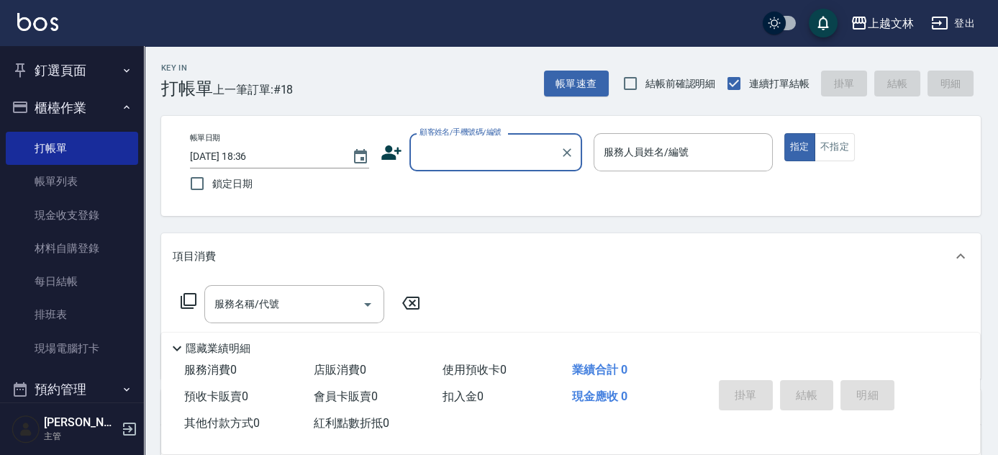
click at [488, 148] on input "顧客姓名/手機號碼/編號" at bounding box center [485, 152] width 138 height 25
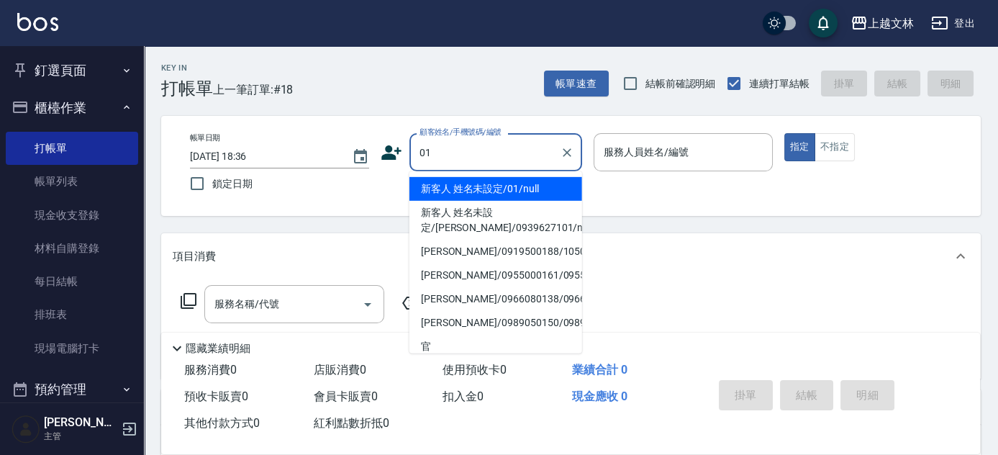
type input "新客人 姓名未設定/01/null"
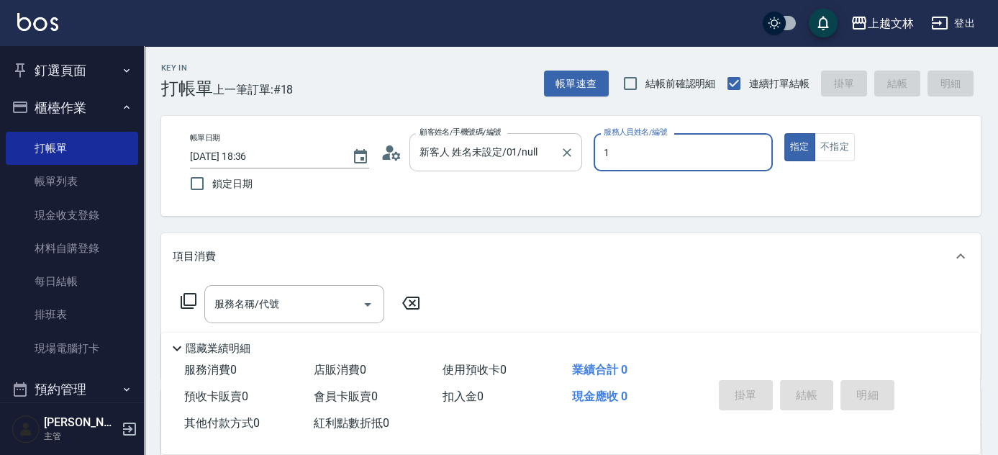
type input "FIONA-1"
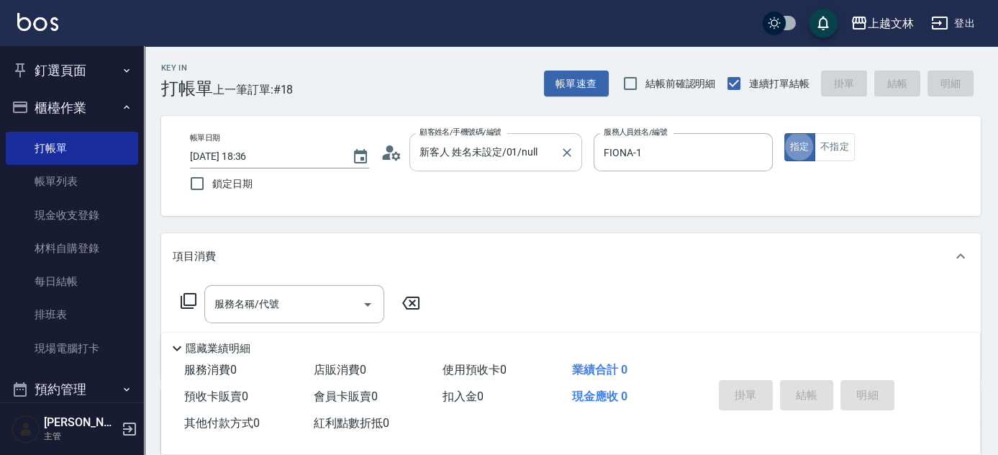
type button "true"
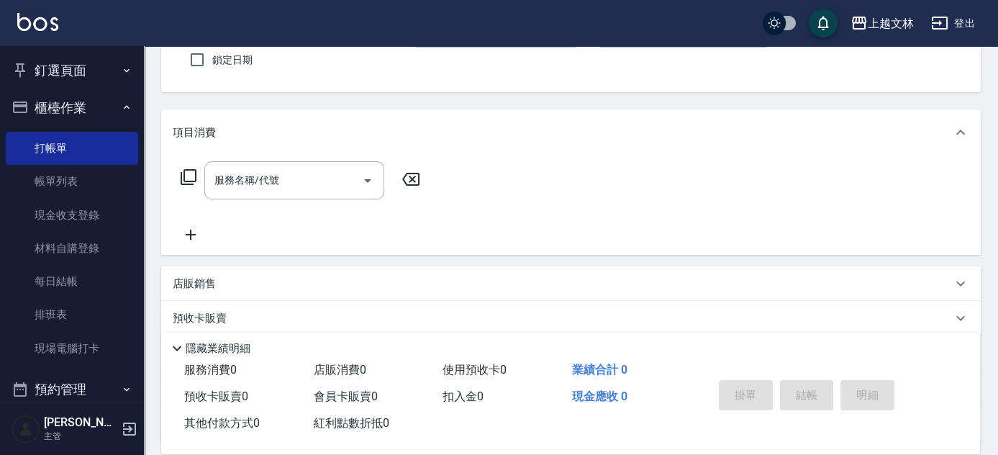
scroll to position [130, 0]
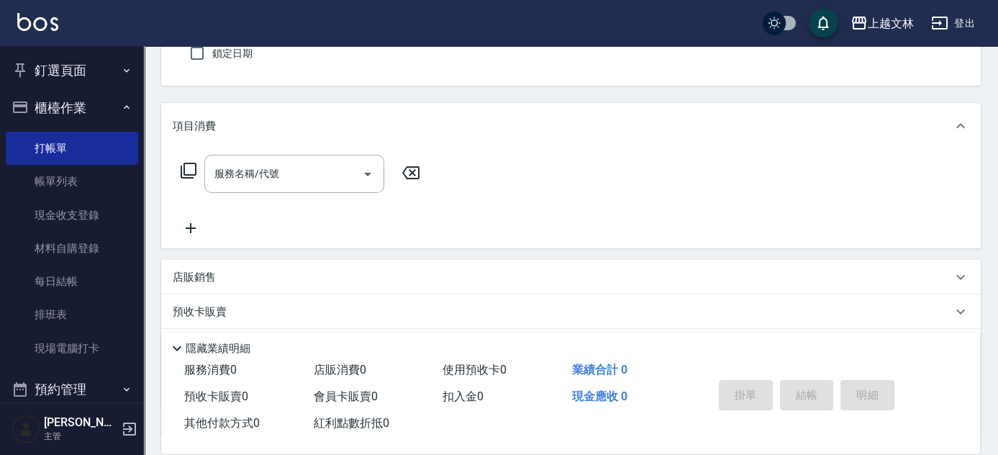
click at [178, 225] on icon at bounding box center [191, 227] width 36 height 17
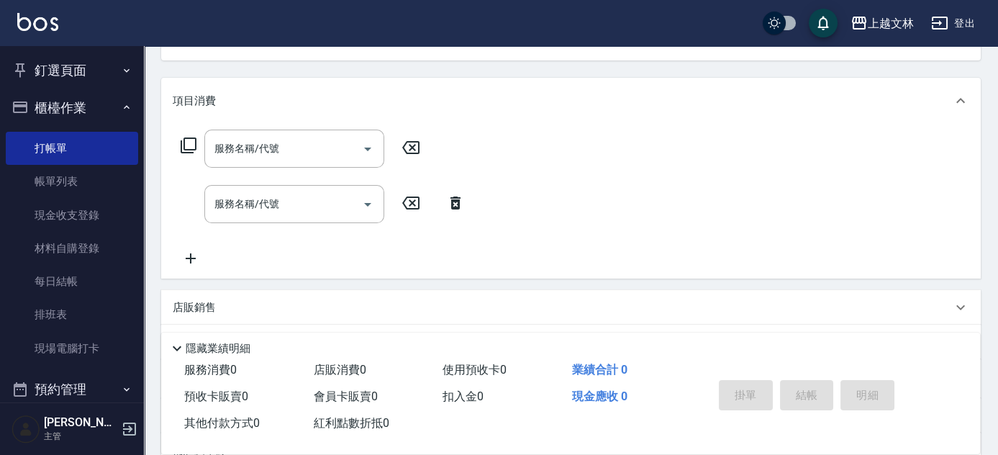
scroll to position [196, 0]
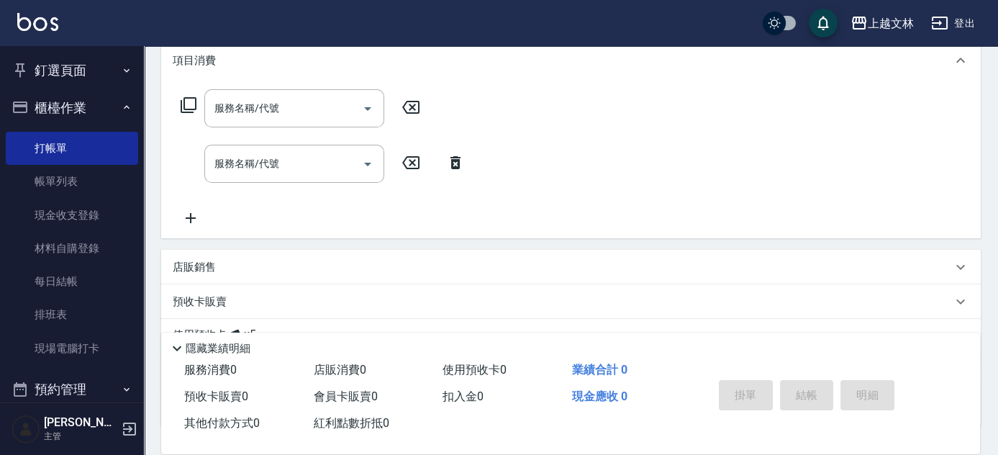
click at [184, 219] on icon at bounding box center [191, 217] width 36 height 17
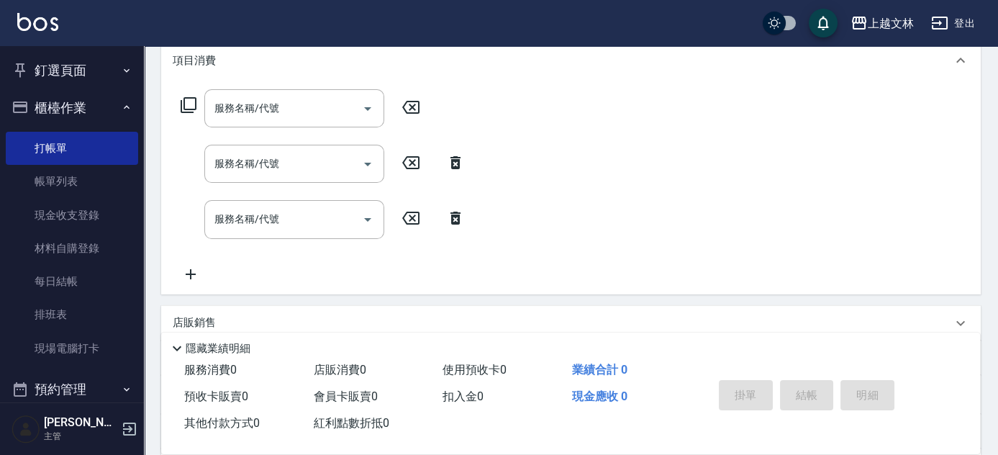
click at [188, 274] on icon at bounding box center [191, 273] width 36 height 17
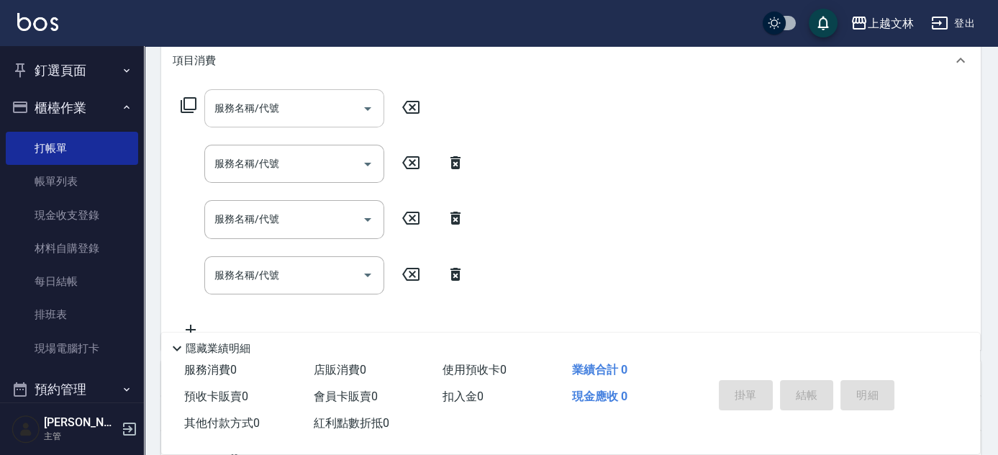
click at [286, 103] on input "服務名稱/代號" at bounding box center [283, 108] width 145 height 25
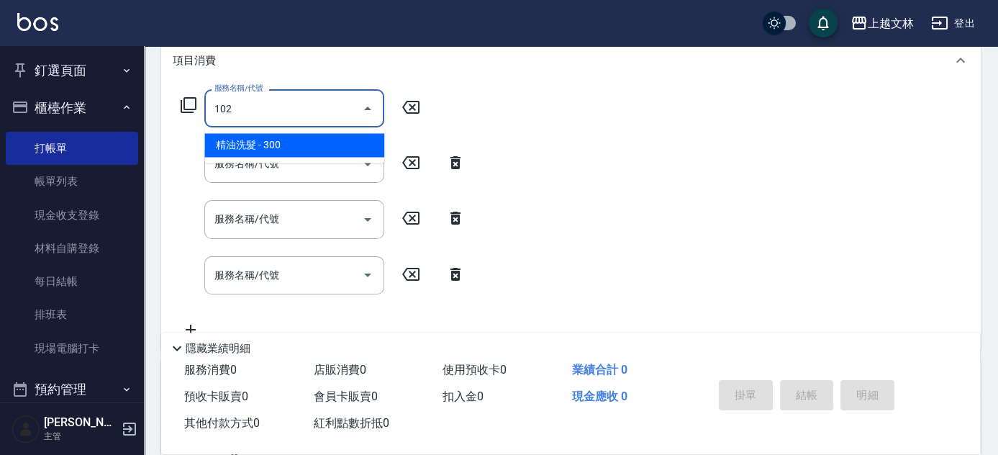
type input "精油洗髮(102)"
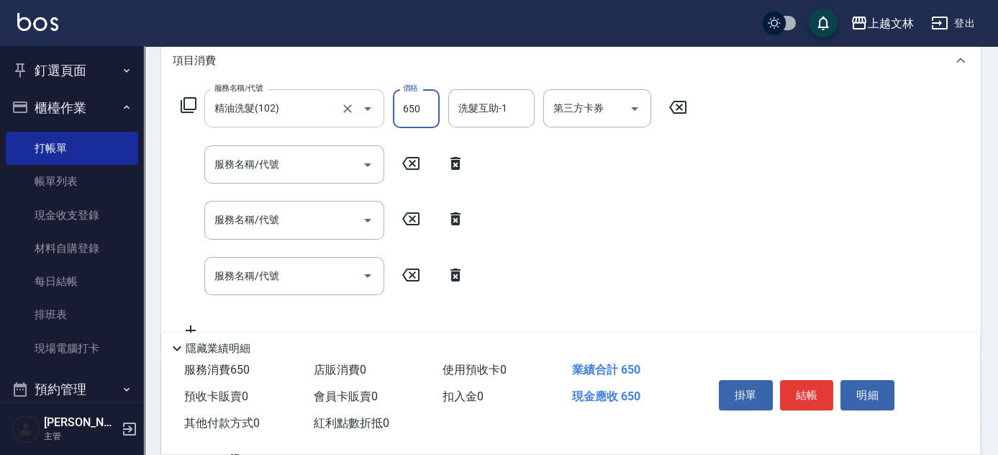
type input "650"
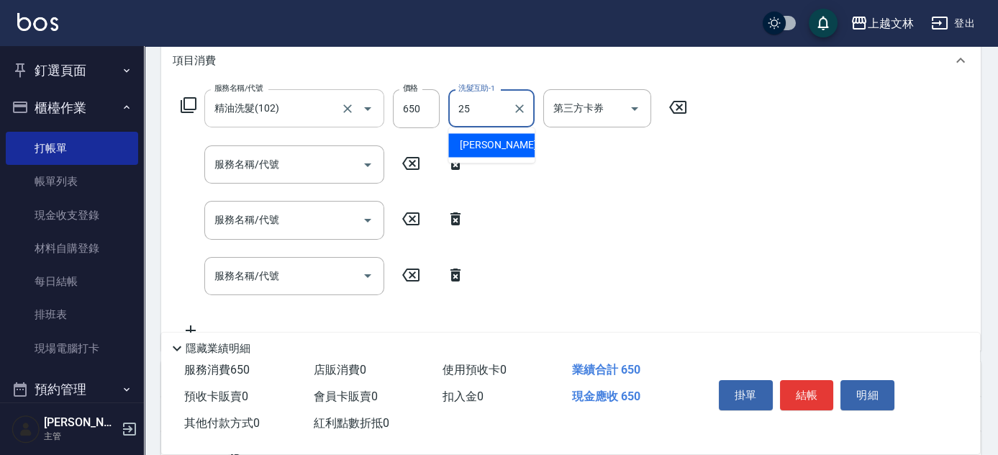
type input "牛牛-25"
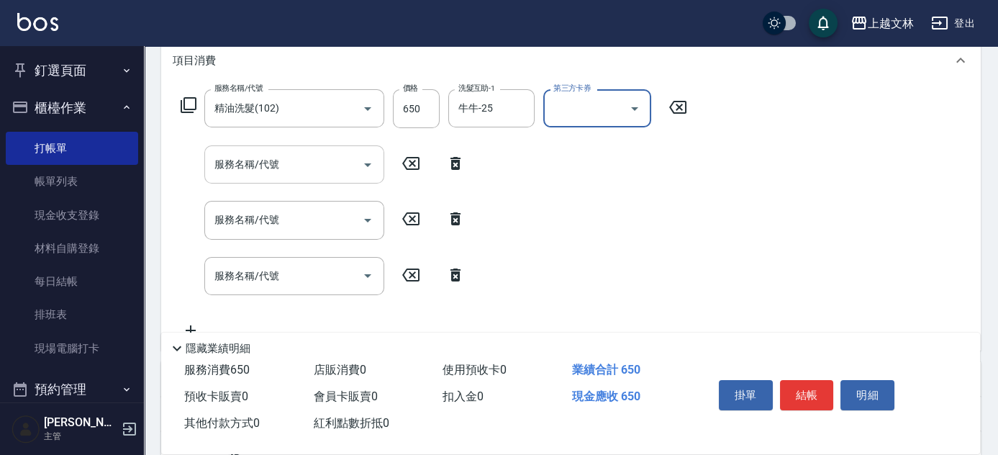
click at [299, 163] on input "服務名稱/代號" at bounding box center [283, 164] width 145 height 25
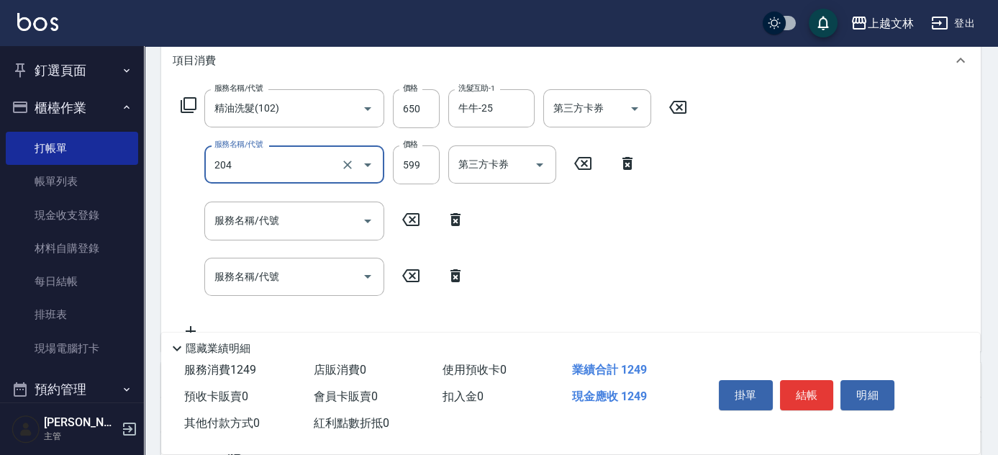
type input "A級洗+剪(204)"
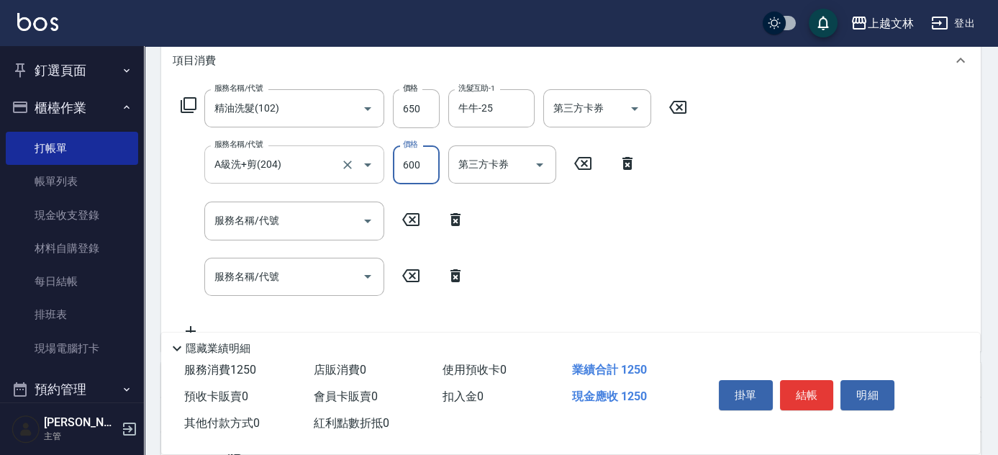
type input "600"
click at [288, 175] on input "A級洗+剪(204)" at bounding box center [274, 164] width 127 height 25
click at [788, 245] on div "服務名稱/代號 精油洗髮(102) 服務名稱/代號 價格 650 價格 洗髮互助-1 牛牛-25 洗髮互助-1 第三方卡券 第三方卡券 服務名稱/代號 A級洗…" at bounding box center [570, 217] width 819 height 268
click at [349, 159] on icon "Clear" at bounding box center [347, 165] width 14 height 14
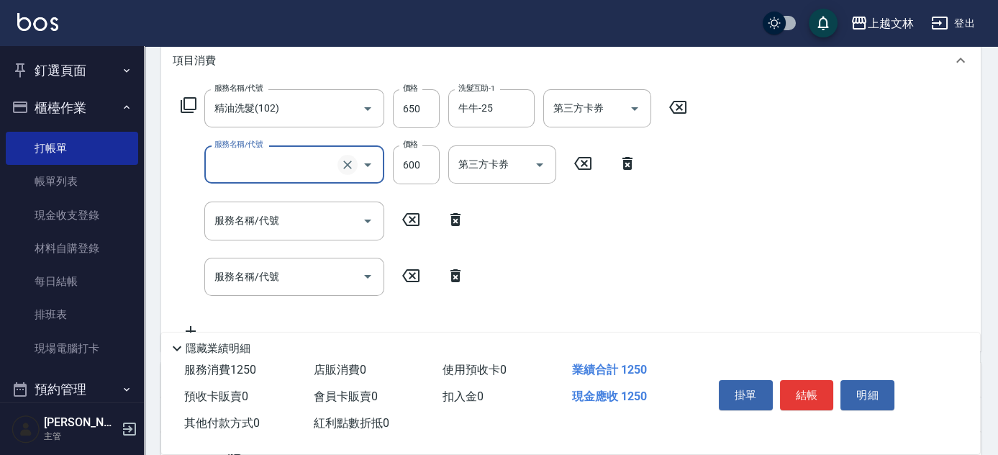
click at [345, 159] on icon "Clear" at bounding box center [347, 165] width 14 height 14
type input "A級洗+剪(204)"
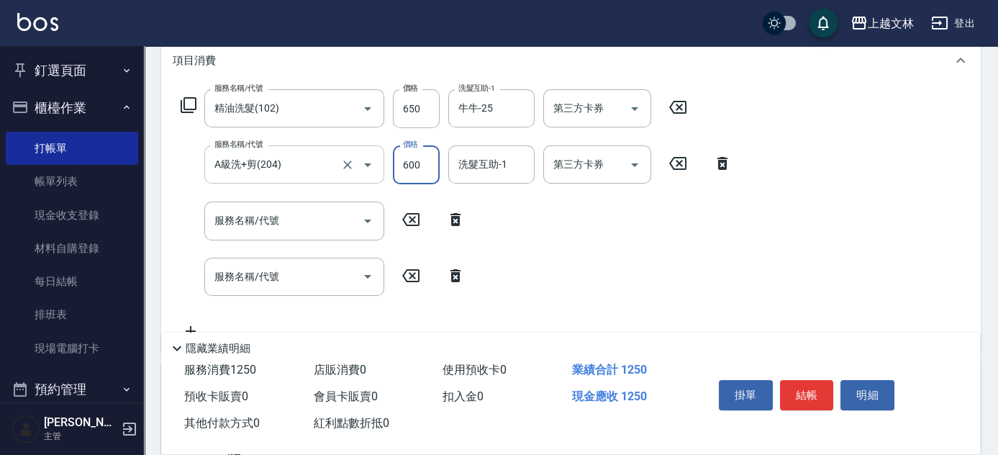
type input "600"
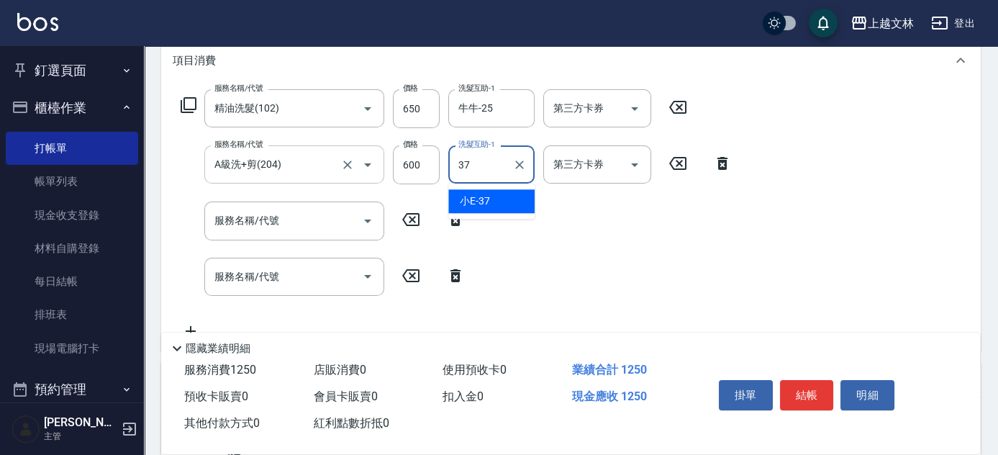
type input "小E-37"
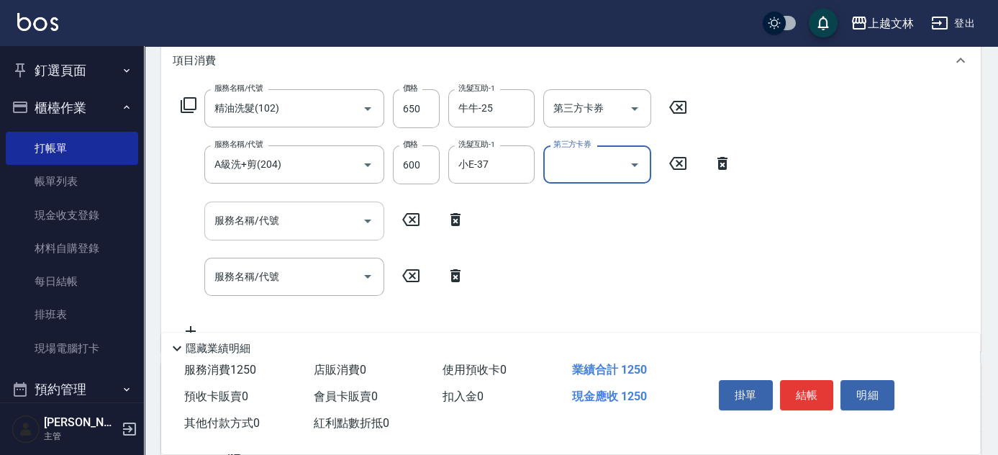
click at [283, 227] on input "服務名稱/代號" at bounding box center [283, 220] width 145 height 25
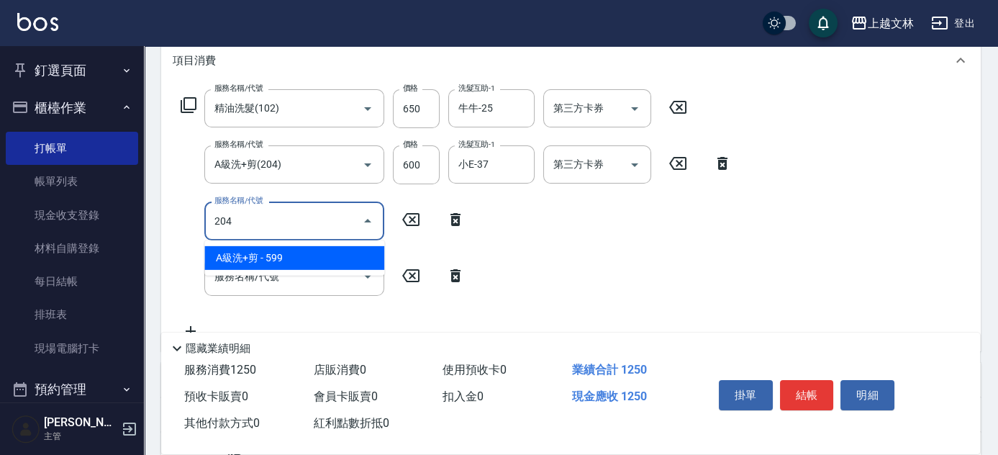
type input "A級洗+剪(204)"
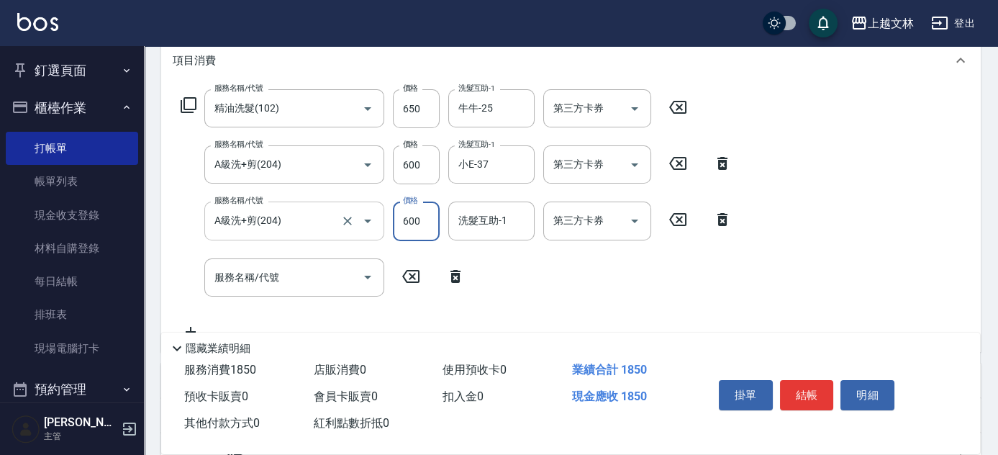
type input "600"
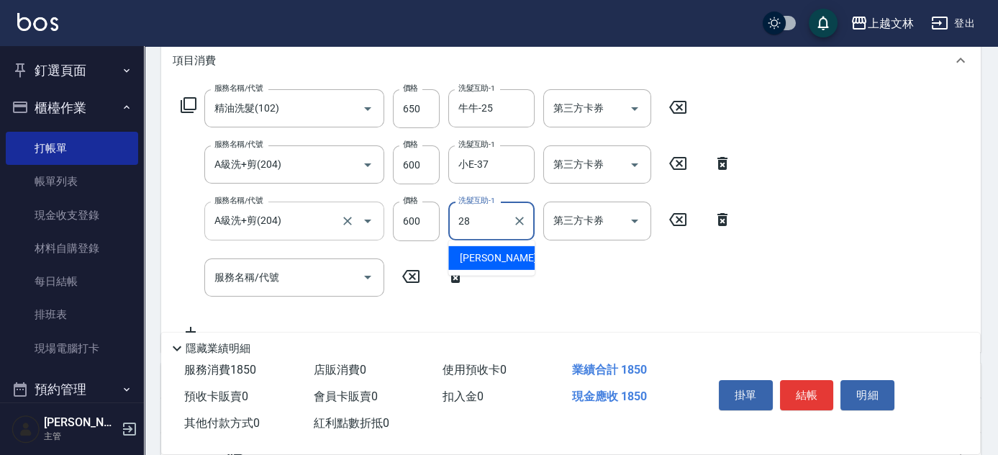
type input "[PERSON_NAME]-28"
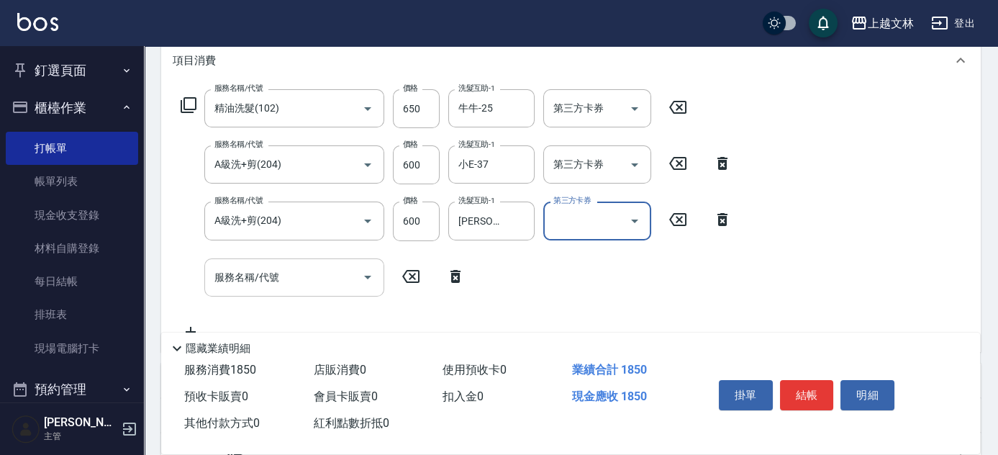
click at [347, 278] on input "服務名稱/代號" at bounding box center [283, 277] width 145 height 25
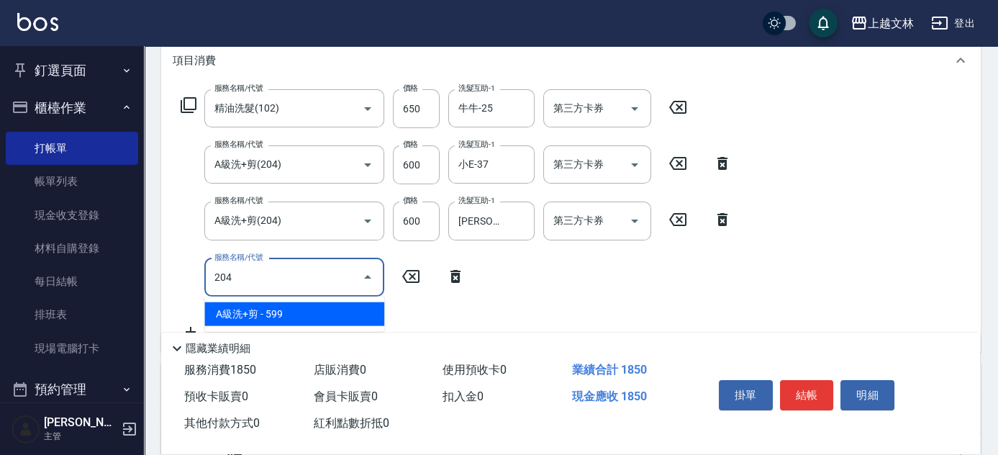
type input "A級洗+剪(204)"
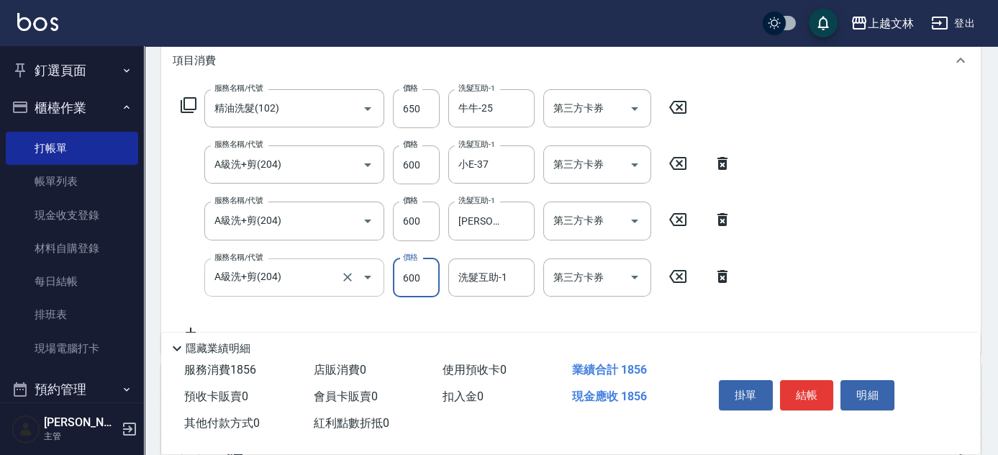
type input "600"
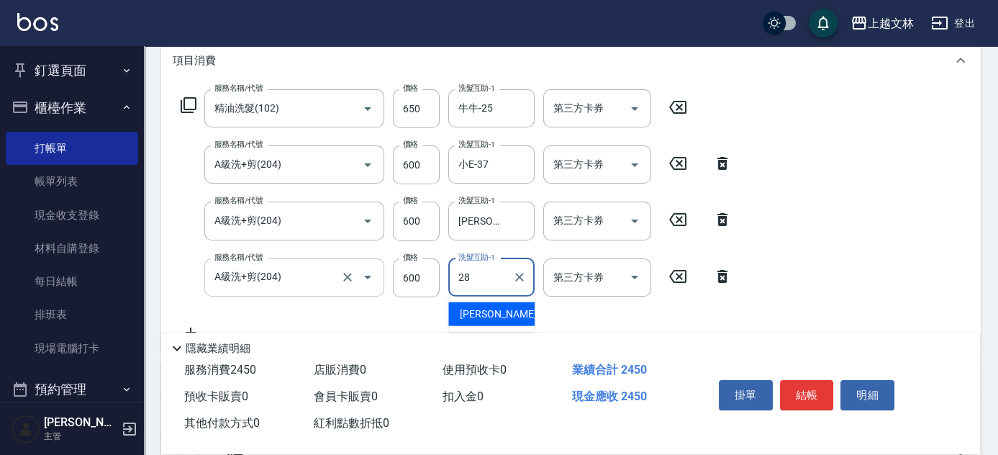
type input "[PERSON_NAME]-28"
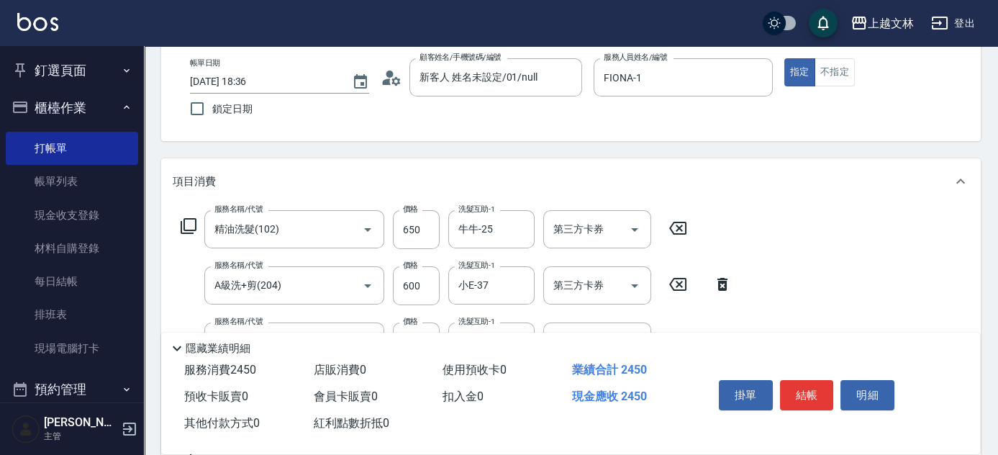
scroll to position [0, 0]
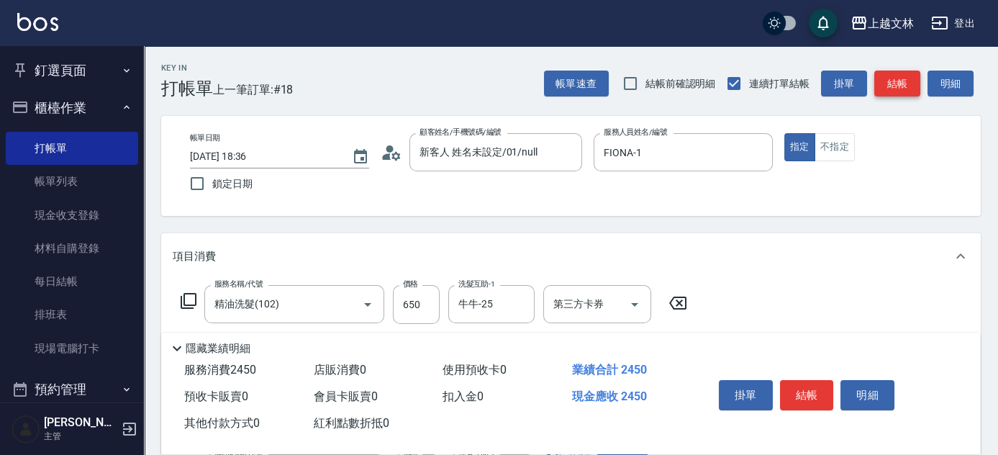
click at [898, 89] on button "結帳" at bounding box center [897, 83] width 46 height 27
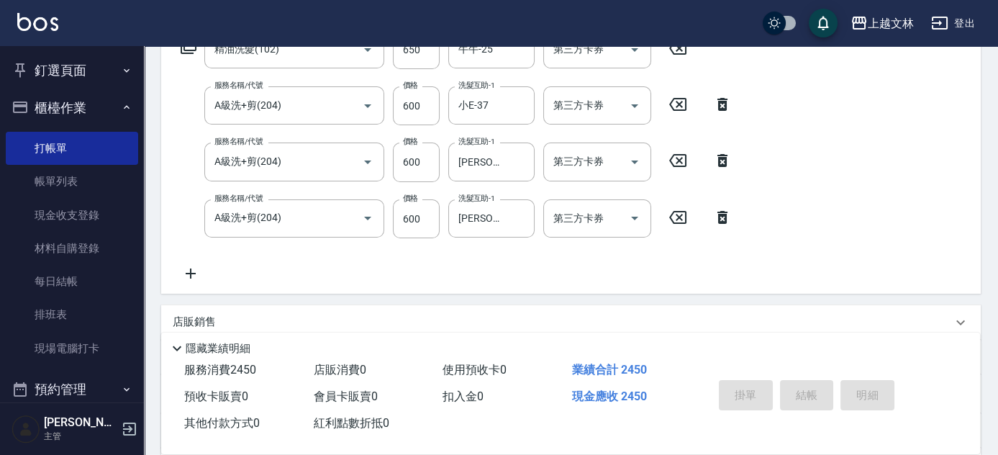
scroll to position [261, 0]
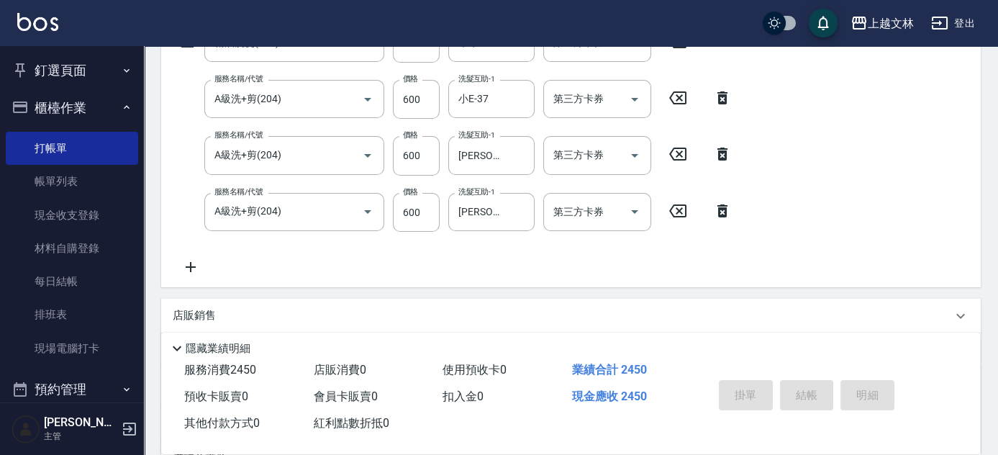
type input "[DATE] 18:38"
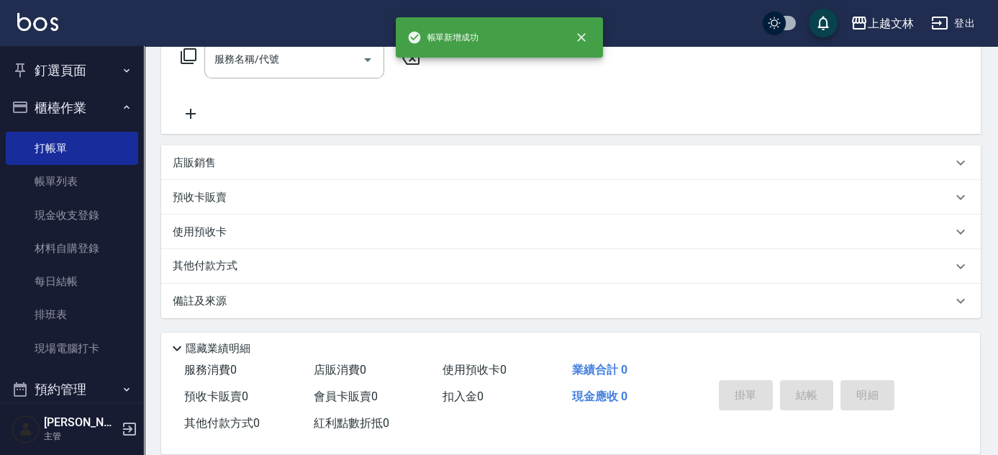
scroll to position [0, 0]
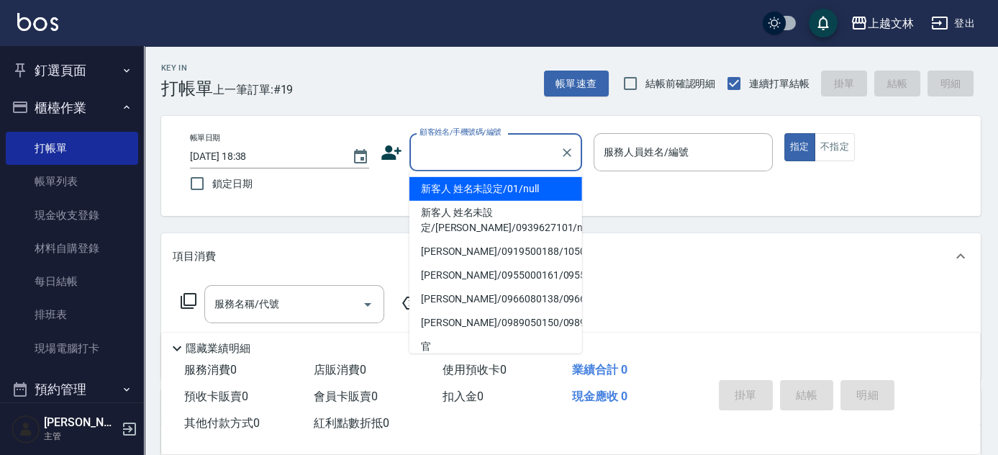
click at [480, 160] on input "顧客姓名/手機號碼/編號" at bounding box center [485, 152] width 138 height 25
type input "新客人 姓名未設定/01/null"
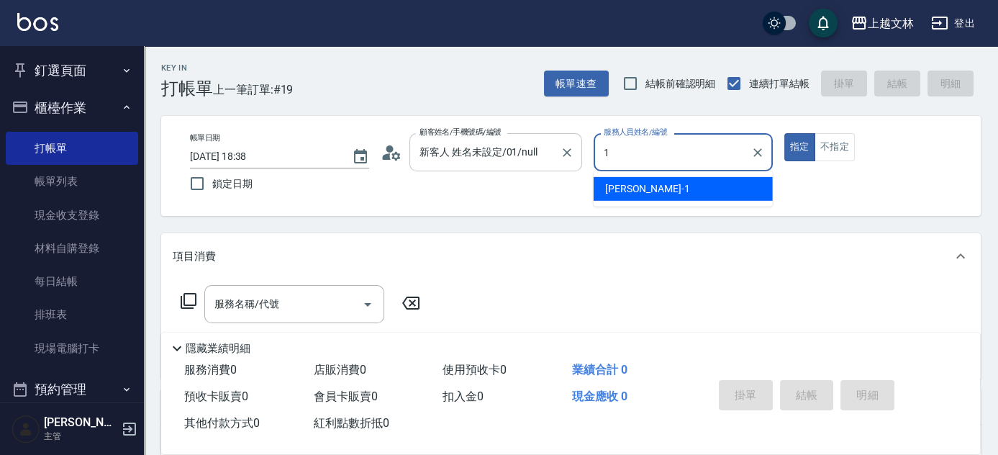
type input "FIONA-1"
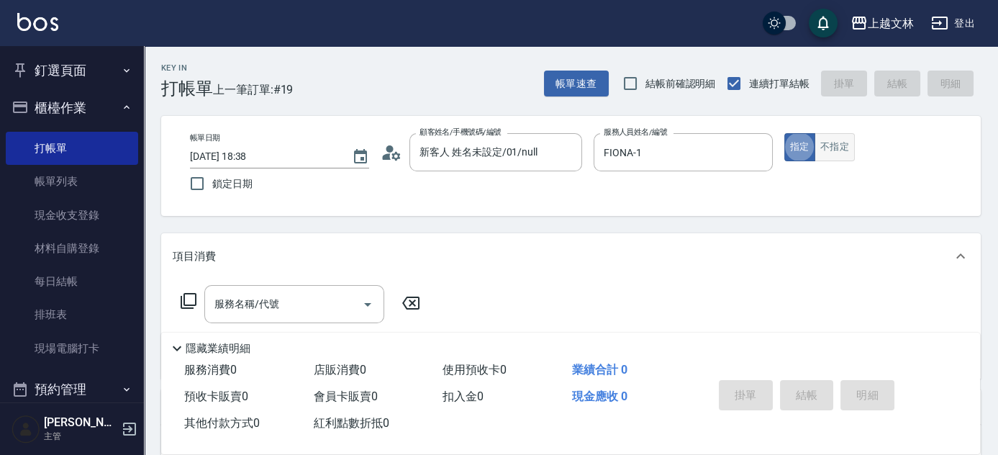
click at [838, 148] on button "不指定" at bounding box center [834, 147] width 40 height 28
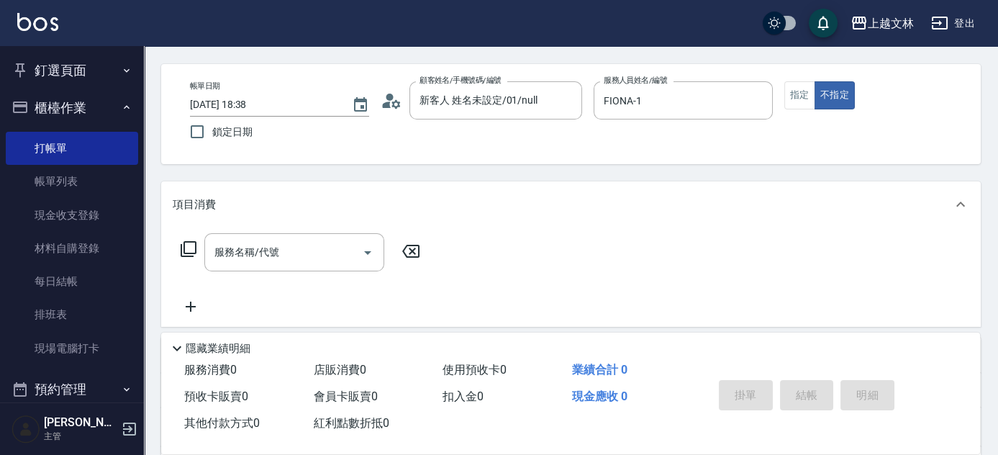
scroll to position [130, 0]
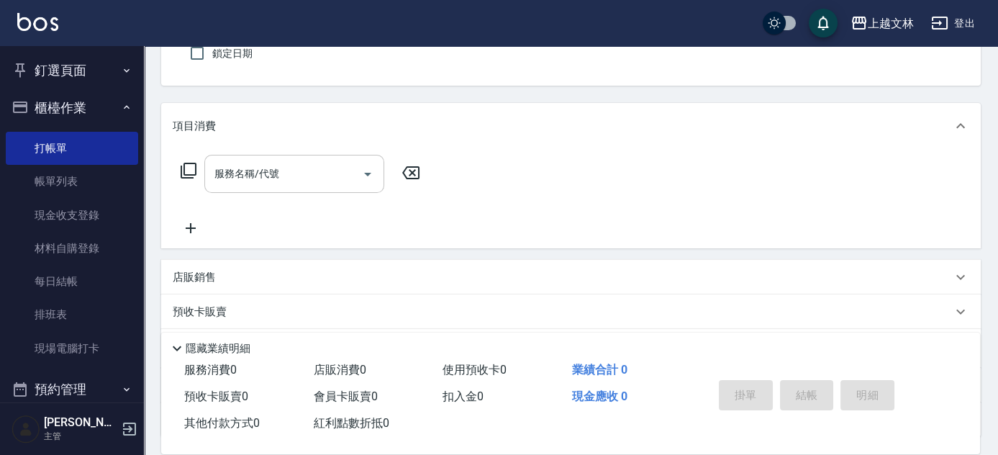
click at [337, 177] on input "服務名稱/代號" at bounding box center [283, 173] width 145 height 25
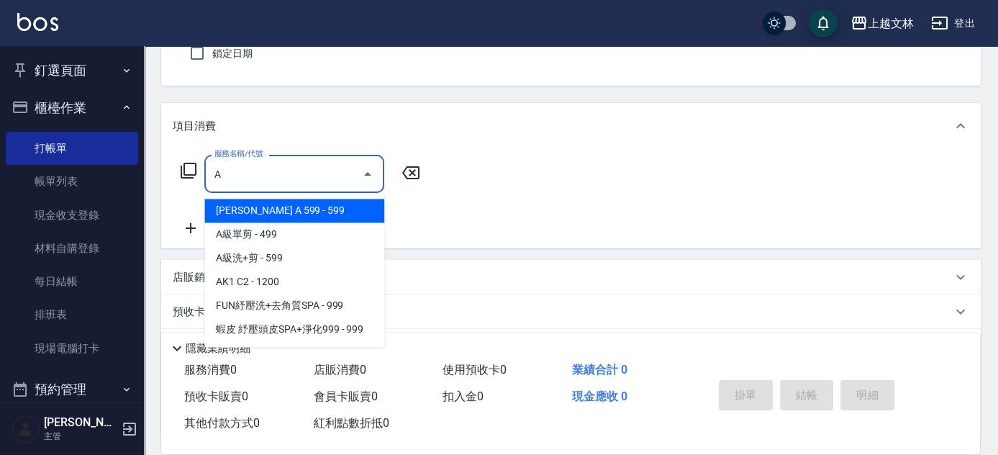
click at [313, 214] on span "[PERSON_NAME] A 599 - 599" at bounding box center [294, 211] width 180 height 24
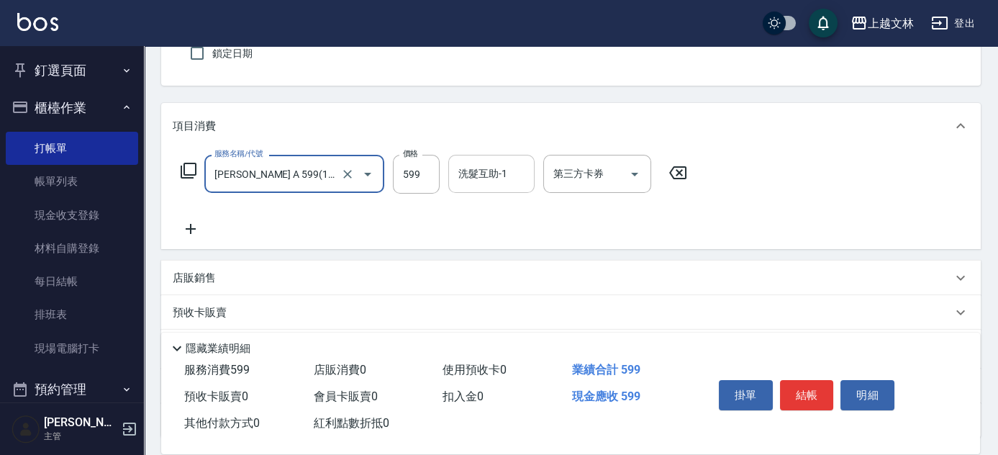
type input "[PERSON_NAME] A 599(118)"
click at [496, 184] on input "洗髮互助-1" at bounding box center [491, 173] width 73 height 25
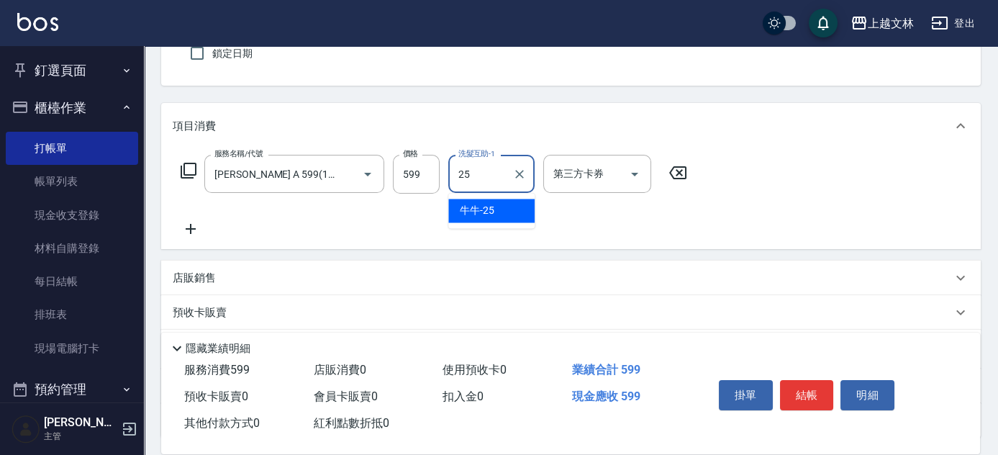
type input "牛牛-25"
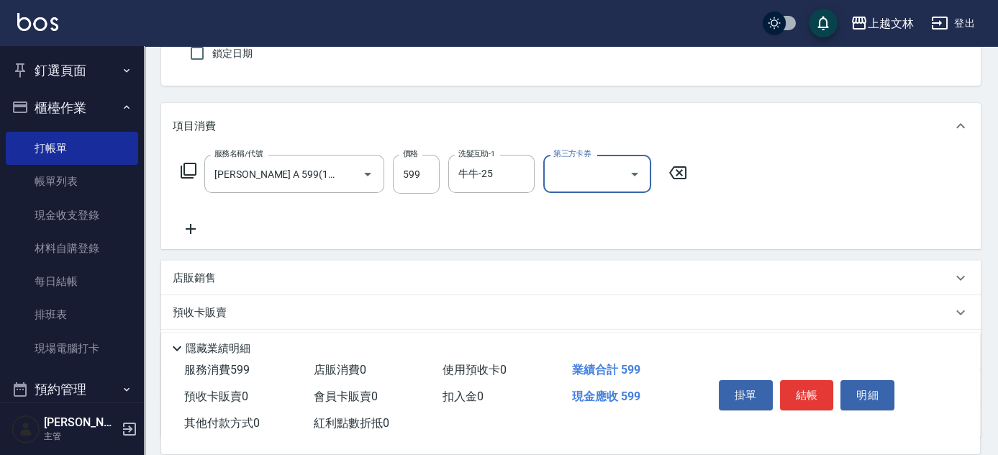
click at [196, 229] on icon at bounding box center [191, 228] width 36 height 17
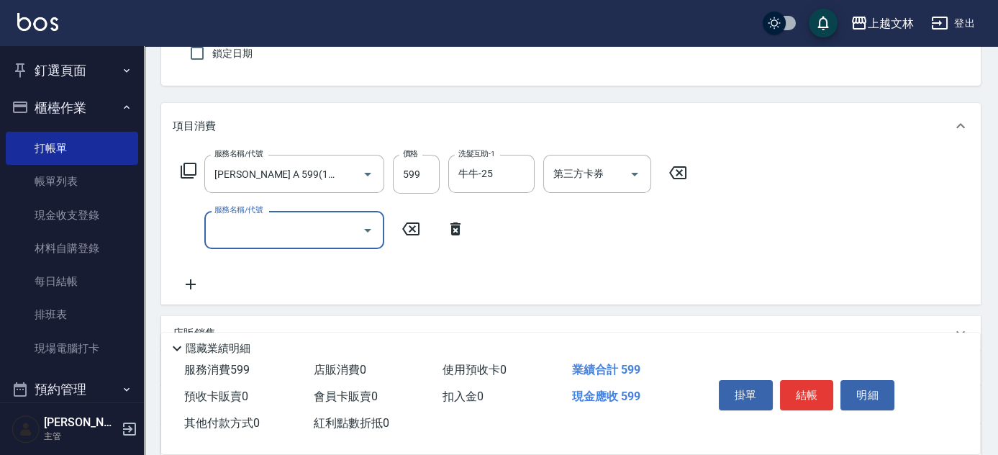
click at [263, 234] on input "服務名稱/代號" at bounding box center [283, 229] width 145 height 25
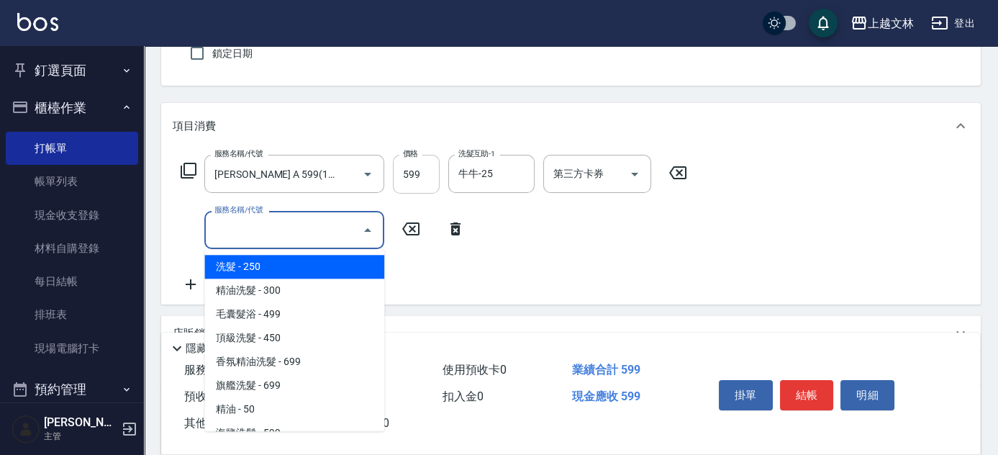
click at [422, 171] on input "599" at bounding box center [416, 174] width 47 height 39
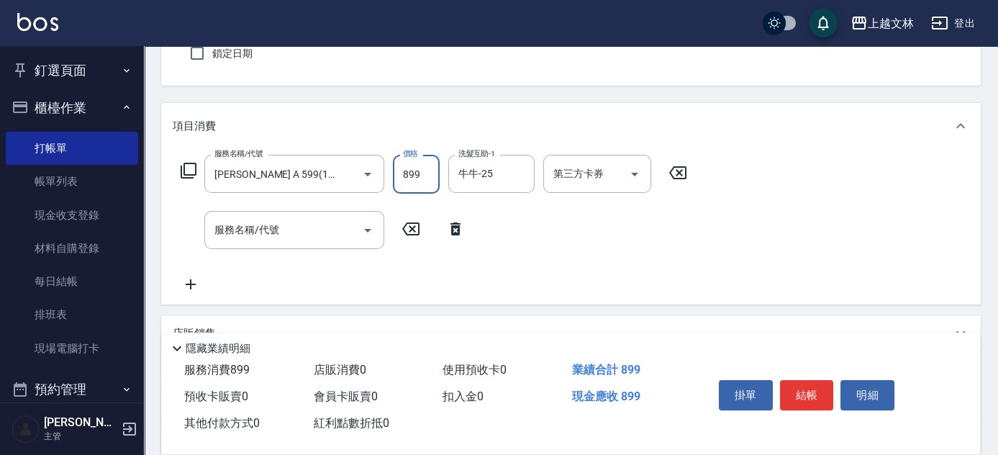
type input "899"
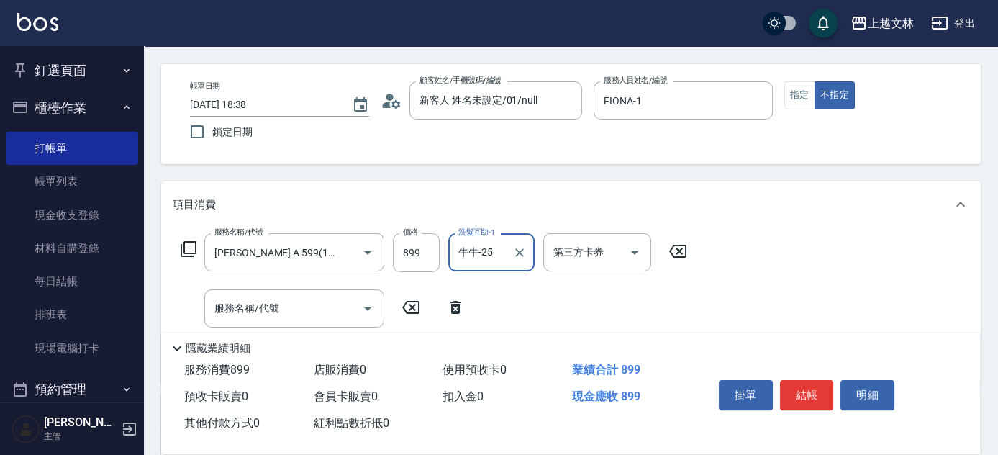
scroll to position [0, 0]
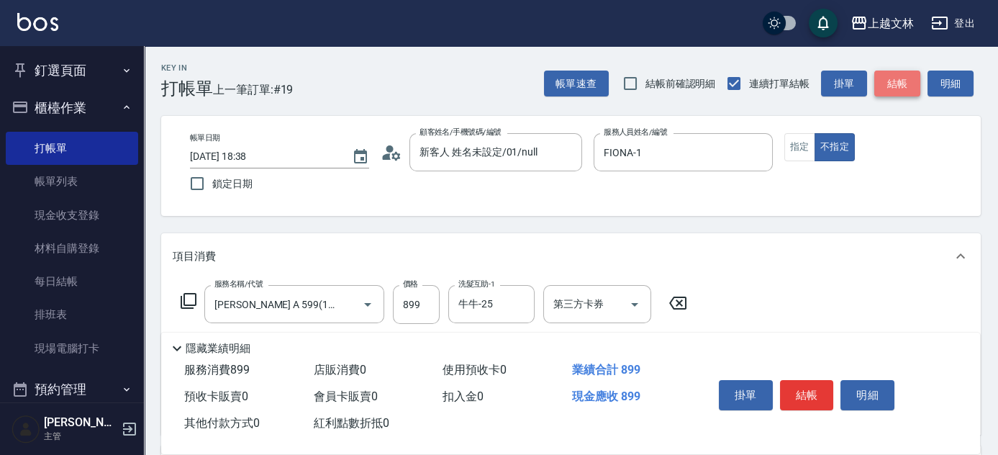
click at [915, 91] on button "結帳" at bounding box center [897, 83] width 46 height 27
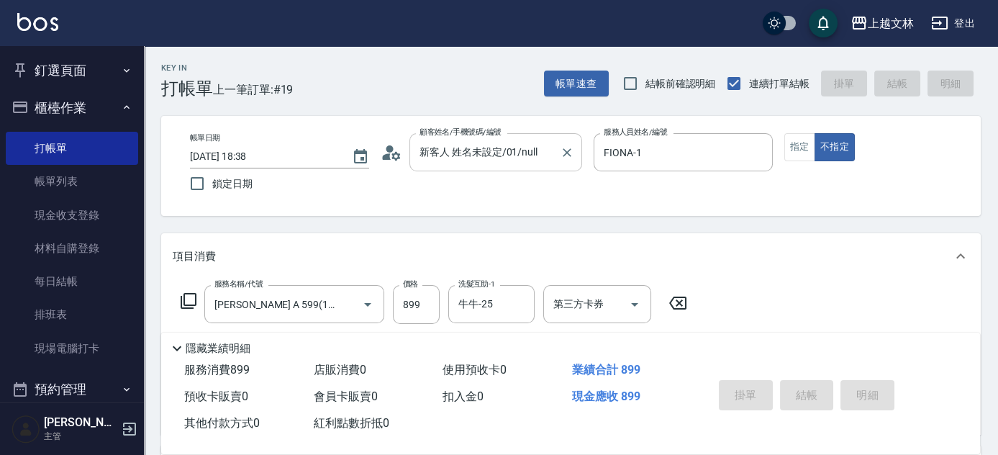
type input "[DATE] 18:43"
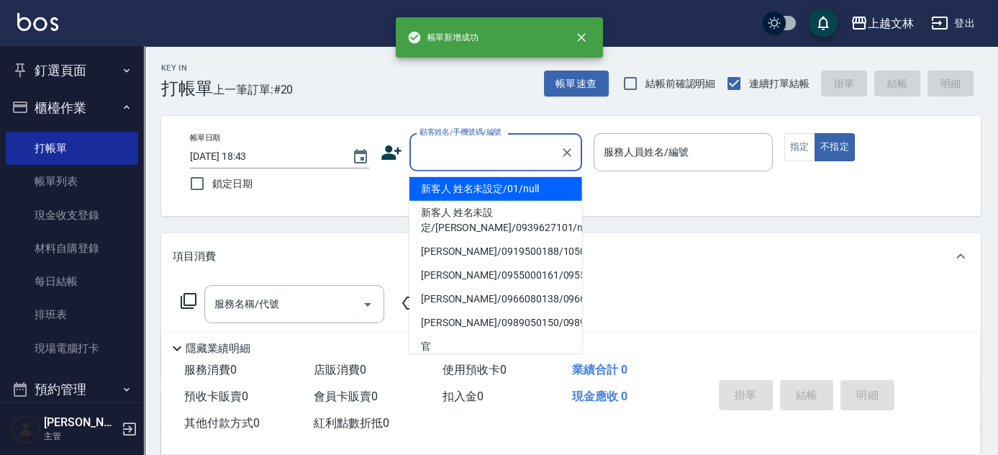
click at [479, 158] on input "顧客姓名/手機號碼/編號" at bounding box center [485, 152] width 138 height 25
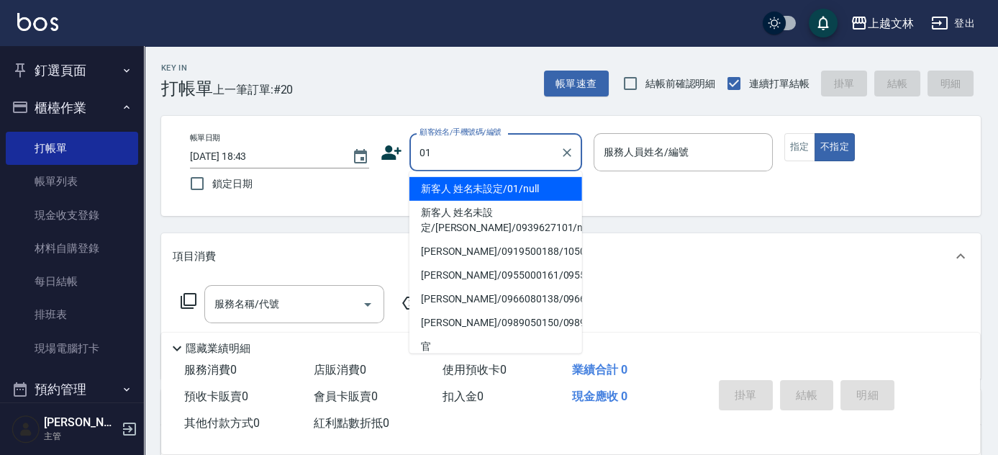
type input "新客人 姓名未設定/01/null"
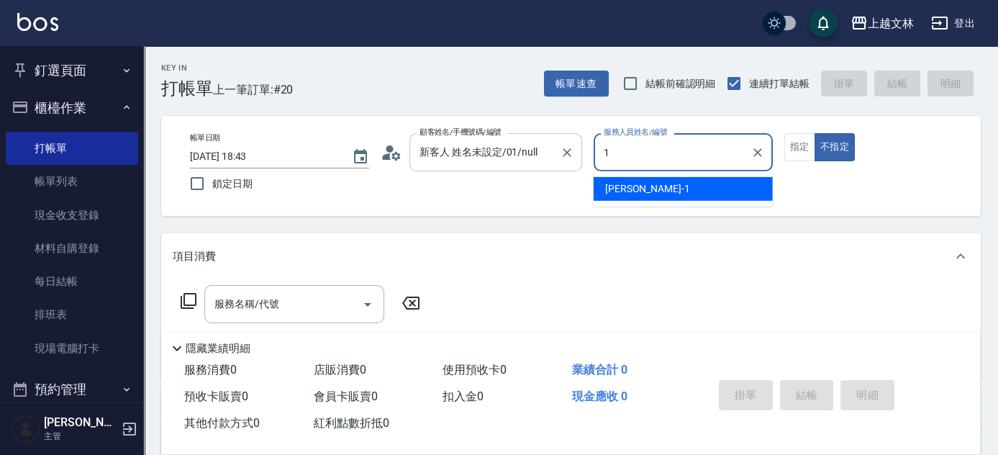
type input "FIONA-1"
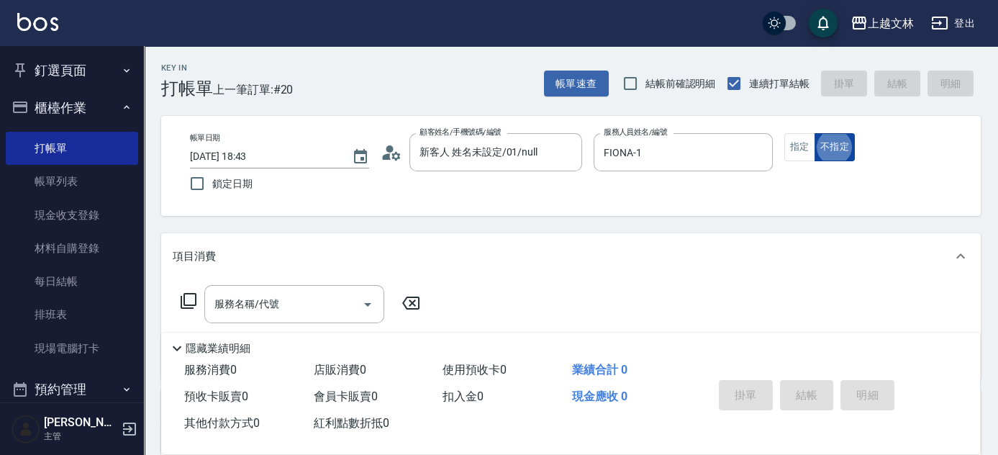
click at [836, 149] on button "不指定" at bounding box center [834, 147] width 40 height 28
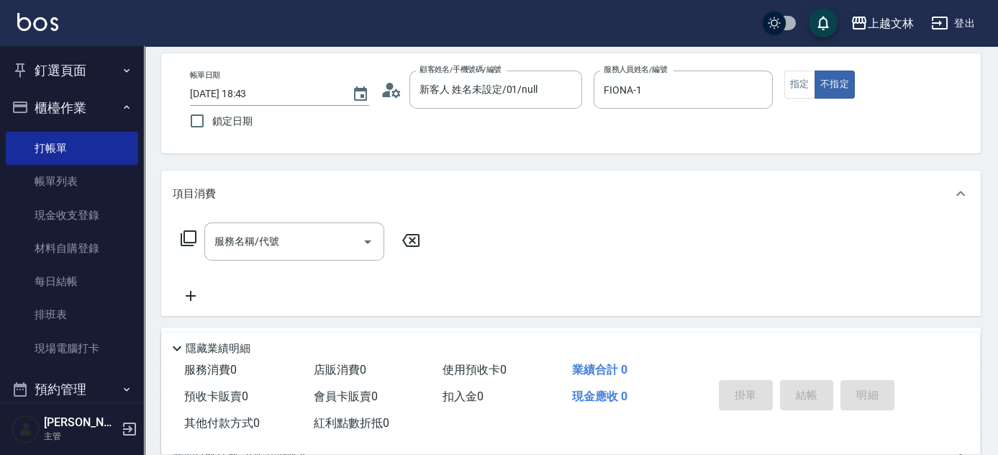
scroll to position [130, 0]
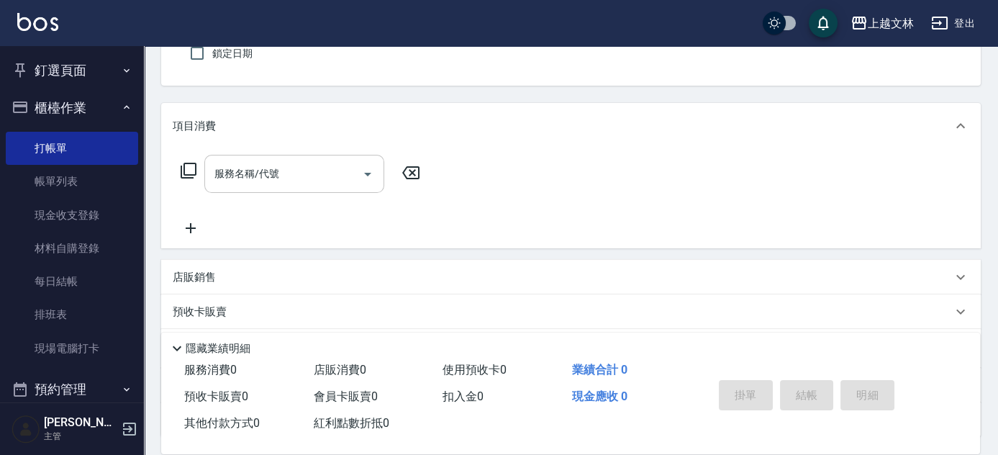
click at [329, 174] on input "服務名稱/代號" at bounding box center [283, 173] width 145 height 25
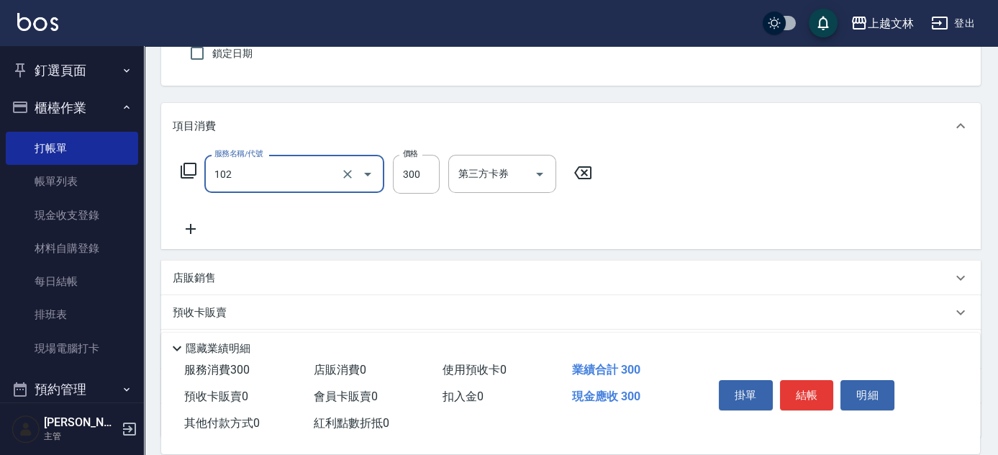
type input "精油洗髮(102)"
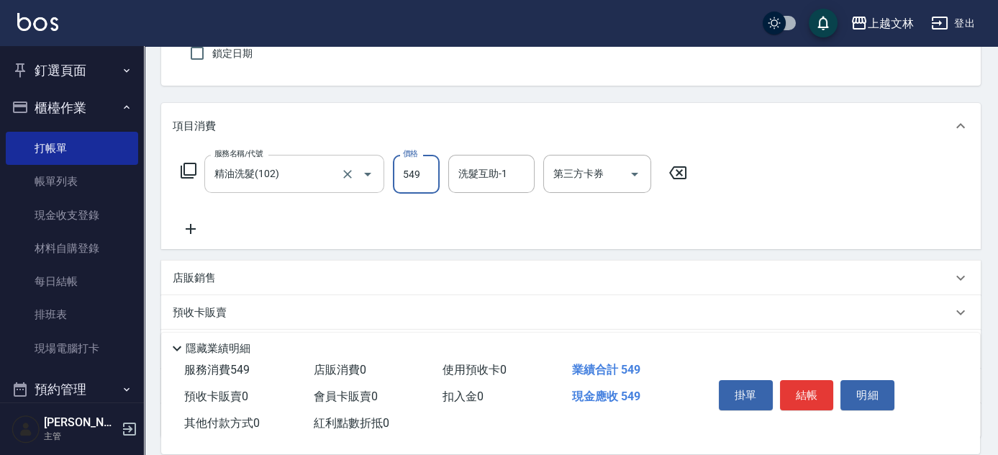
type input "549"
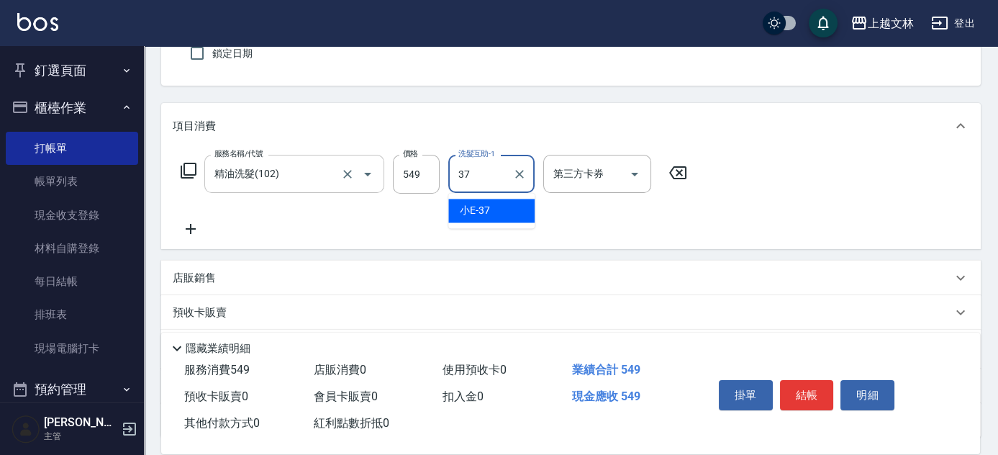
type input "小E-37"
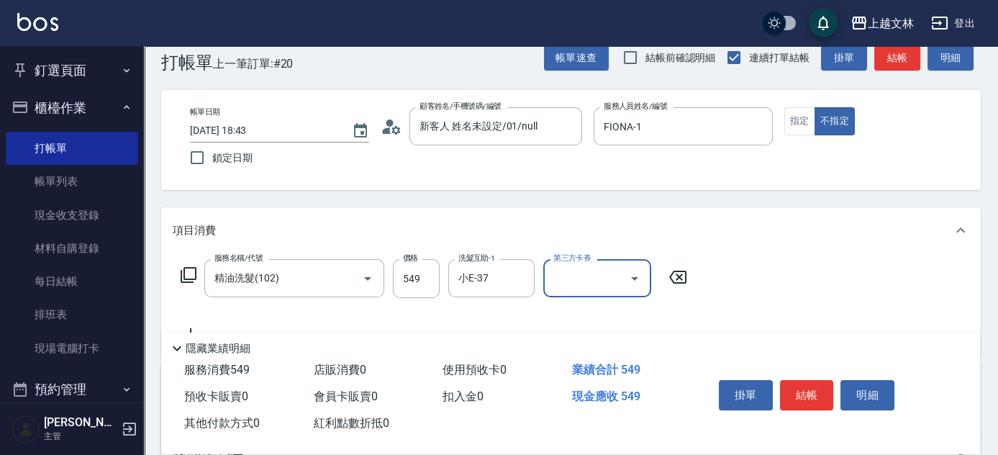
scroll to position [0, 0]
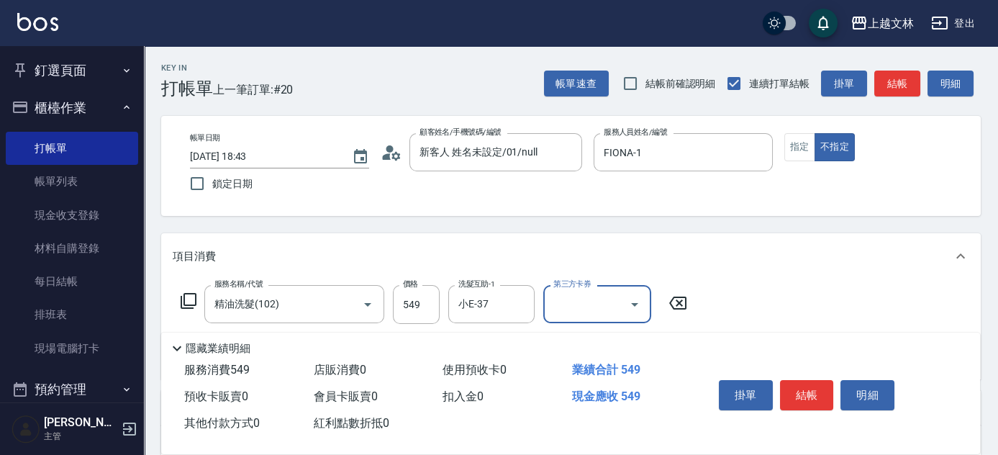
click at [901, 96] on button "結帳" at bounding box center [897, 83] width 46 height 27
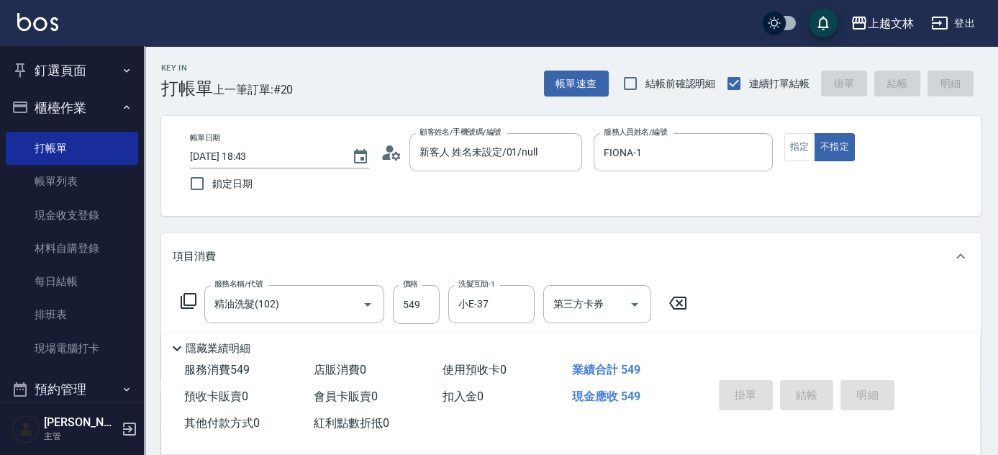
click at [901, 88] on div "帳單速查 結帳前確認明細 連續打單結帳 掛單 結帳 明細" at bounding box center [762, 83] width 437 height 30
type input "[DATE] 18:44"
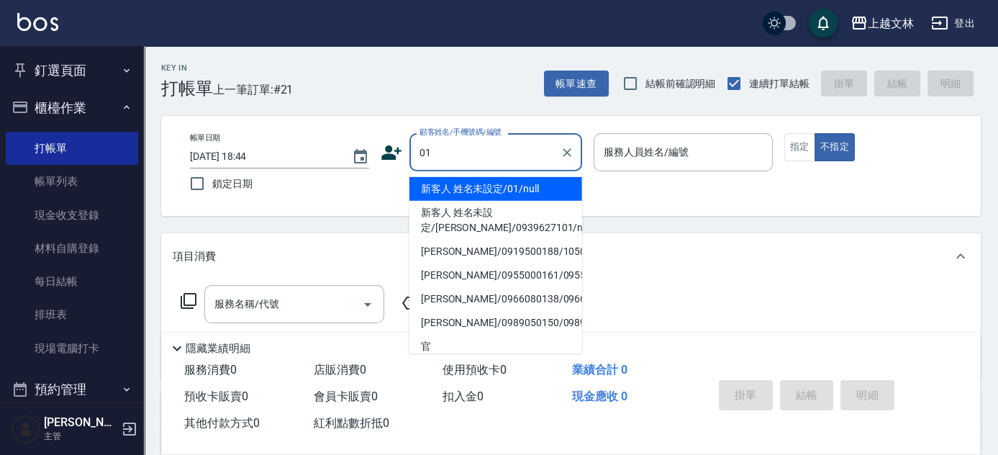
type input "新客人 姓名未設定/01/null"
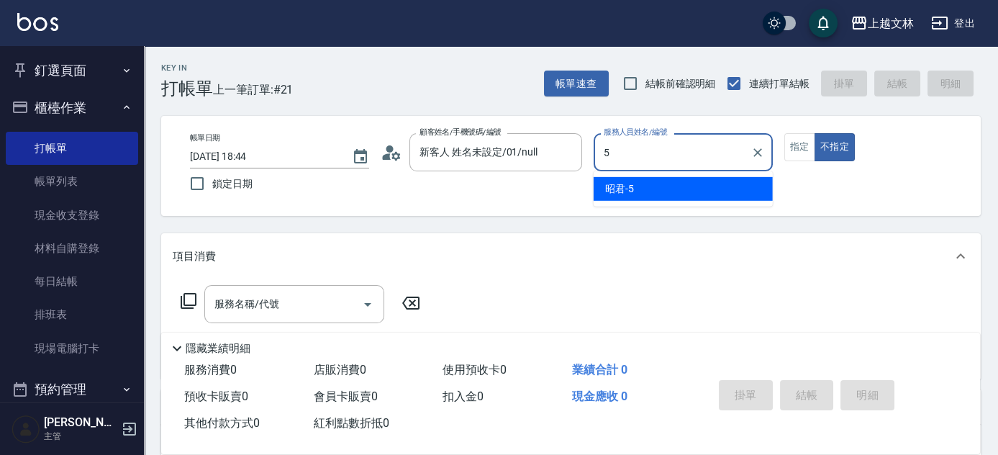
type input "昭君-5"
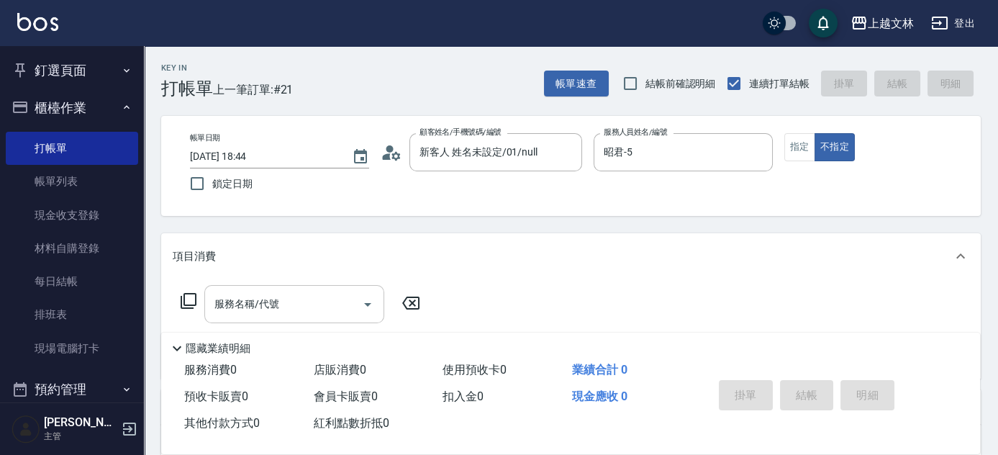
click at [337, 301] on input "服務名稱/代號" at bounding box center [283, 303] width 145 height 25
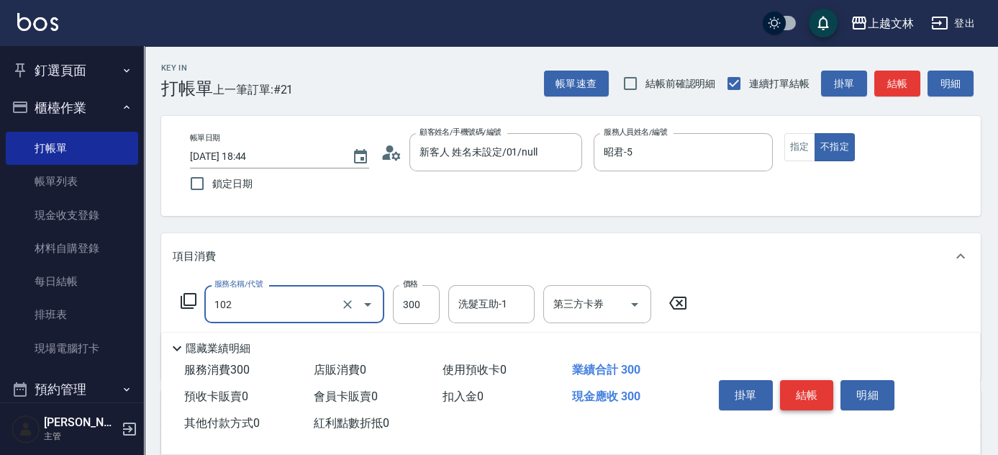
type input "精油洗髮(102)"
click at [792, 388] on button "結帳" at bounding box center [807, 395] width 54 height 30
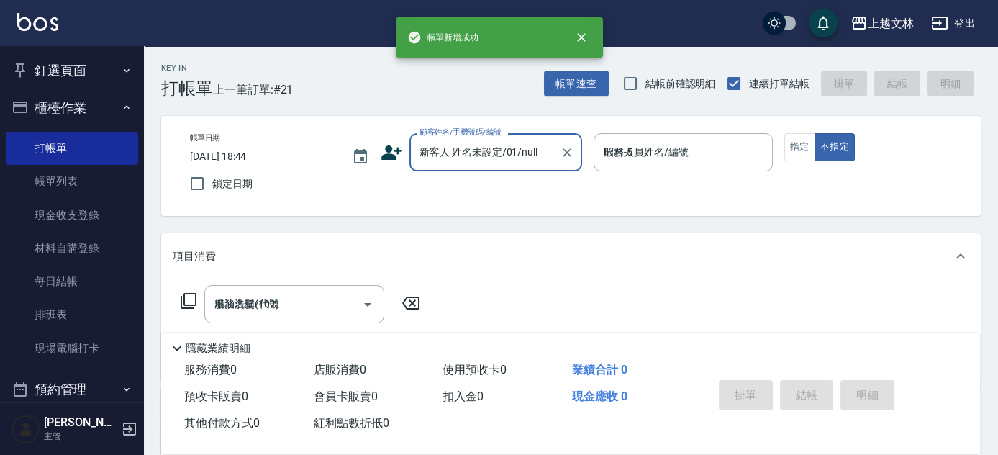
type input "[DATE] 18:48"
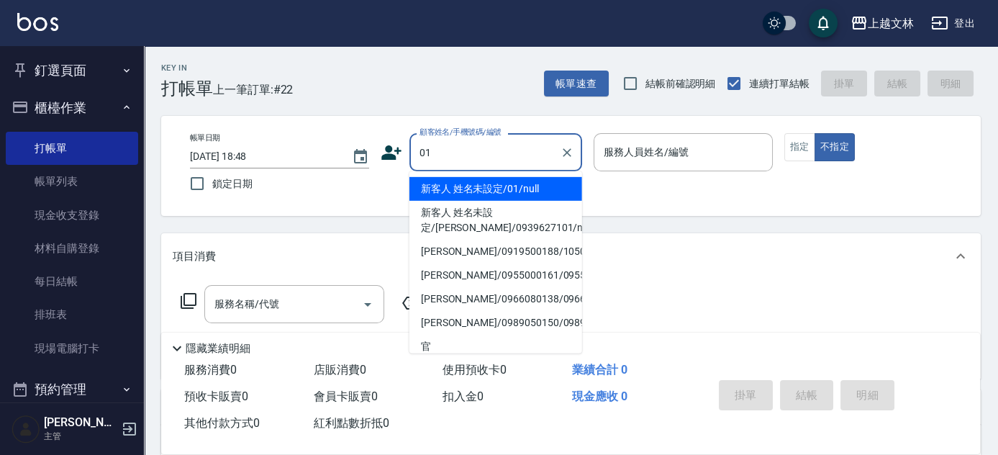
type input "新客人 姓名未設定/01/null"
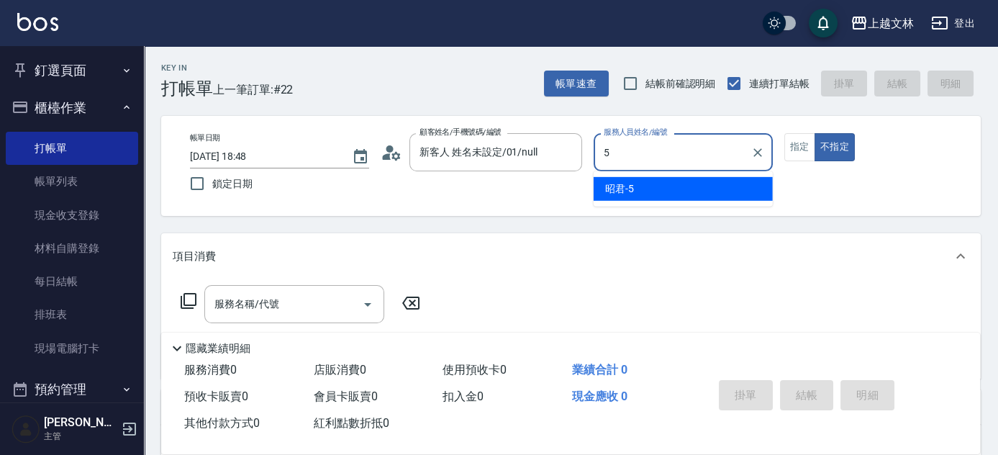
type input "昭君-5"
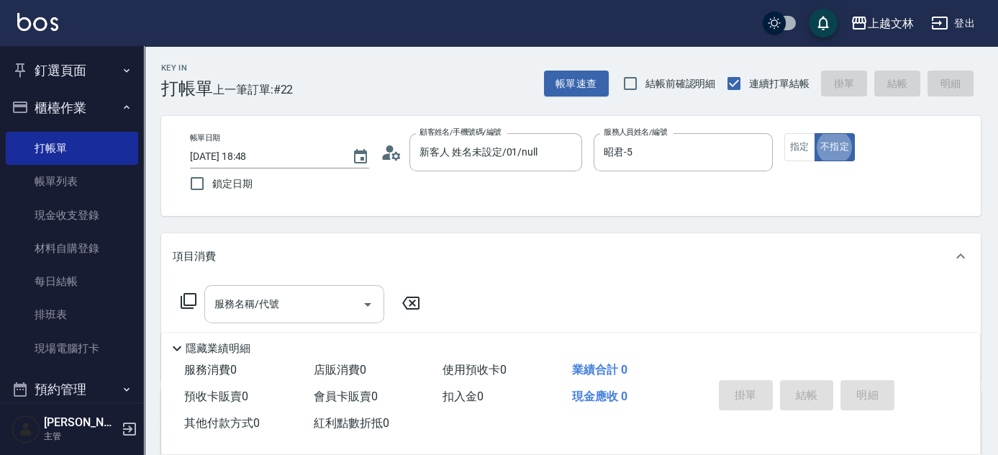
click at [253, 319] on div "服務名稱/代號" at bounding box center [294, 304] width 180 height 38
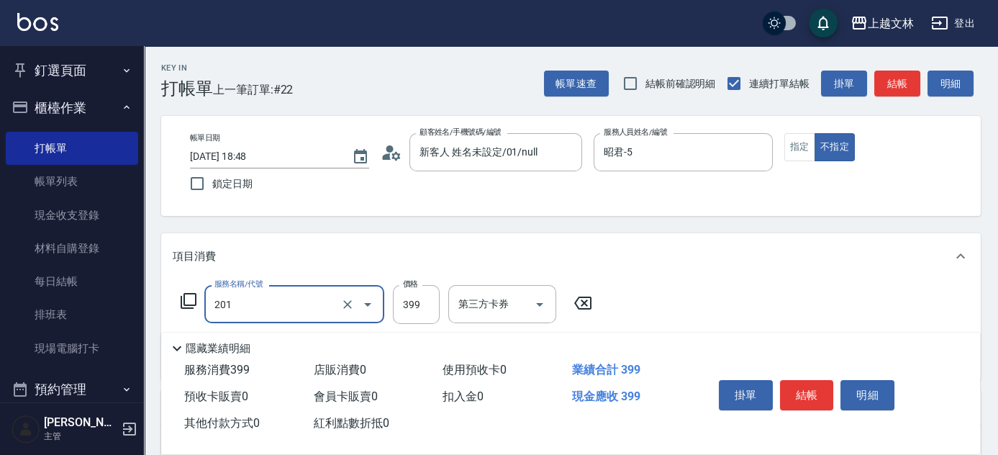
type input "B級單剪(201)"
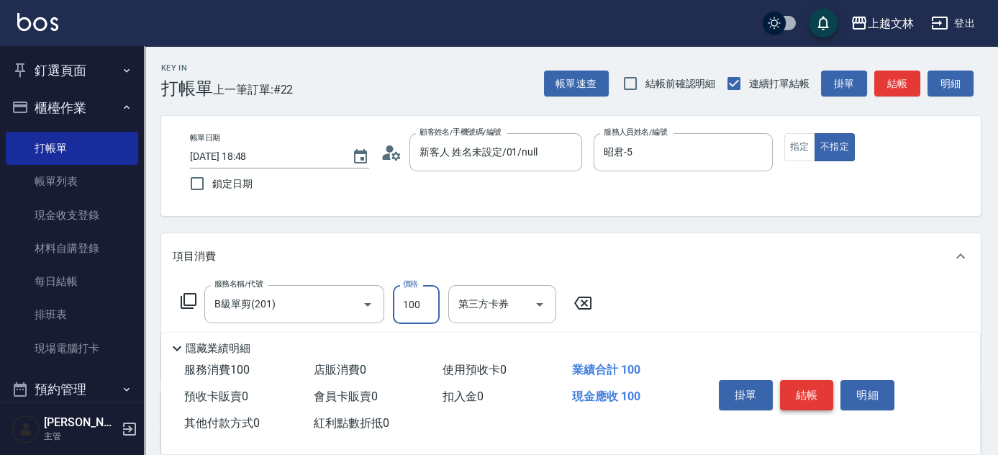
type input "100"
click at [815, 396] on button "結帳" at bounding box center [807, 395] width 54 height 30
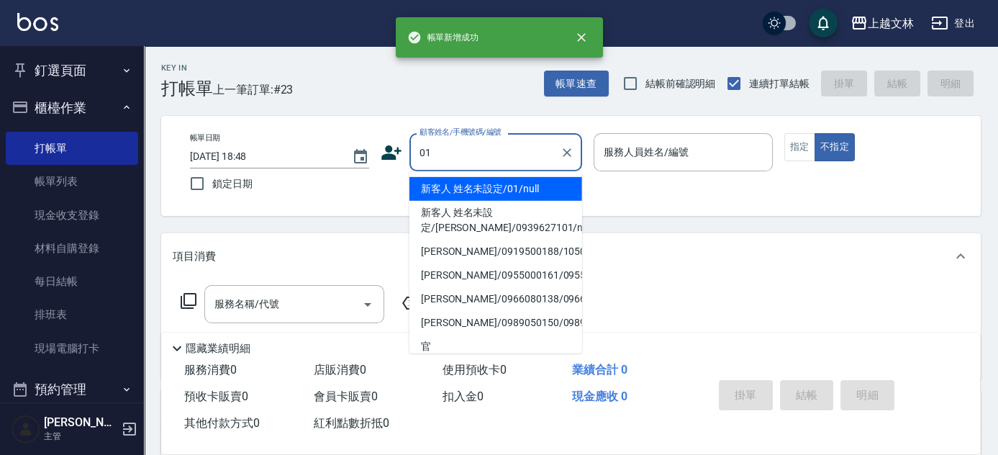
type input "新客人 姓名未設定/01/null"
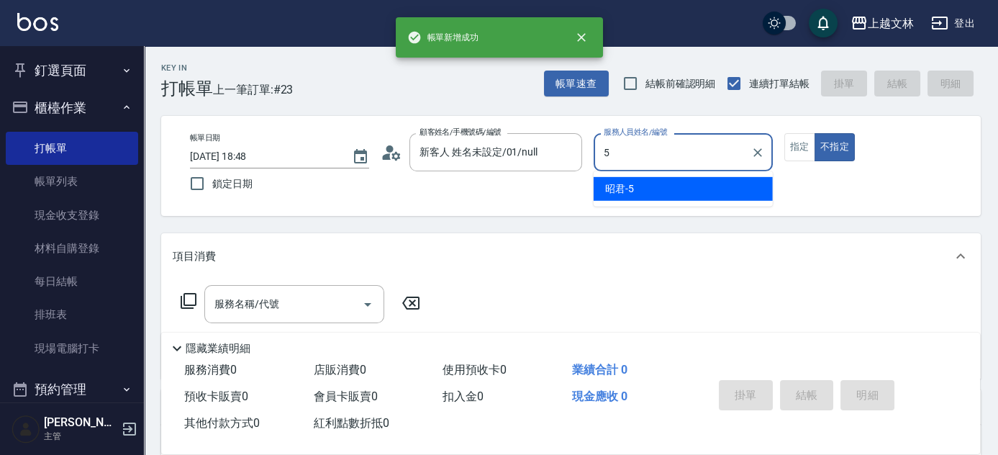
type input "昭君-5"
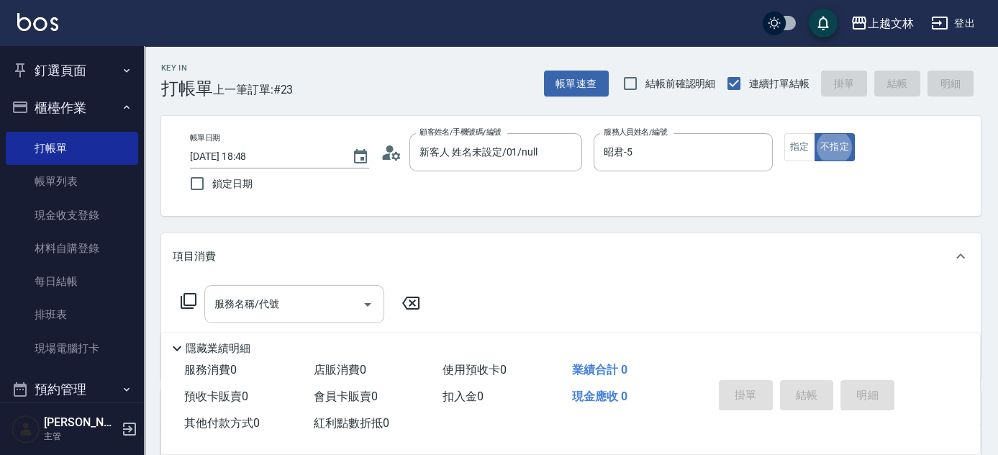
click at [344, 313] on input "服務名稱/代號" at bounding box center [283, 303] width 145 height 25
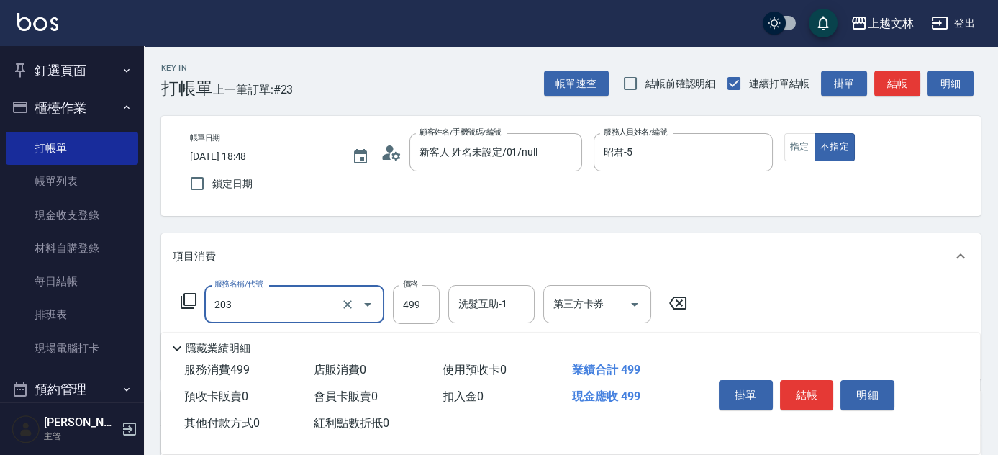
type input "B級洗+剪(203)"
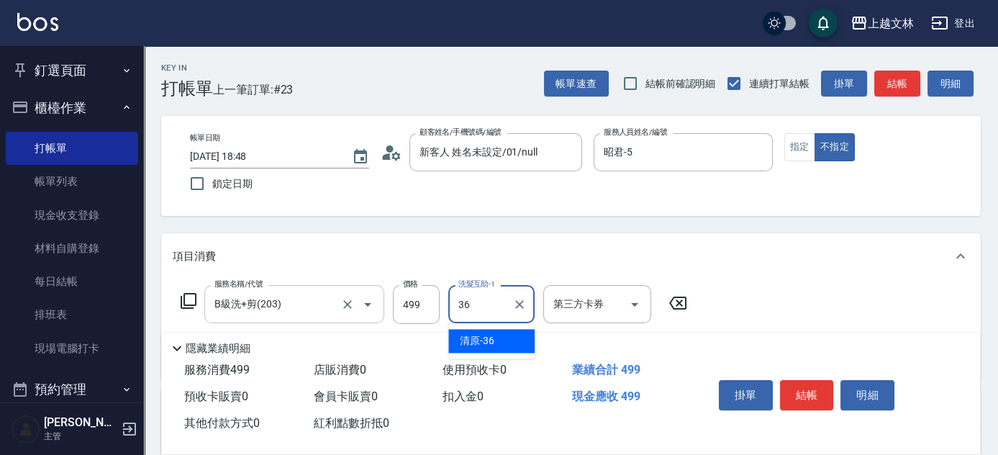
type input "清原-36"
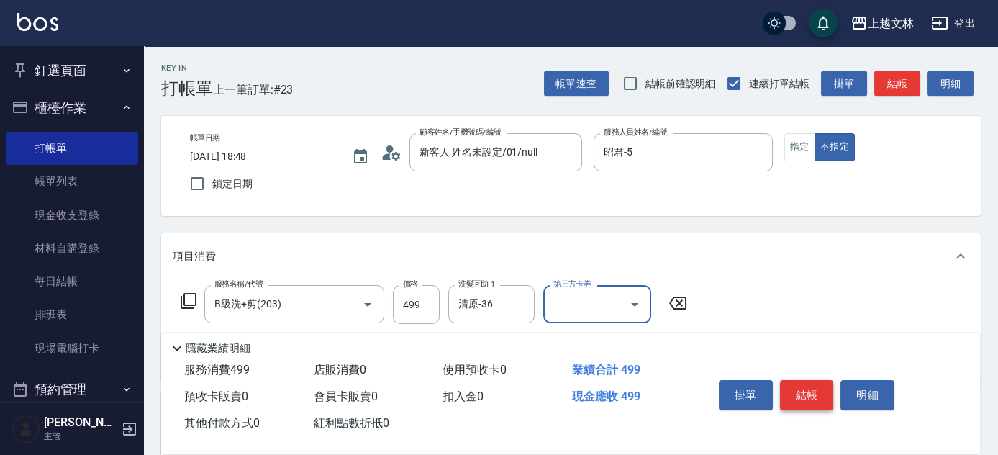
click at [819, 397] on button "結帳" at bounding box center [807, 395] width 54 height 30
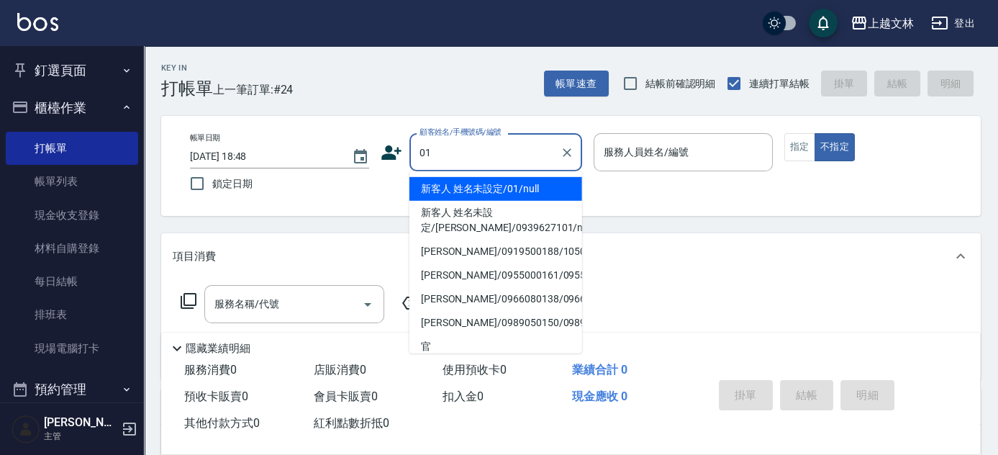
type input "新客人 姓名未設定/01/null"
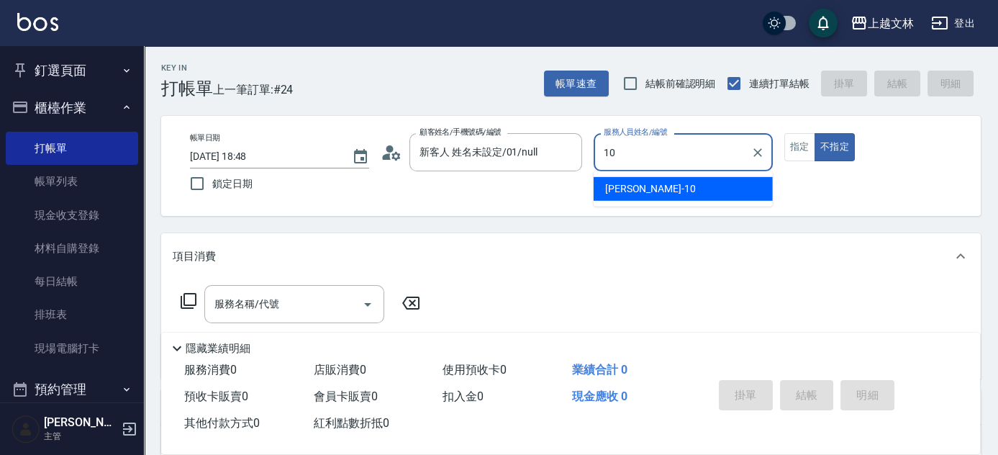
type input "[PERSON_NAME]-10"
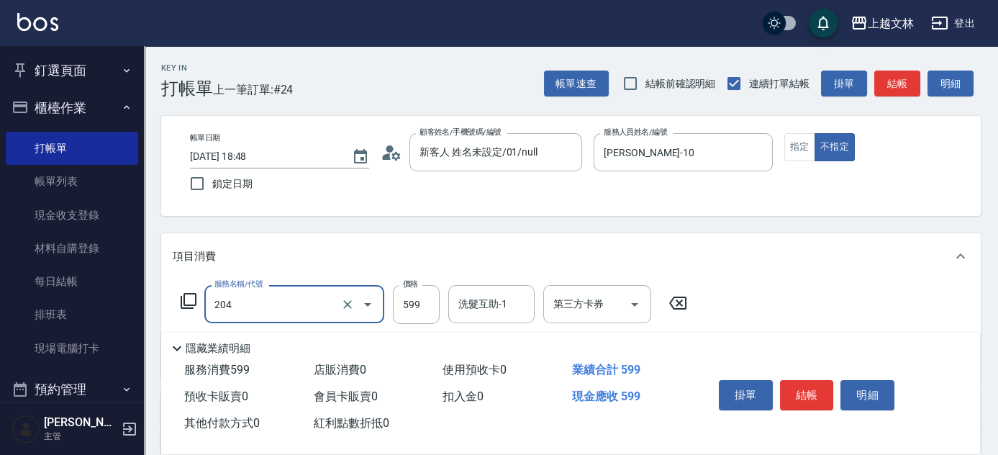
type input "A級洗+剪(204)"
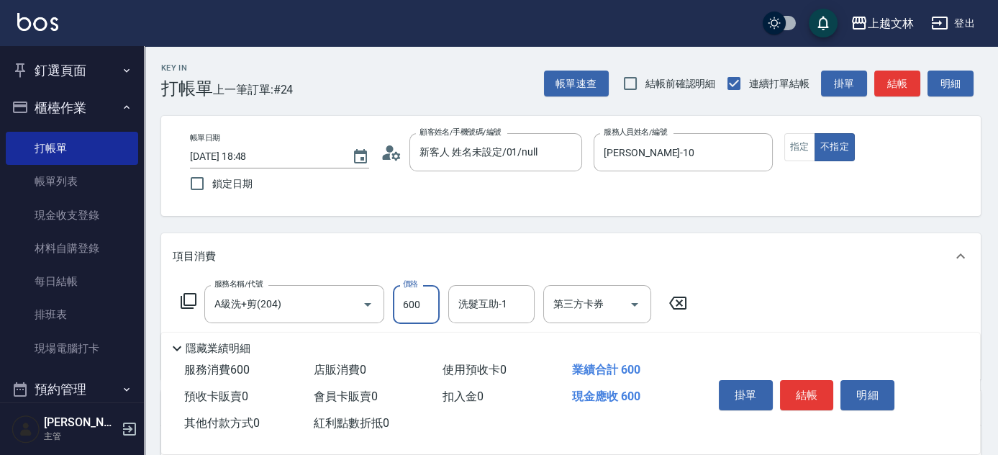
type input "600"
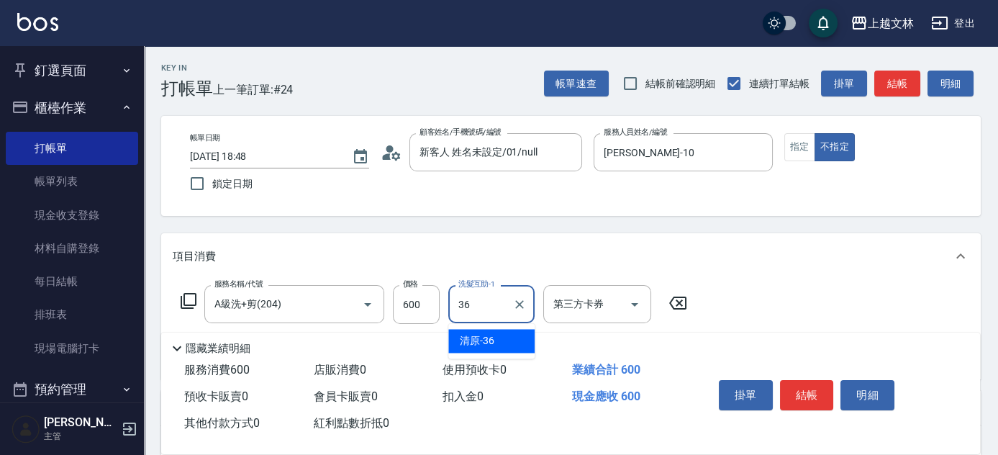
type input "清原-36"
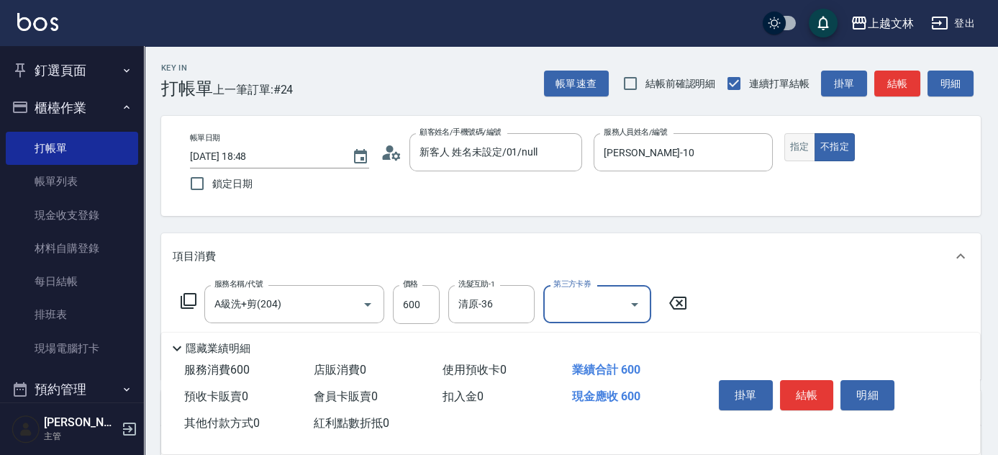
click at [809, 151] on button "指定" at bounding box center [799, 147] width 31 height 28
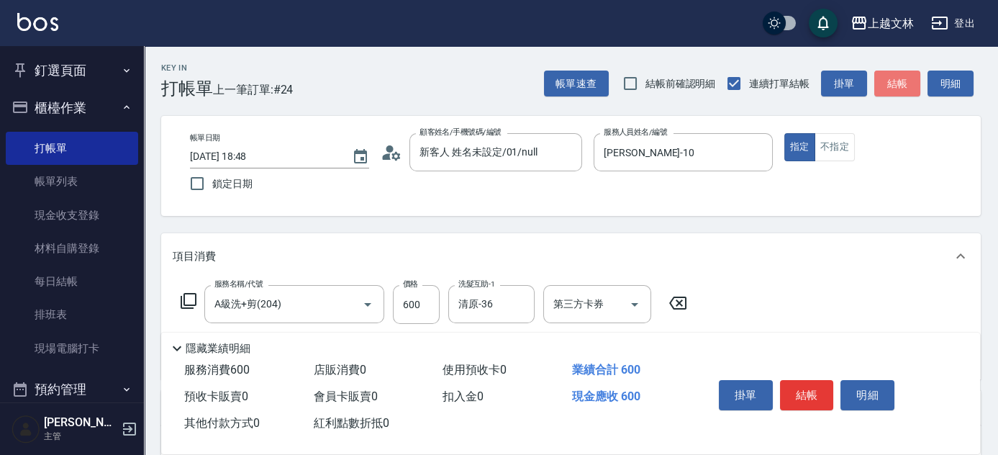
click at [894, 82] on button "結帳" at bounding box center [897, 83] width 46 height 27
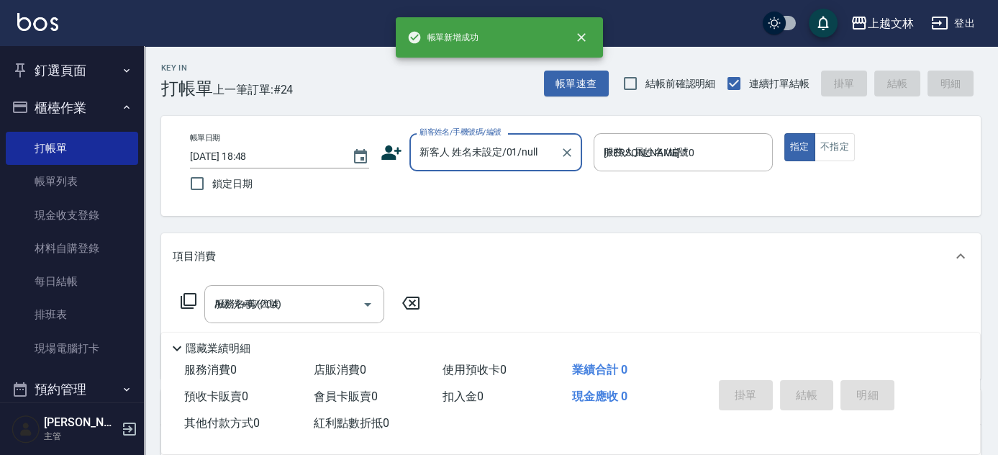
type input "[DATE] 18:58"
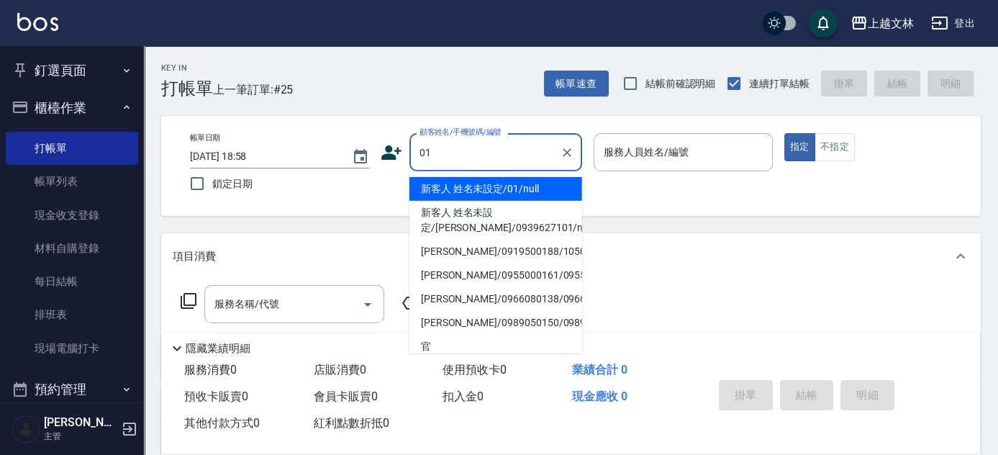
type input "新客人 姓名未設定/01/null"
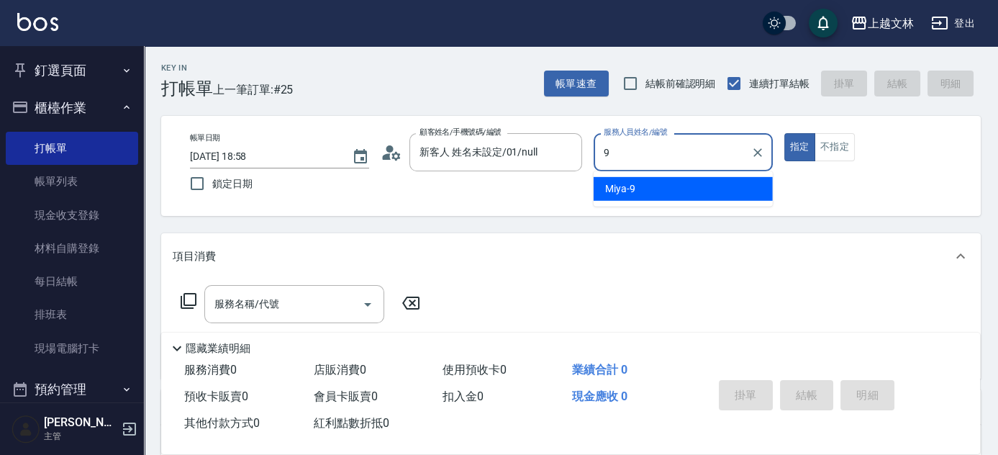
type input "Miya-9"
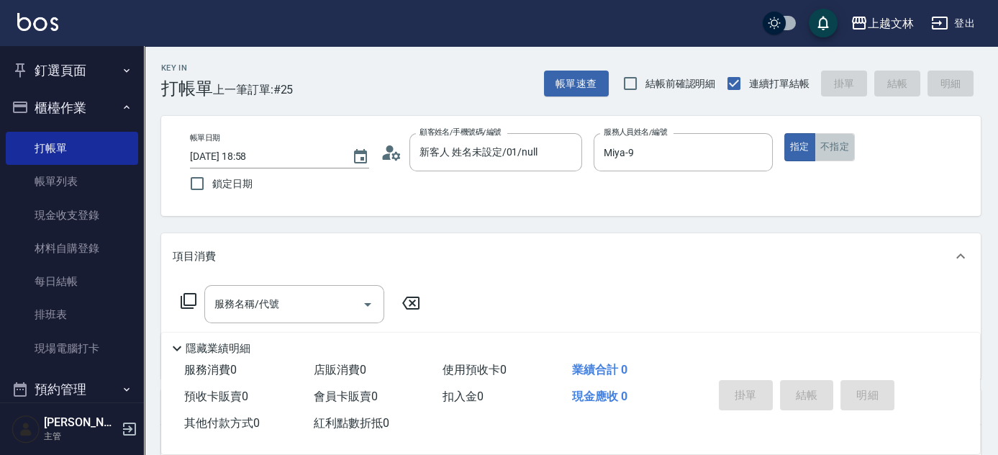
click at [824, 140] on button "不指定" at bounding box center [834, 147] width 40 height 28
click at [191, 294] on icon at bounding box center [188, 300] width 17 height 17
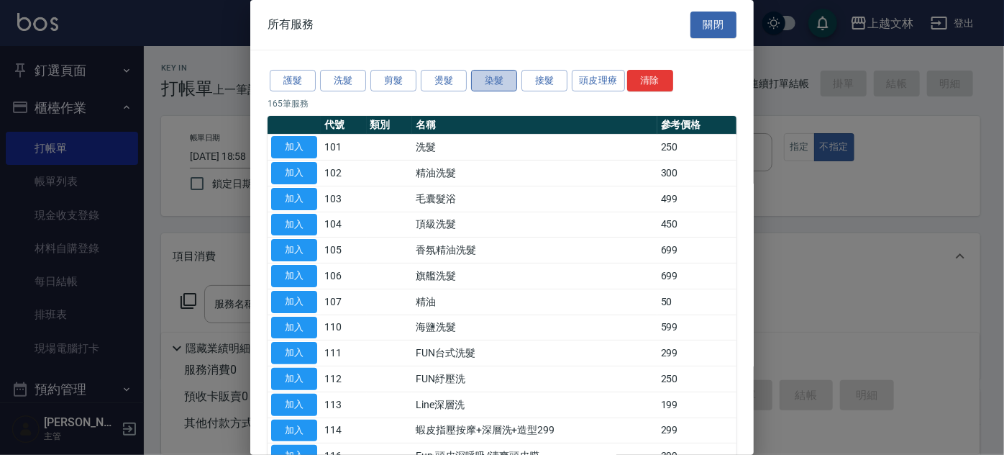
click at [488, 77] on button "染髮" at bounding box center [494, 81] width 46 height 22
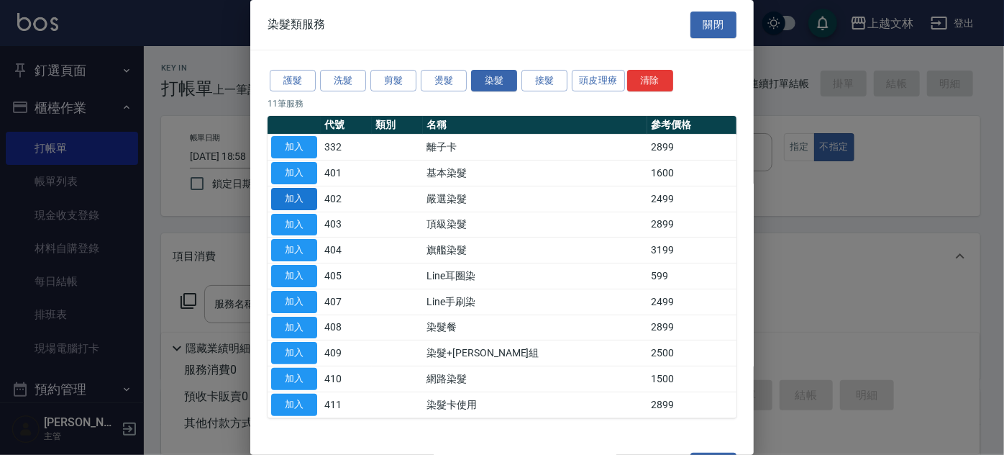
click at [289, 193] on button "加入" at bounding box center [294, 199] width 46 height 22
type input "嚴選染髮(402)"
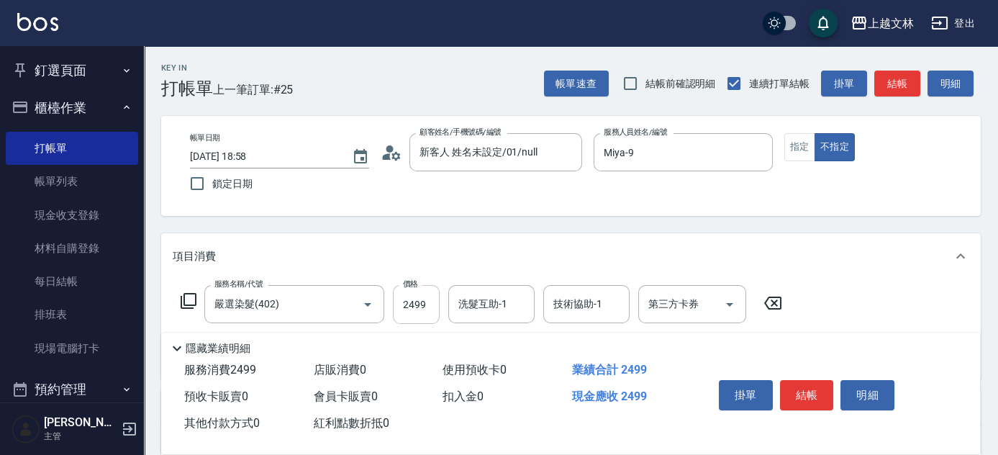
click at [413, 306] on input "2499" at bounding box center [416, 304] width 47 height 39
type input "6699"
type input "昭君-5"
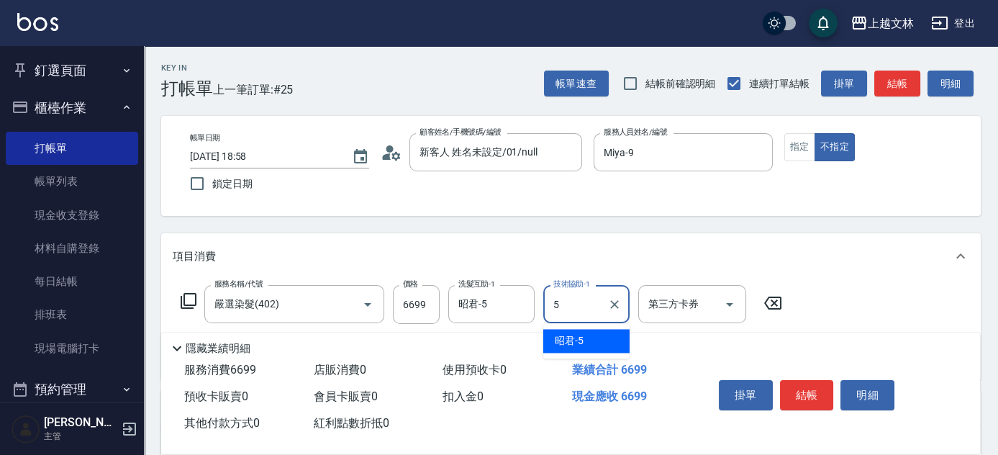
type input "昭君-5"
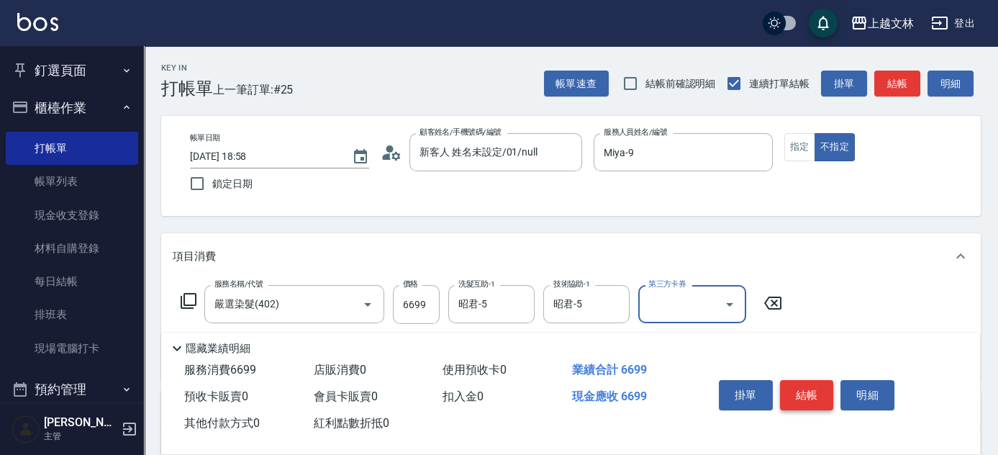
click at [806, 387] on button "結帳" at bounding box center [807, 395] width 54 height 30
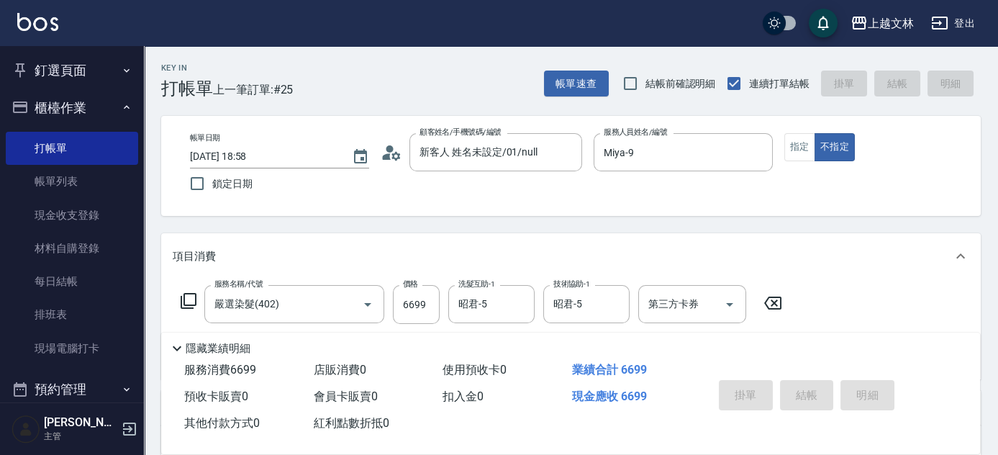
type input "[DATE] 19:02"
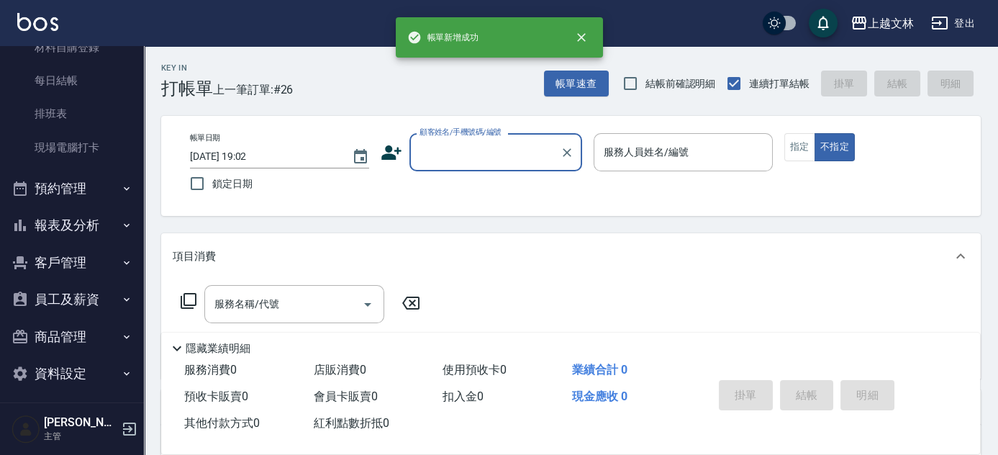
scroll to position [207, 0]
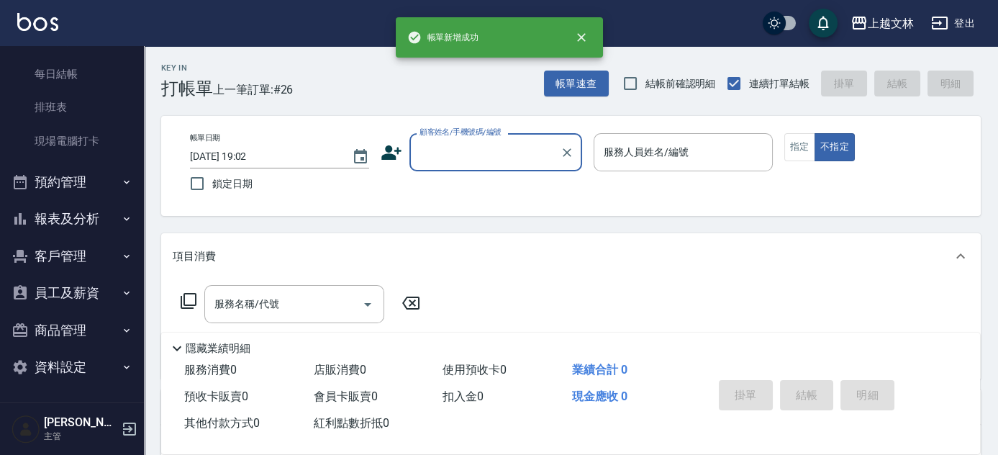
click at [98, 214] on button "報表及分析" at bounding box center [72, 218] width 132 height 37
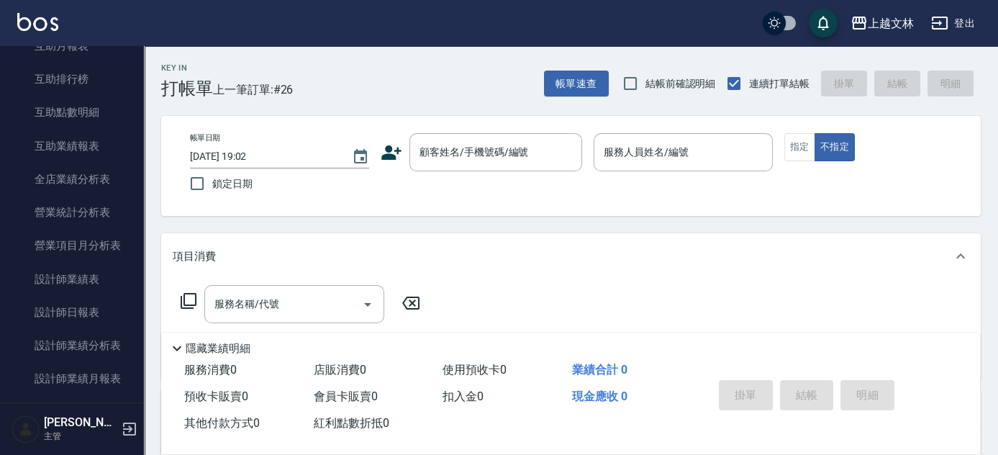
scroll to position [582, 0]
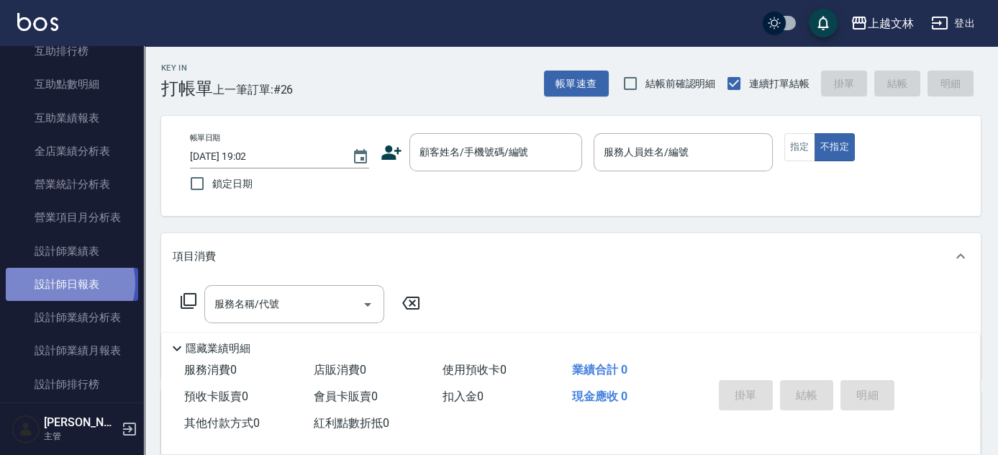
click at [69, 283] on link "設計師日報表" at bounding box center [72, 284] width 132 height 33
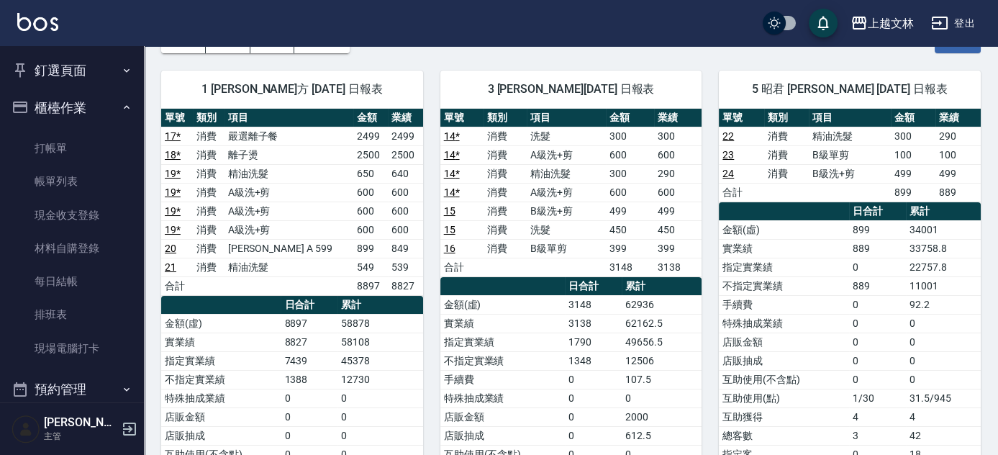
scroll to position [72, 0]
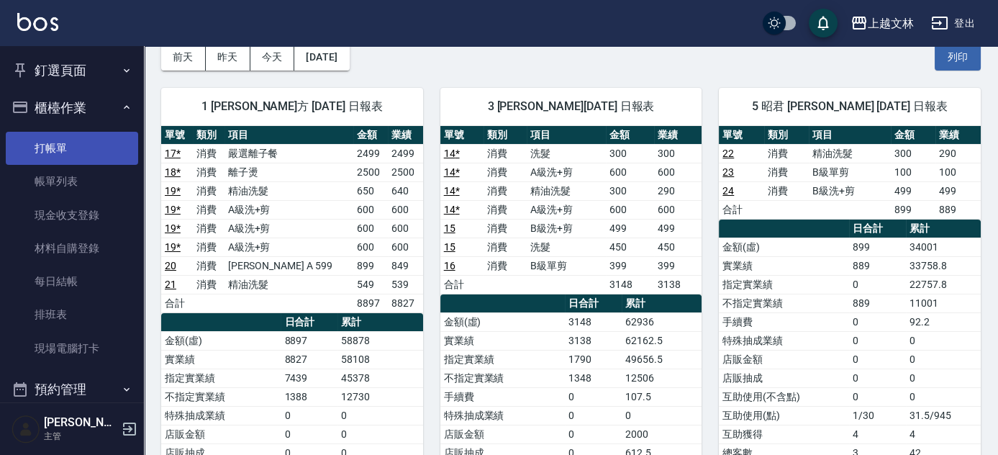
click at [60, 140] on link "打帳單" at bounding box center [72, 148] width 132 height 33
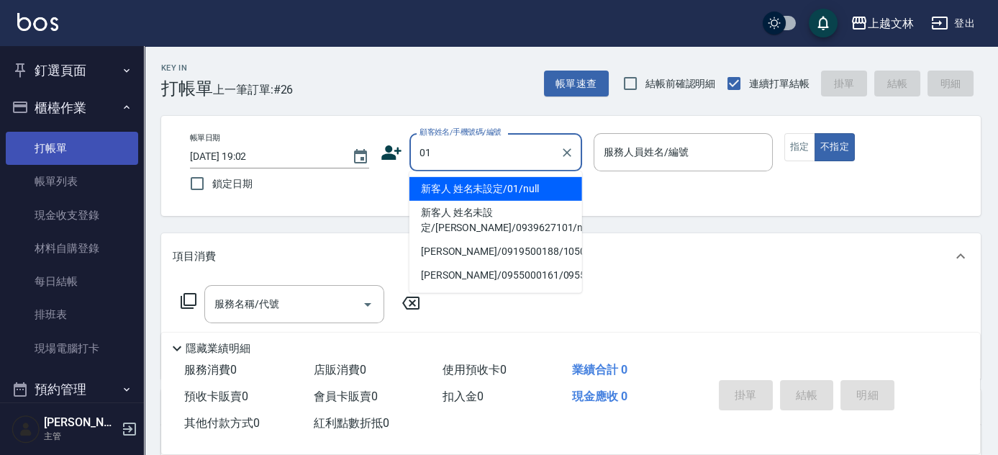
type input "新客人 姓名未設定/01/null"
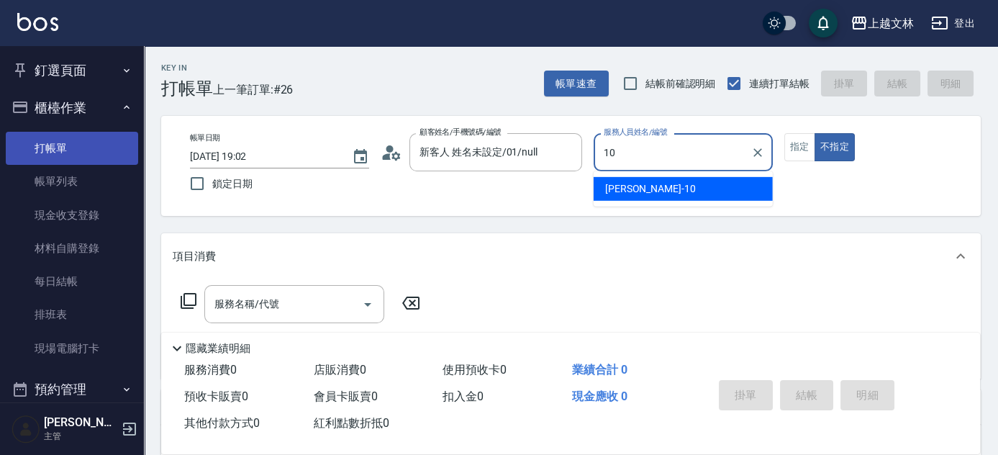
type input "[PERSON_NAME]-10"
type button "false"
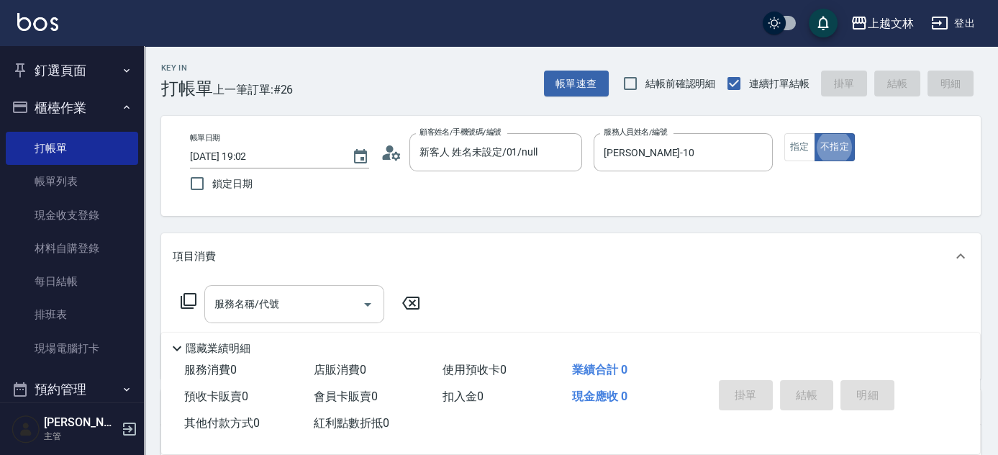
click at [312, 316] on input "服務名稱/代號" at bounding box center [283, 303] width 145 height 25
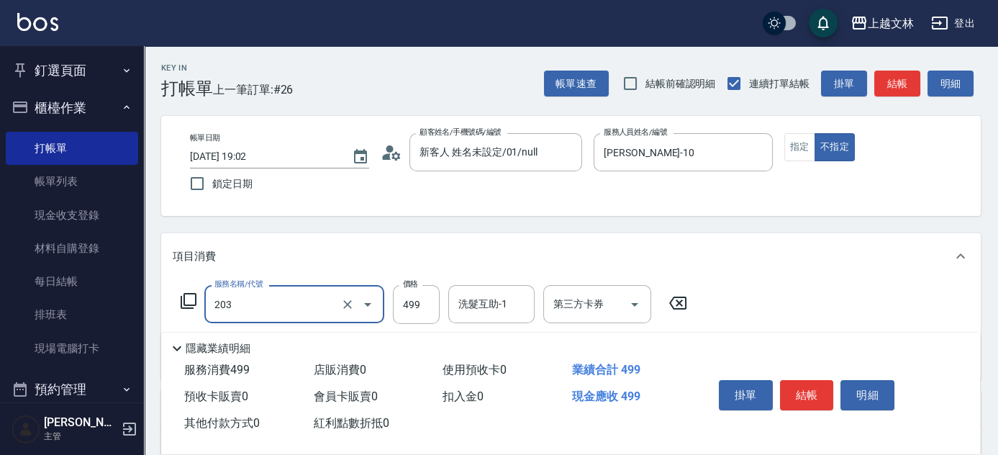
type input "B級洗+剪(203)"
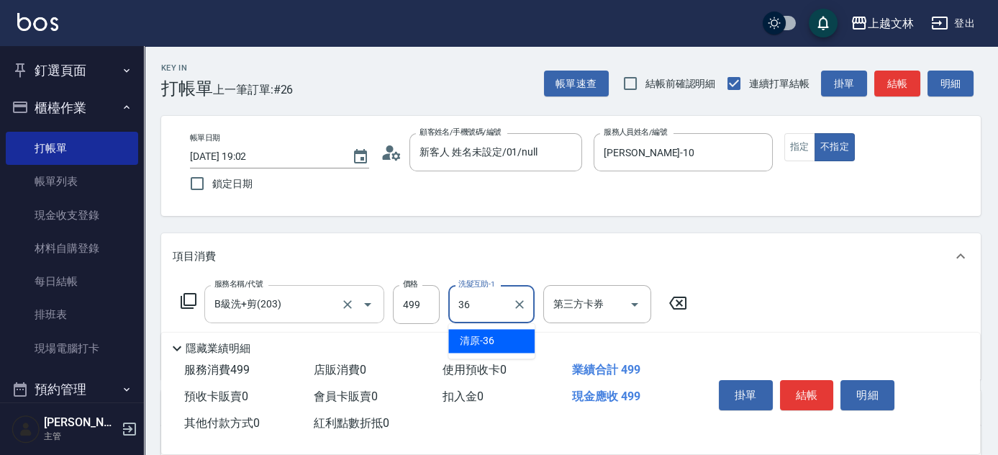
type input "清原-36"
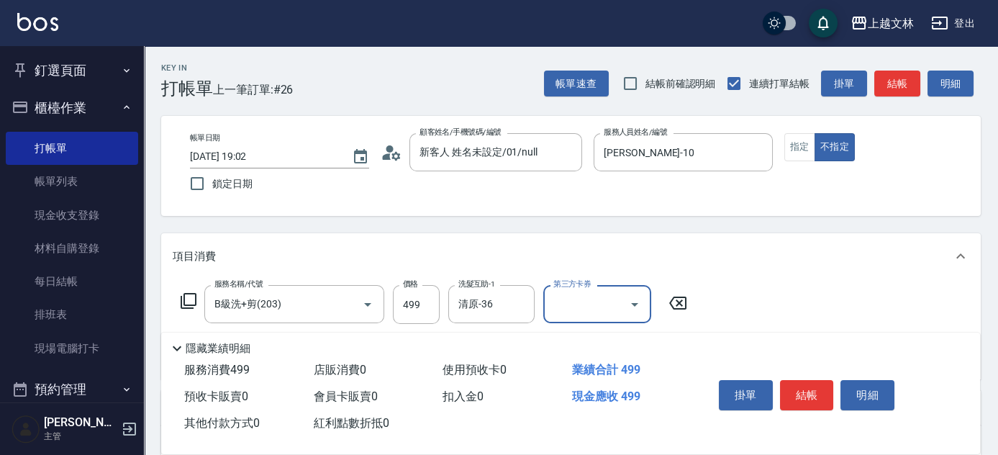
click at [804, 399] on button "結帳" at bounding box center [807, 395] width 54 height 30
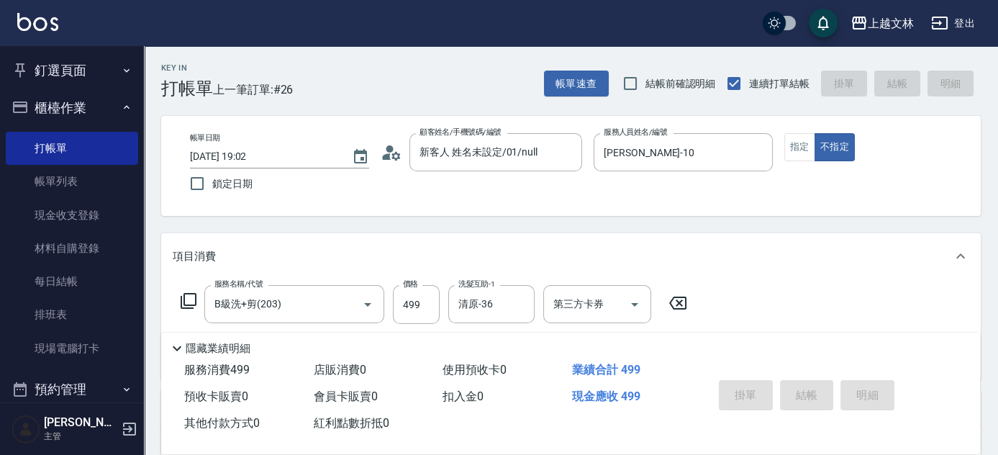
type input "[DATE] 19:08"
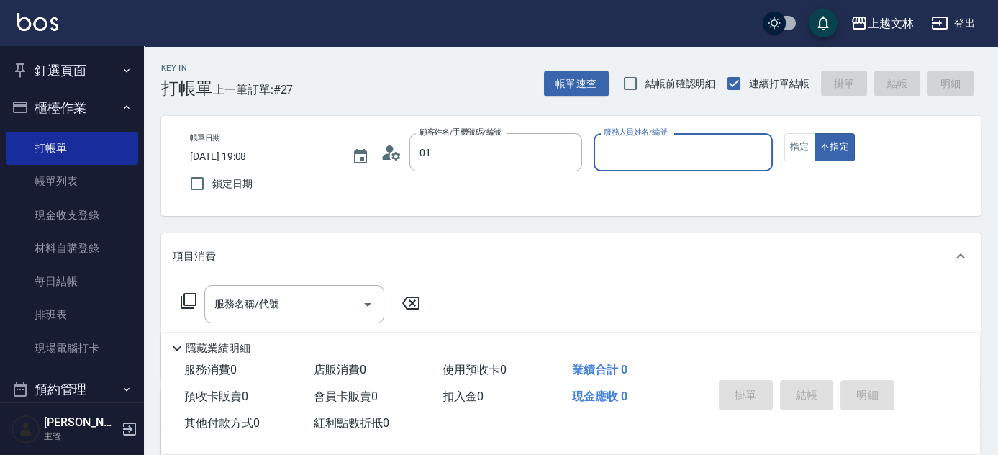
type input "新客人 姓名未設定/01/null"
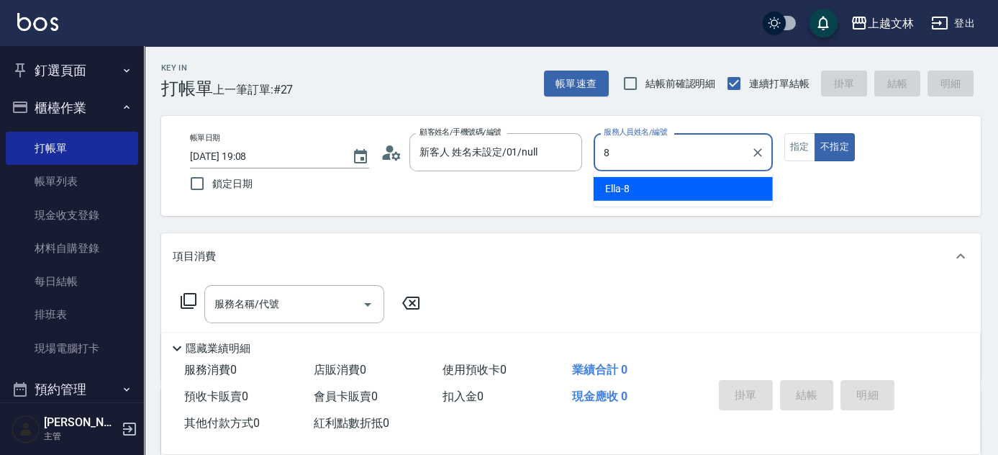
type input "Ella-8"
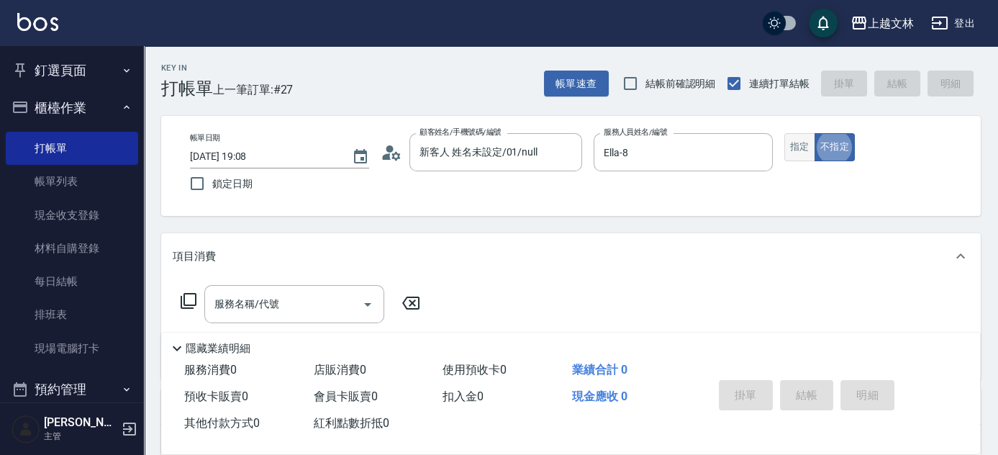
click at [803, 154] on button "指定" at bounding box center [799, 147] width 31 height 28
click at [342, 311] on input "服務名稱/代號" at bounding box center [283, 303] width 145 height 25
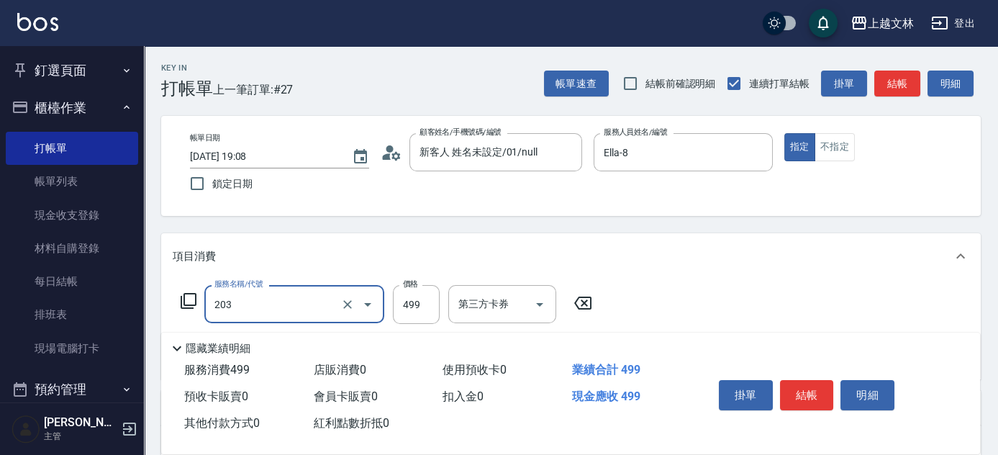
type input "B級洗+剪(203)"
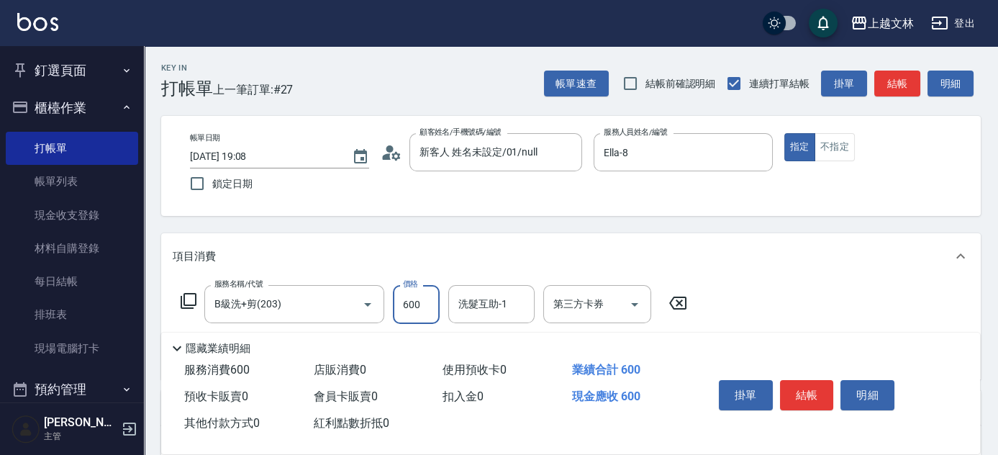
type input "600"
click at [635, 234] on div "項目消費" at bounding box center [570, 256] width 819 height 46
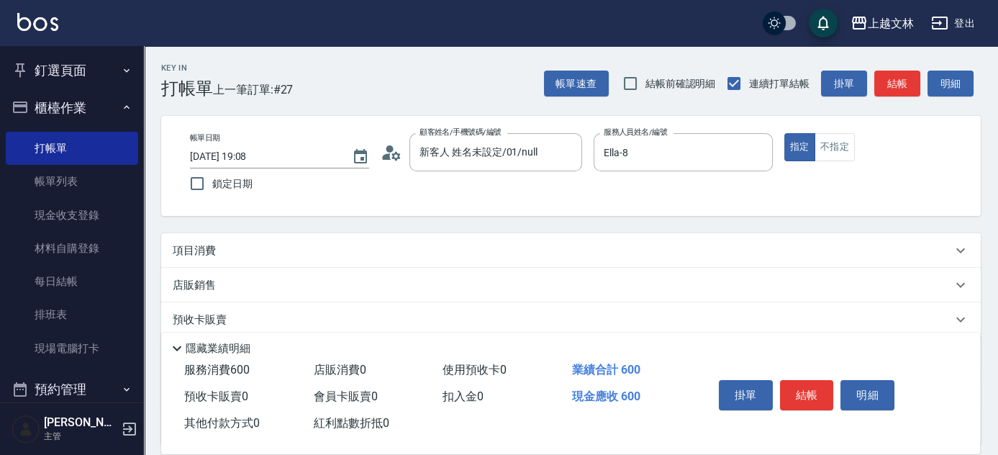
click at [204, 256] on p "項目消費" at bounding box center [194, 250] width 43 height 15
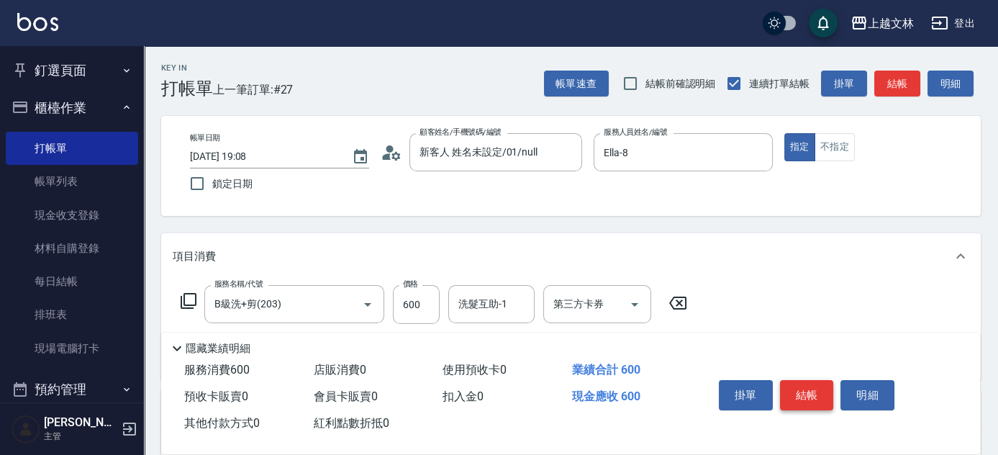
click at [801, 393] on button "結帳" at bounding box center [807, 395] width 54 height 30
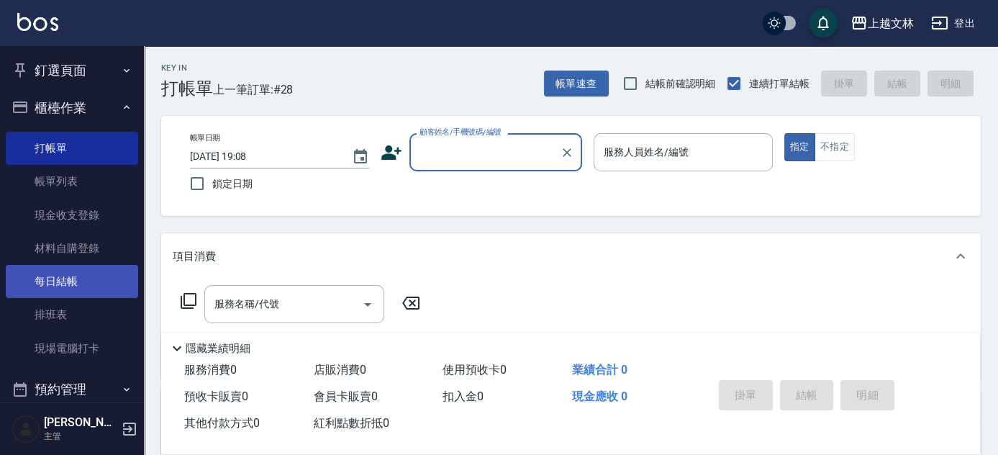
click at [93, 288] on link "每日結帳" at bounding box center [72, 281] width 132 height 33
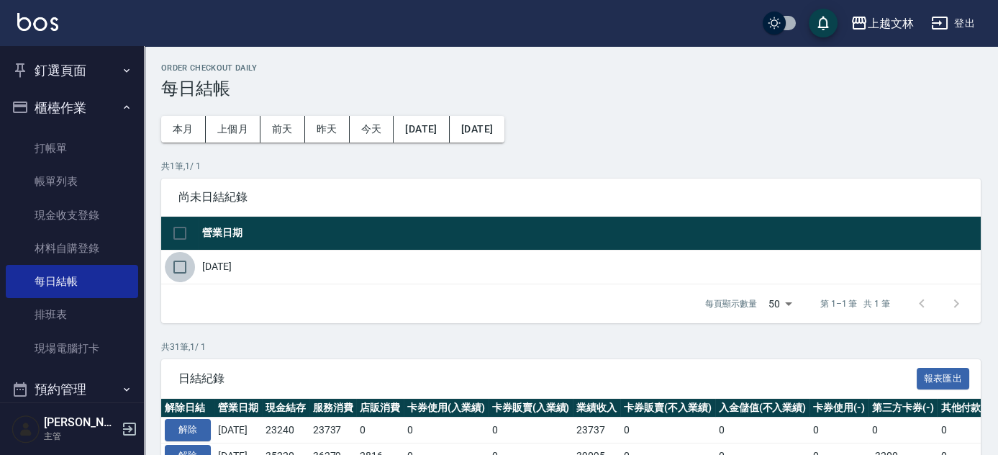
click at [178, 273] on input "checkbox" at bounding box center [180, 267] width 30 height 30
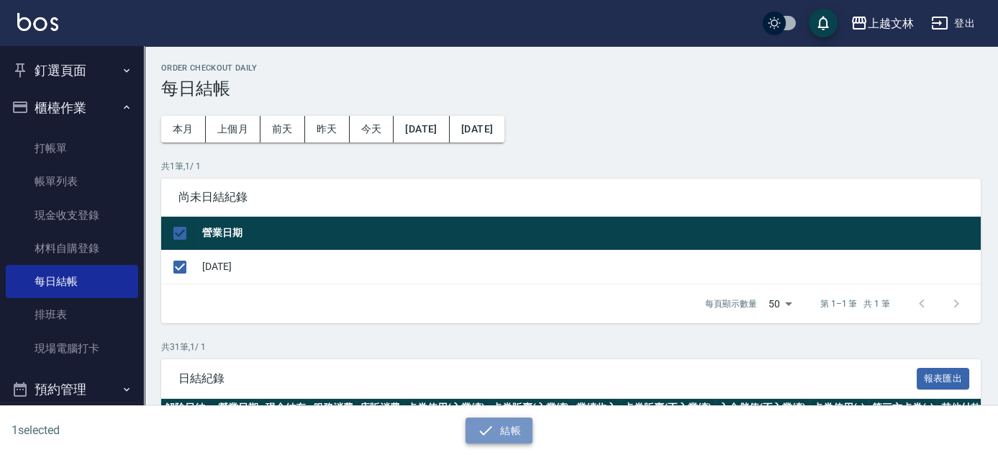
click at [486, 432] on icon "button" at bounding box center [485, 430] width 17 height 17
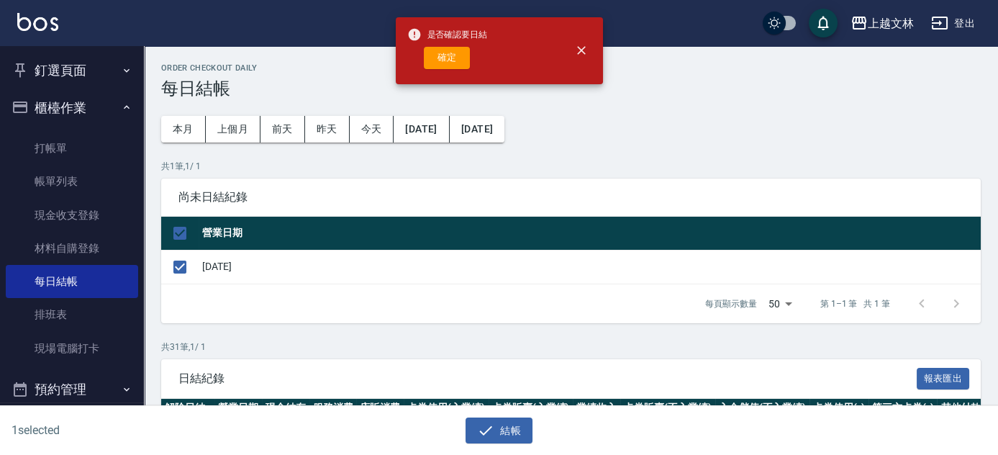
click at [441, 63] on button "確定" at bounding box center [447, 58] width 46 height 22
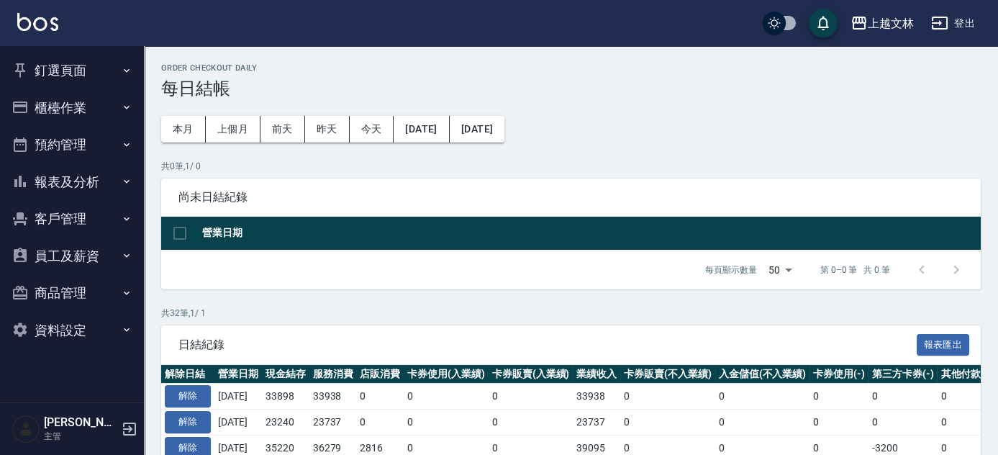
click at [70, 81] on button "釘選頁面" at bounding box center [72, 70] width 132 height 37
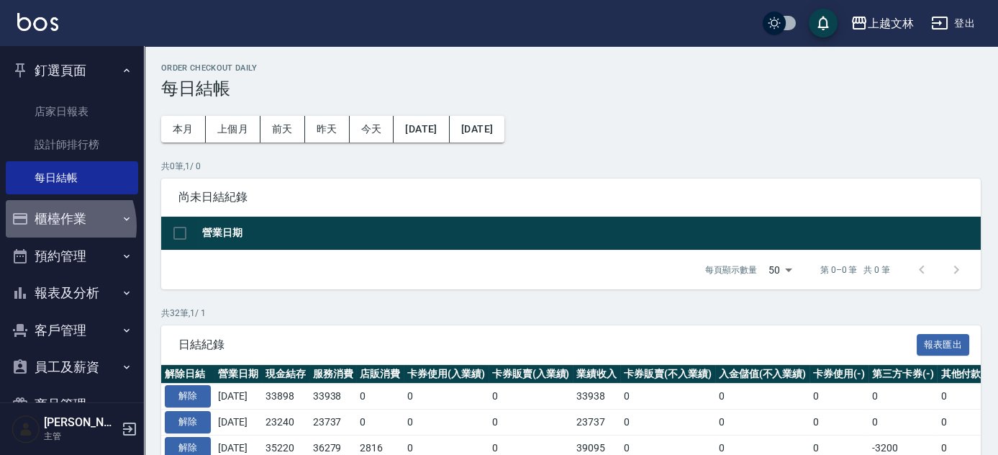
click at [53, 226] on button "櫃檯作業" at bounding box center [72, 218] width 132 height 37
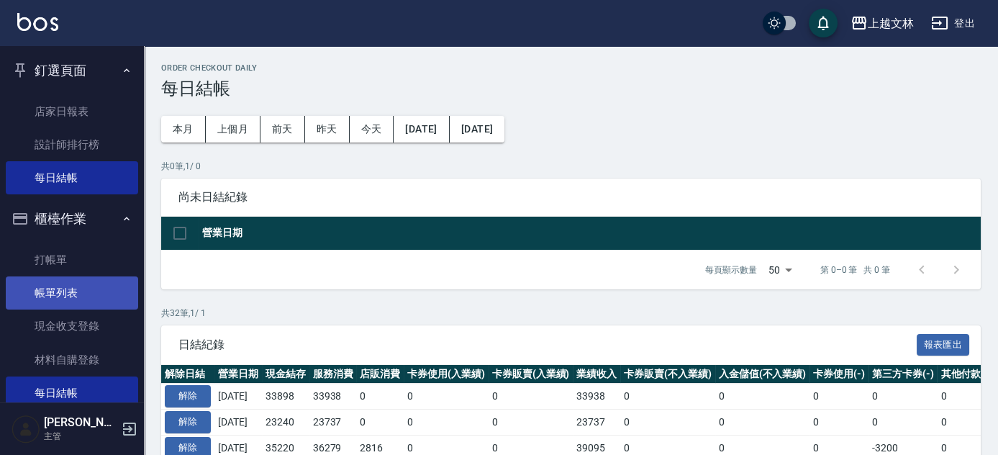
click at [65, 296] on link "帳單列表" at bounding box center [72, 292] width 132 height 33
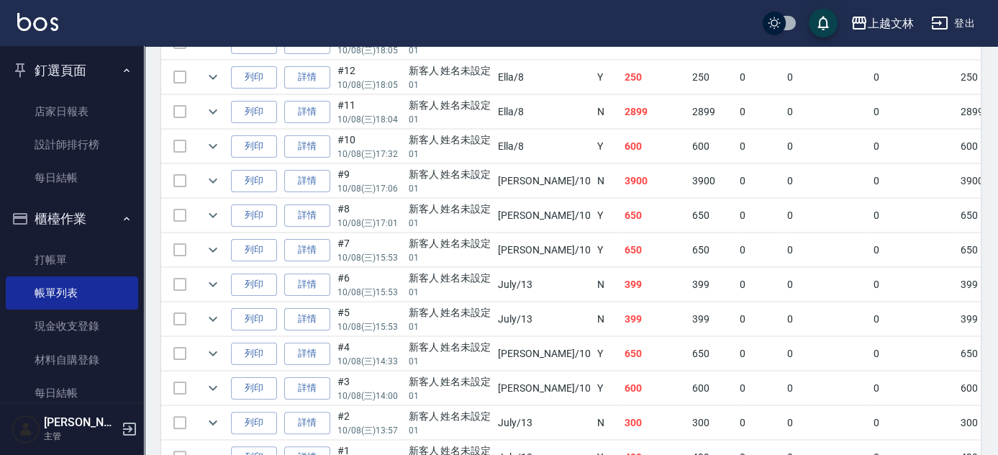
scroll to position [1045, 0]
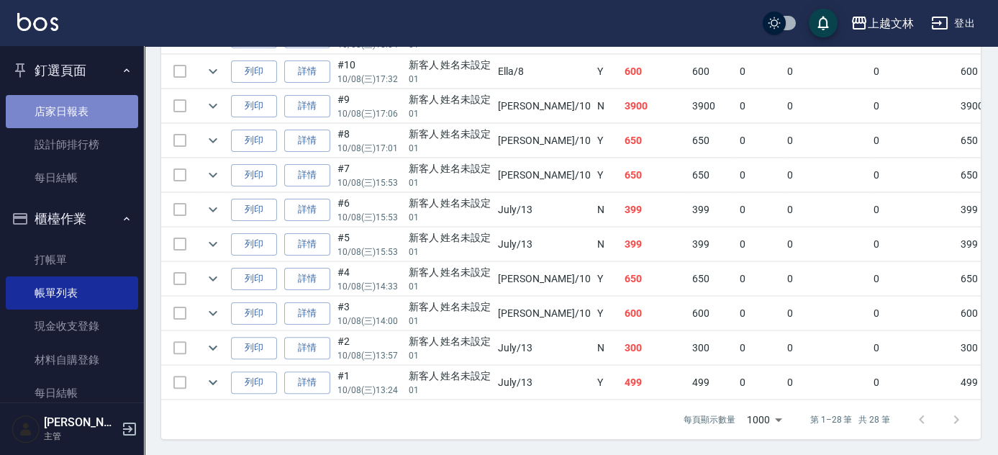
click at [76, 112] on link "店家日報表" at bounding box center [72, 111] width 132 height 33
